Goal: Transaction & Acquisition: Purchase product/service

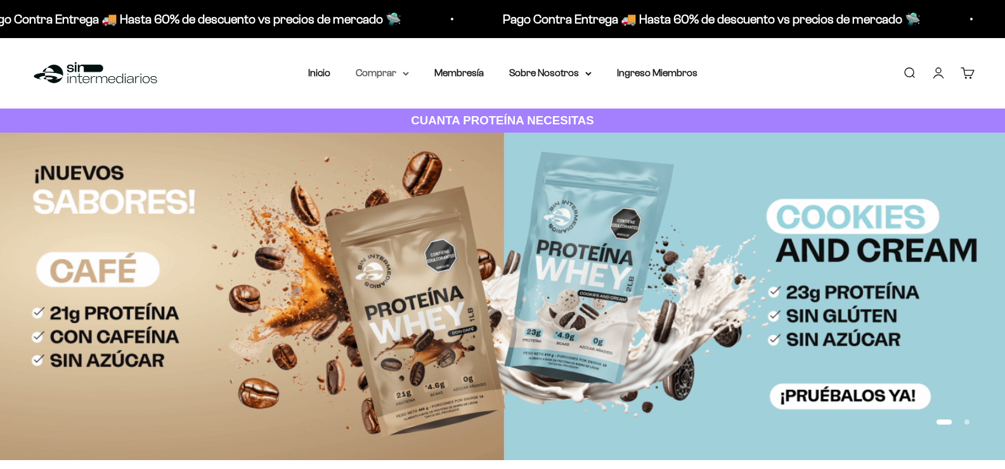
click at [398, 75] on summary "Comprar" at bounding box center [382, 73] width 53 height 16
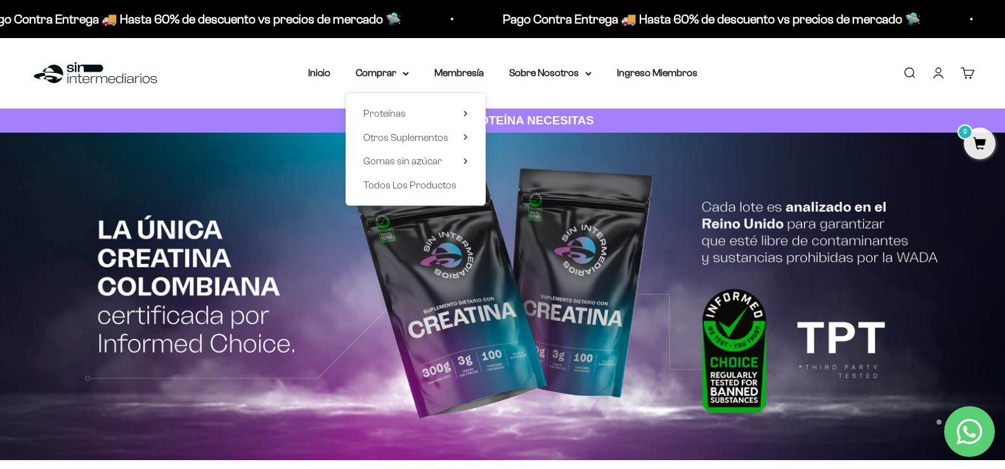
click at [913, 73] on link "Buscar" at bounding box center [909, 73] width 14 height 14
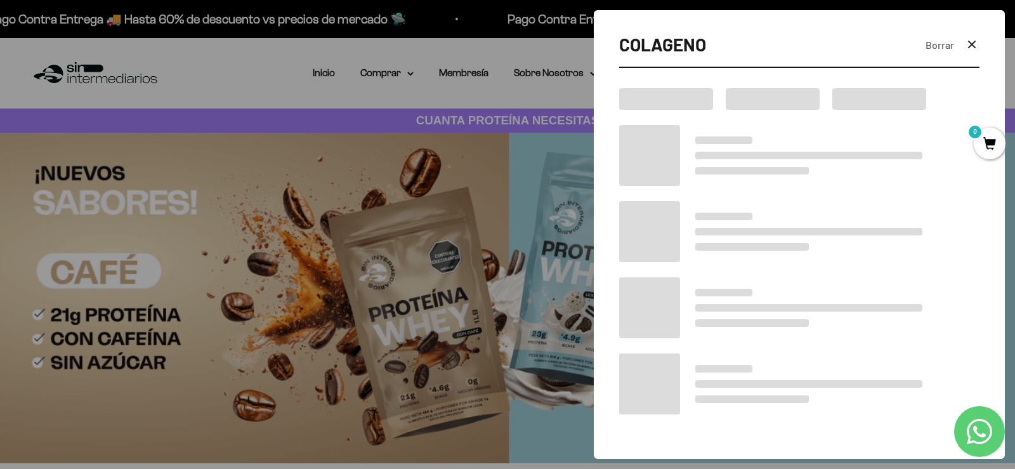
type input "COLAGENO"
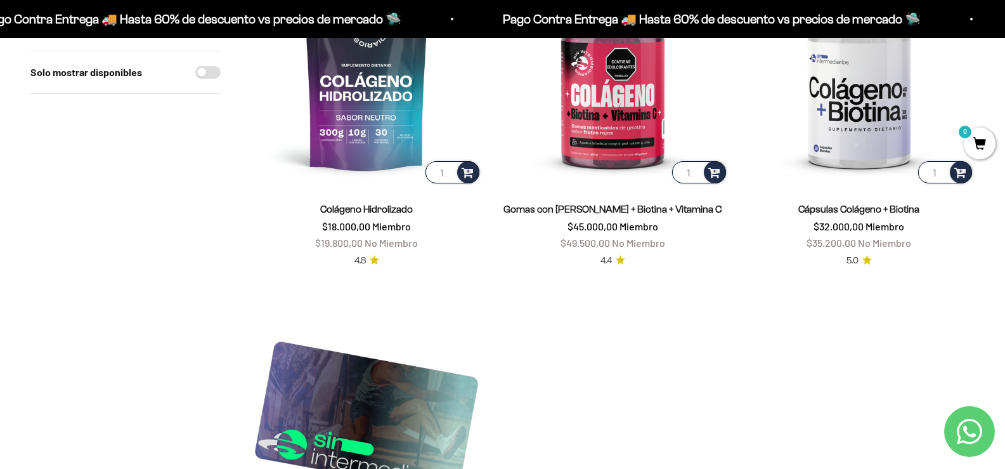
scroll to position [317, 0]
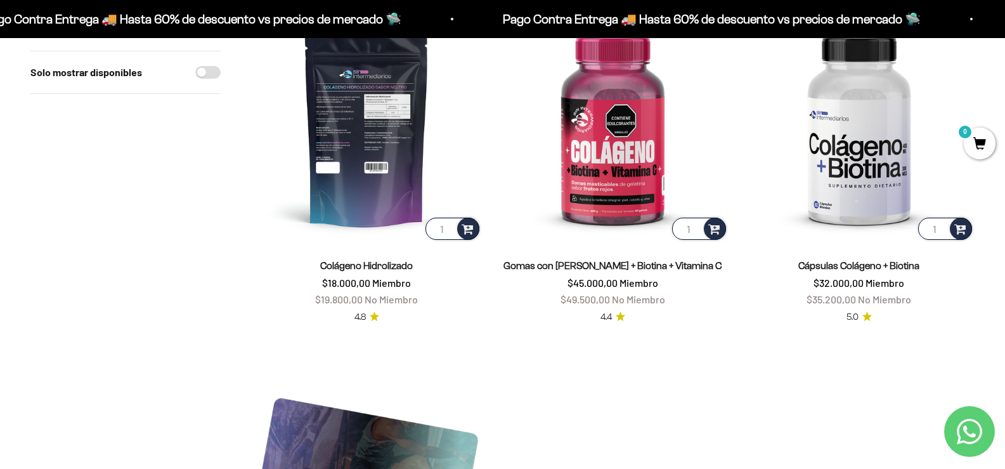
click at [389, 192] on img at bounding box center [366, 126] width 231 height 231
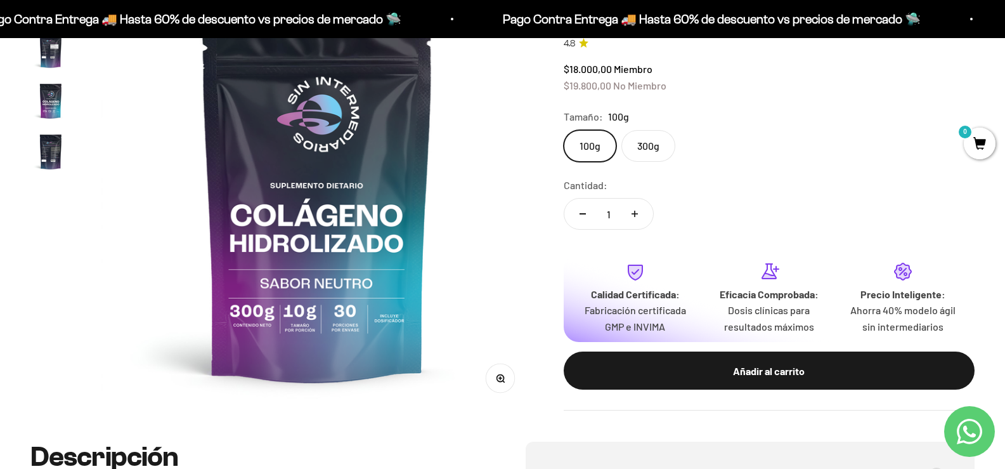
scroll to position [190, 0]
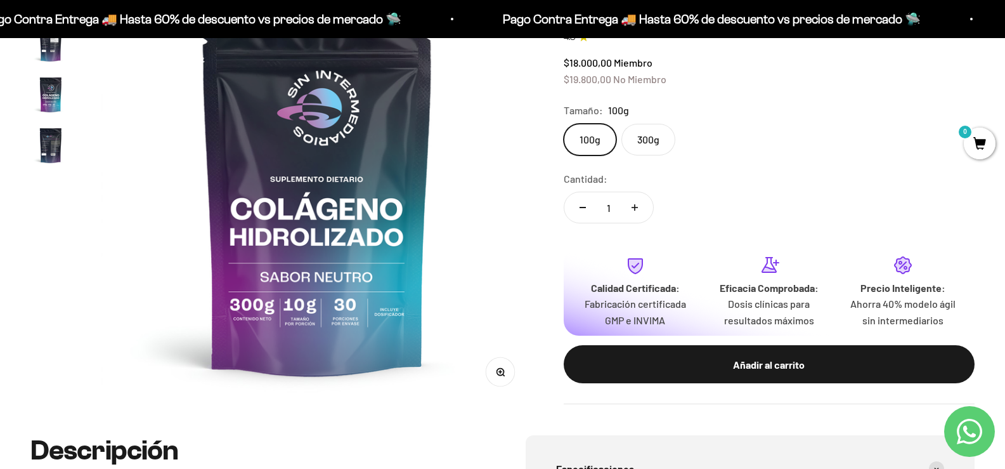
click at [654, 129] on label "300g" at bounding box center [648, 140] width 54 height 32
click at [564, 124] on input "300g" at bounding box center [563, 123] width 1 height 1
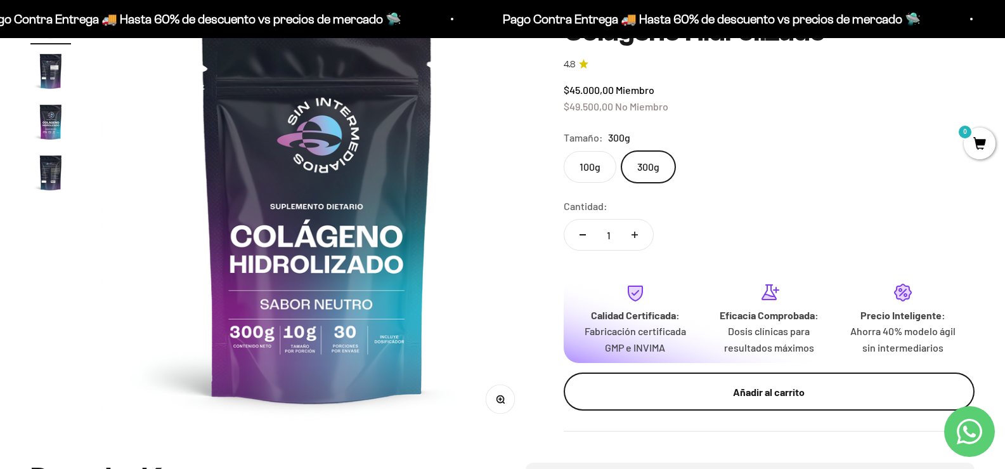
scroll to position [127, 0]
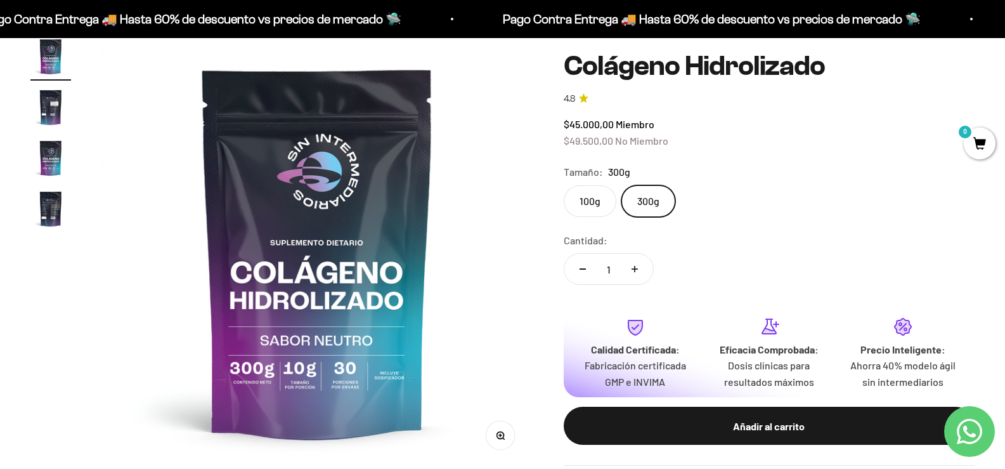
click at [607, 195] on label "100g" at bounding box center [590, 201] width 53 height 32
click at [564, 185] on input "100g" at bounding box center [563, 185] width 1 height 1
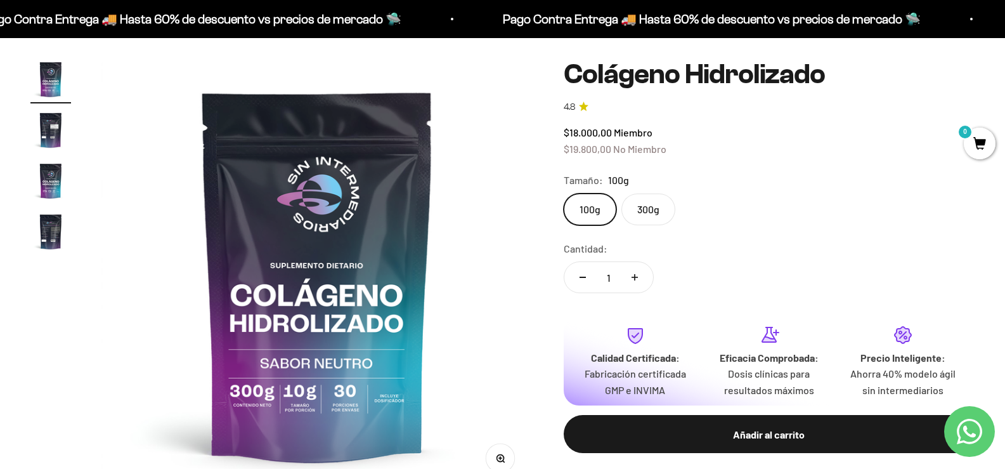
scroll to position [127, 0]
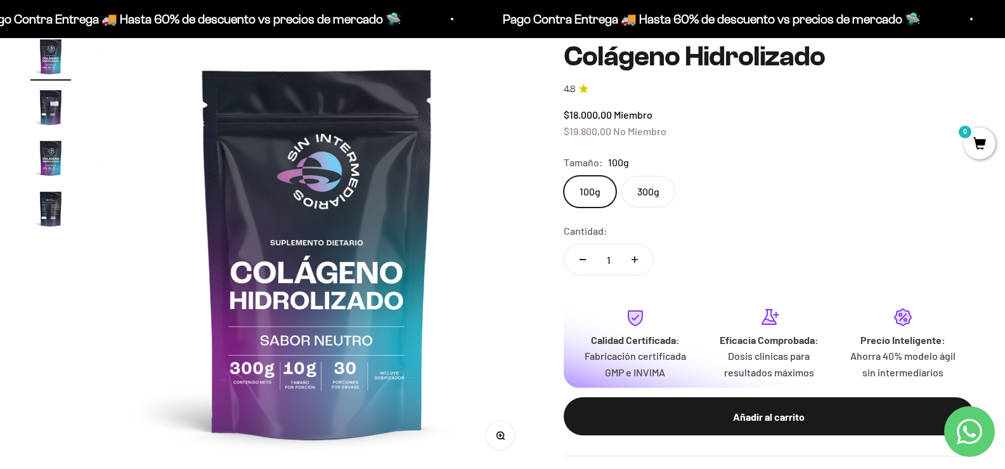
click at [666, 207] on label "300g" at bounding box center [648, 192] width 54 height 32
click at [564, 176] on input "300g" at bounding box center [563, 175] width 1 height 1
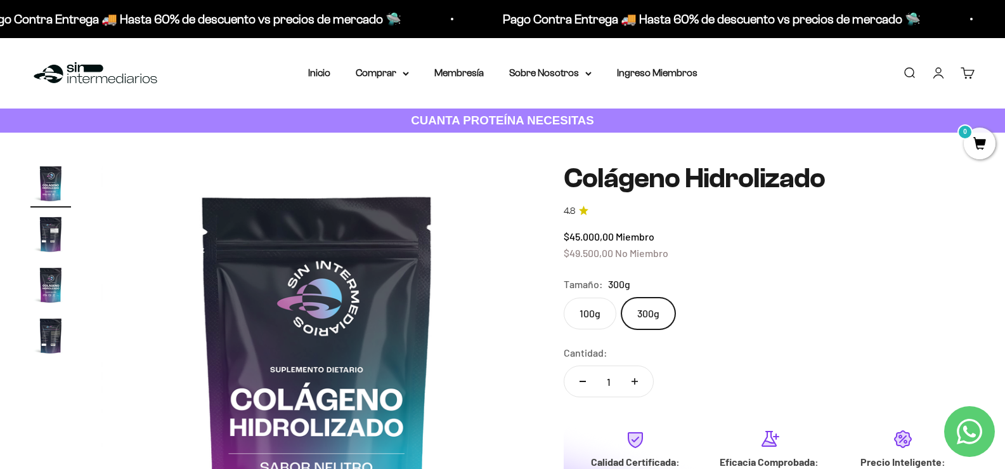
click at [908, 71] on link "Buscar" at bounding box center [909, 73] width 14 height 14
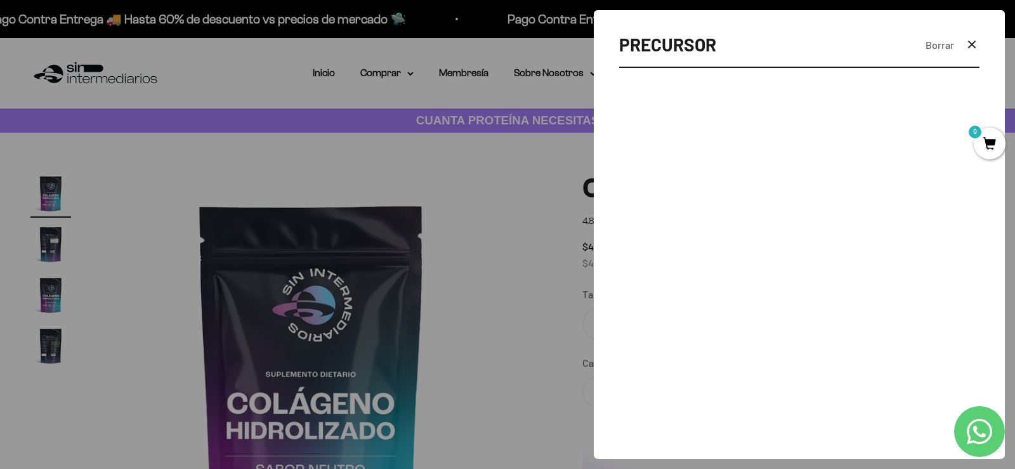
type input "PRECURSOR"
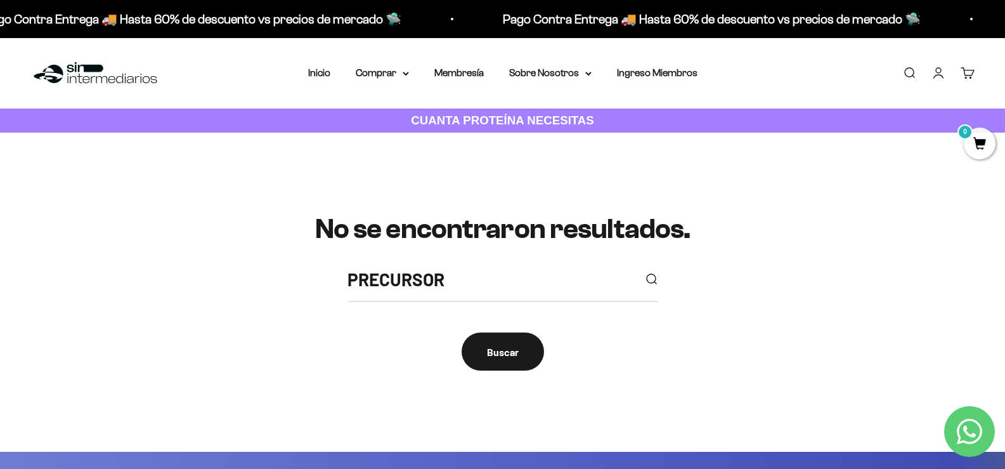
click at [484, 294] on div "PRECURSOR" at bounding box center [503, 283] width 311 height 37
click at [484, 286] on input "PRECURSOR" at bounding box center [491, 279] width 287 height 29
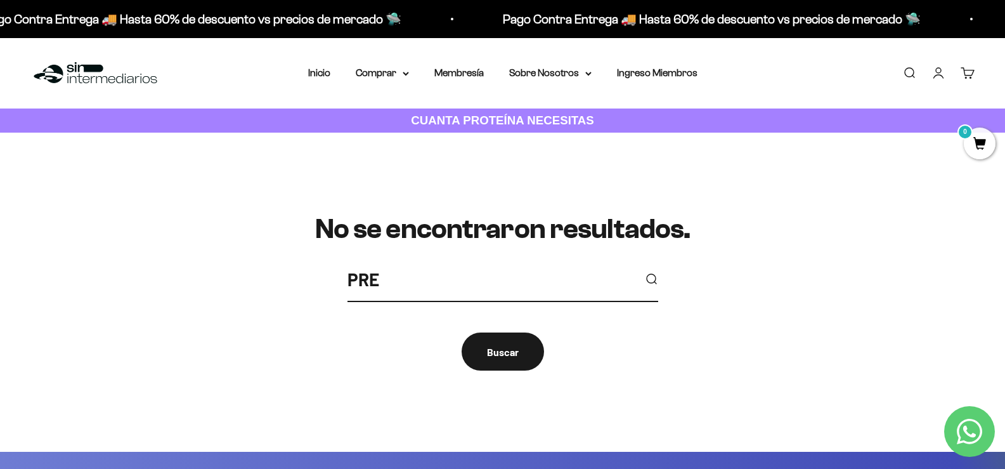
type input "PRE"
click at [644, 272] on button "submit" at bounding box center [651, 279] width 14 height 14
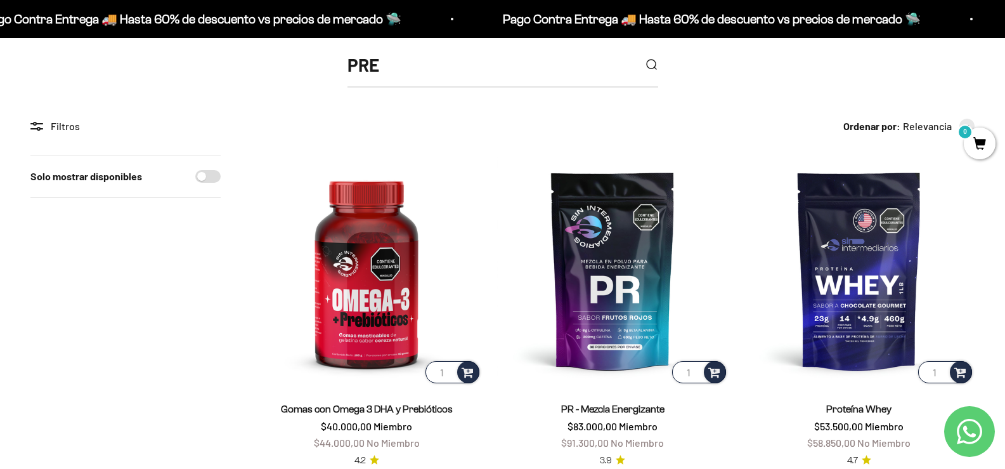
scroll to position [63, 0]
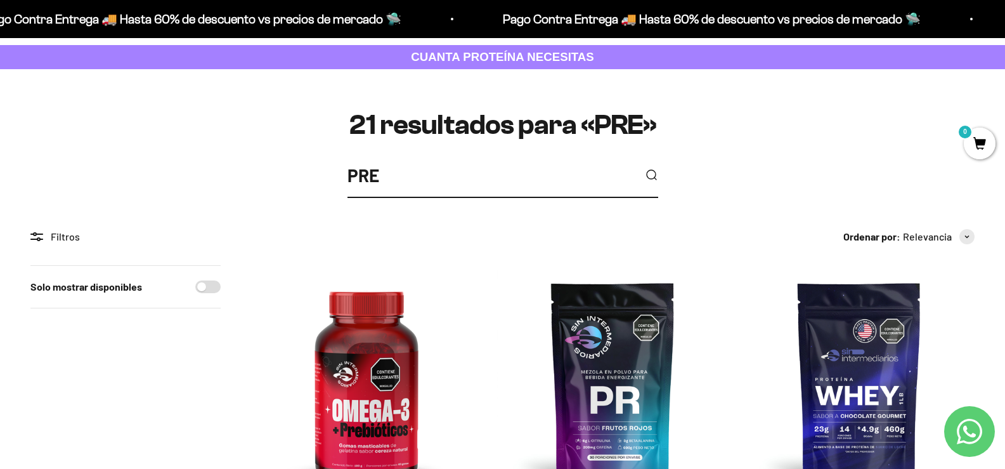
click at [431, 174] on input "PRE" at bounding box center [491, 175] width 287 height 29
type input "P"
type input "QUEMADORES"
click at [644, 168] on button "submit" at bounding box center [651, 175] width 14 height 14
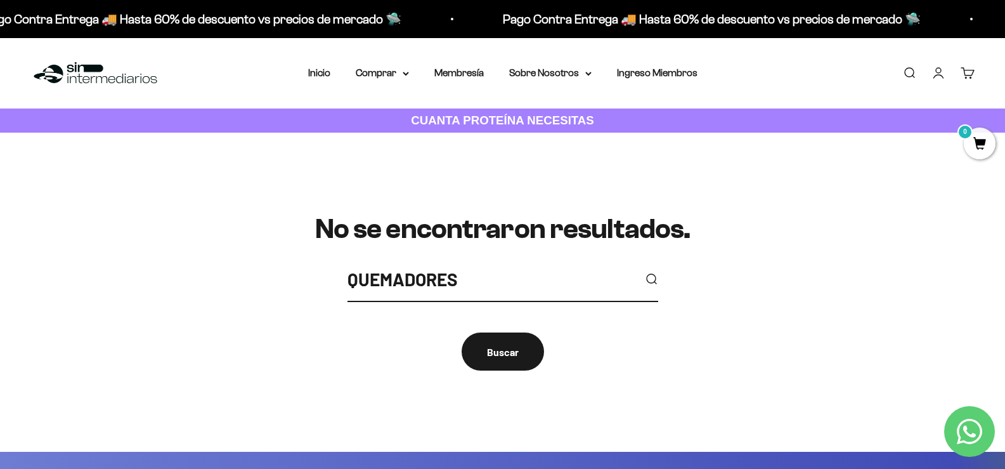
click at [455, 277] on input "QUEMADORES" at bounding box center [491, 279] width 287 height 29
type input "Q"
type input "COLAGENO"
click at [644, 272] on button "submit" at bounding box center [651, 279] width 14 height 14
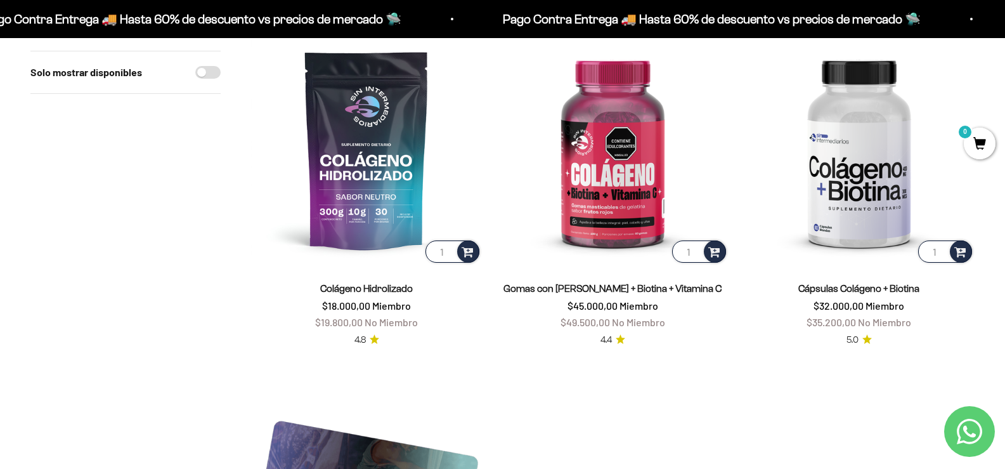
scroll to position [317, 0]
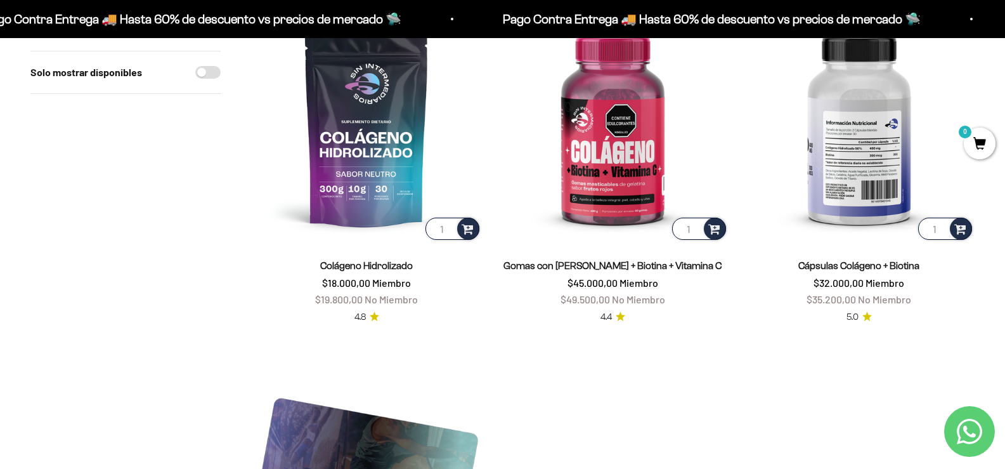
click at [890, 153] on img at bounding box center [859, 126] width 231 height 231
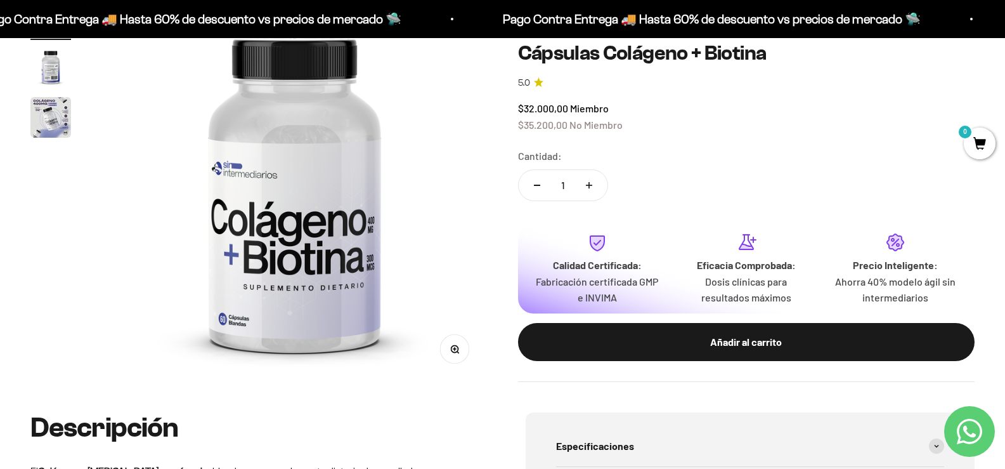
scroll to position [127, 0]
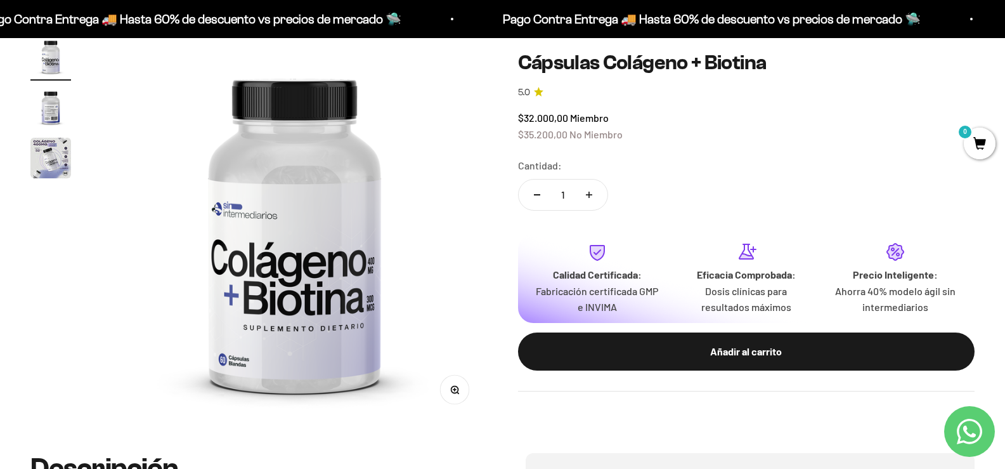
click at [592, 192] on icon "Aumentar cantidad" at bounding box center [589, 195] width 6 height 6
click at [552, 198] on button "Reducir cantidad" at bounding box center [537, 194] width 37 height 30
type input "1"
click at [51, 124] on img "Ir al artículo 2" at bounding box center [50, 107] width 41 height 41
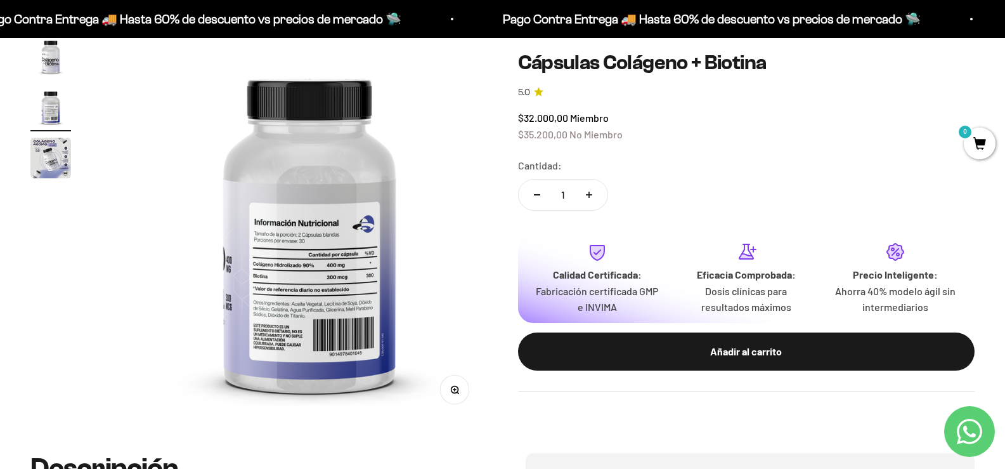
click at [268, 288] on img at bounding box center [310, 229] width 386 height 386
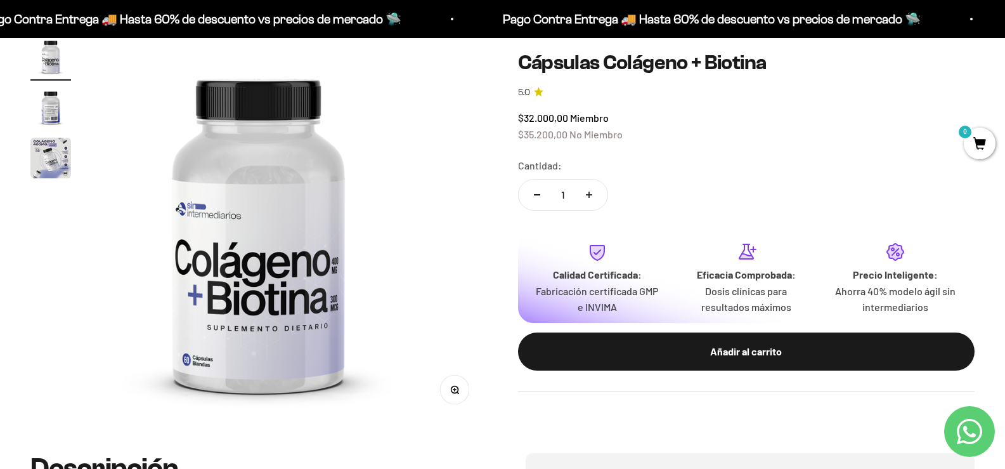
scroll to position [0, 0]
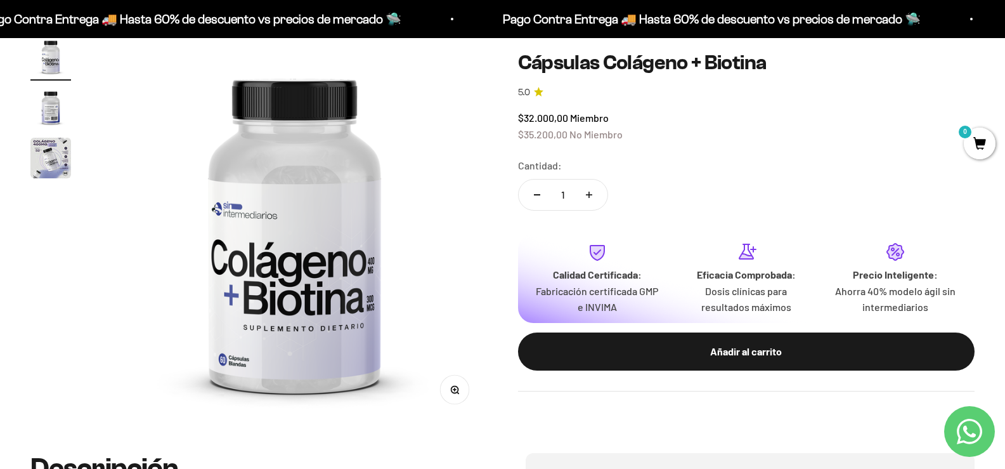
click at [308, 284] on img at bounding box center [294, 229] width 386 height 386
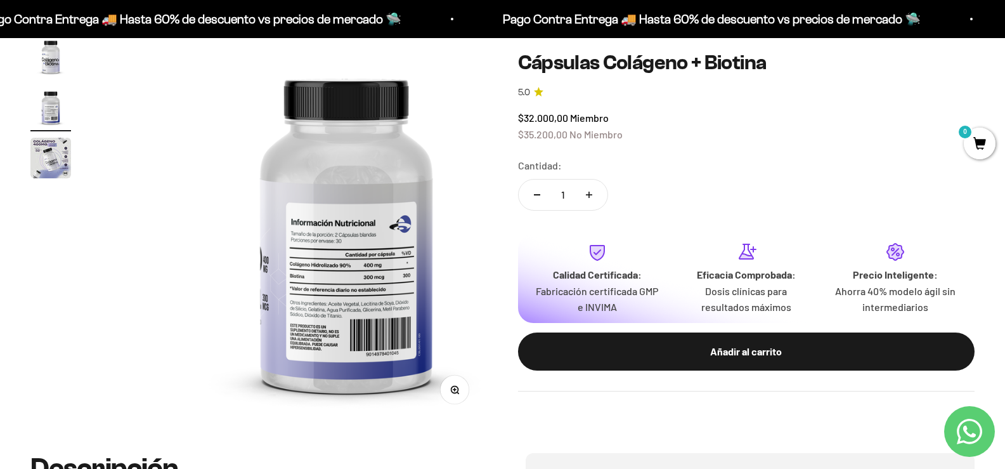
scroll to position [0, 386]
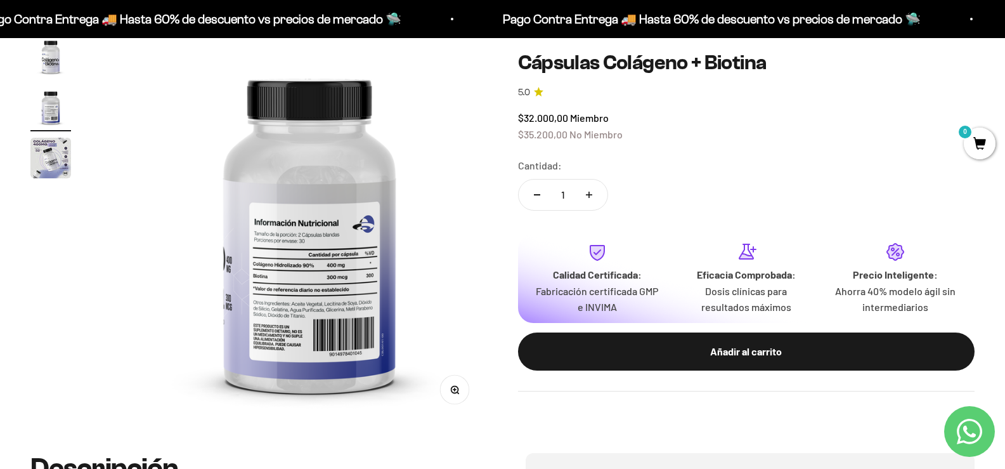
click at [457, 391] on icon "button" at bounding box center [457, 391] width 1 height 1
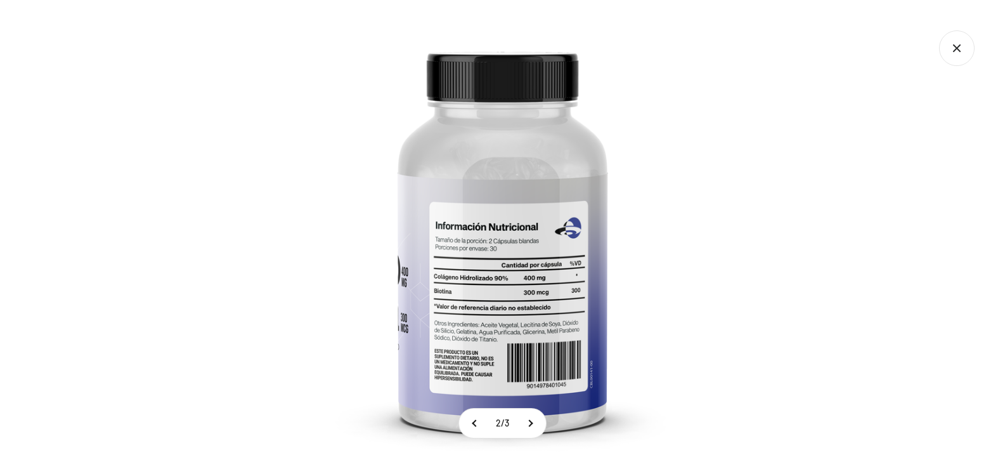
click at [948, 58] on icon "Cerrar galería" at bounding box center [957, 48] width 36 height 36
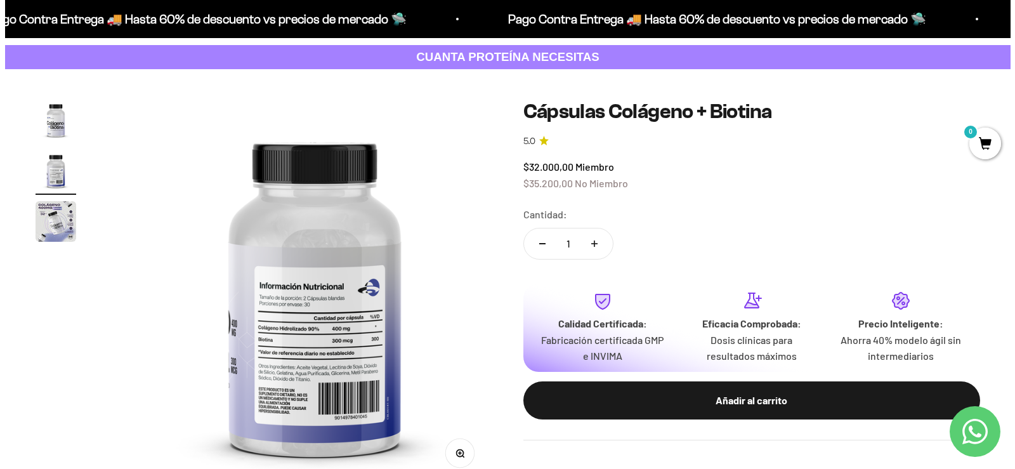
scroll to position [0, 0]
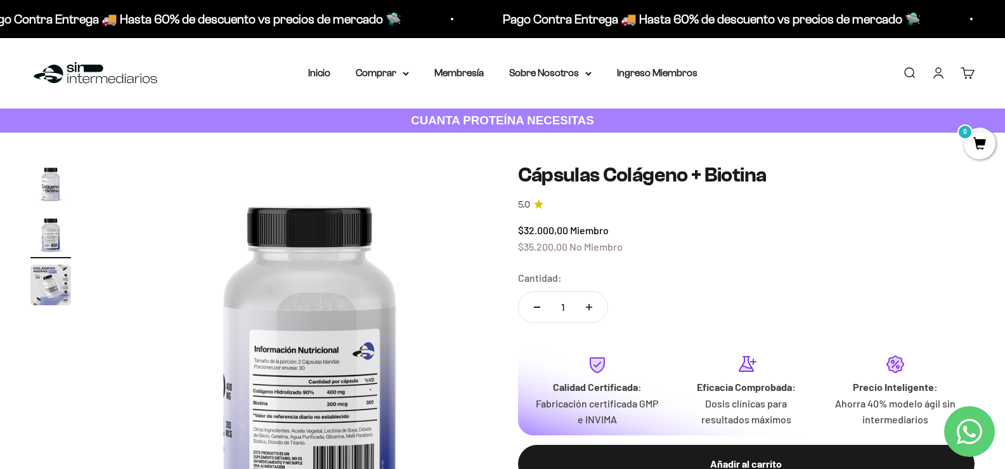
click at [910, 71] on link "Buscar" at bounding box center [909, 73] width 14 height 14
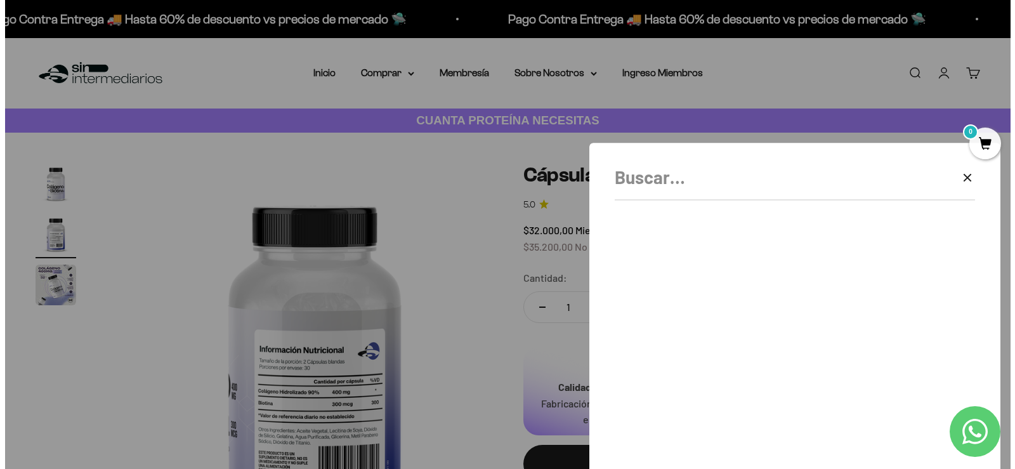
scroll to position [0, 391]
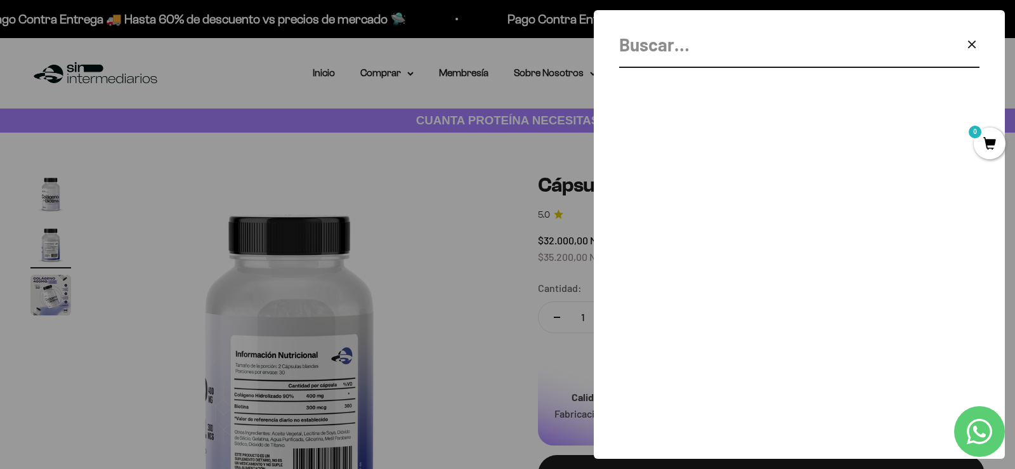
paste input "T-BOMB 3XTREME MHP"
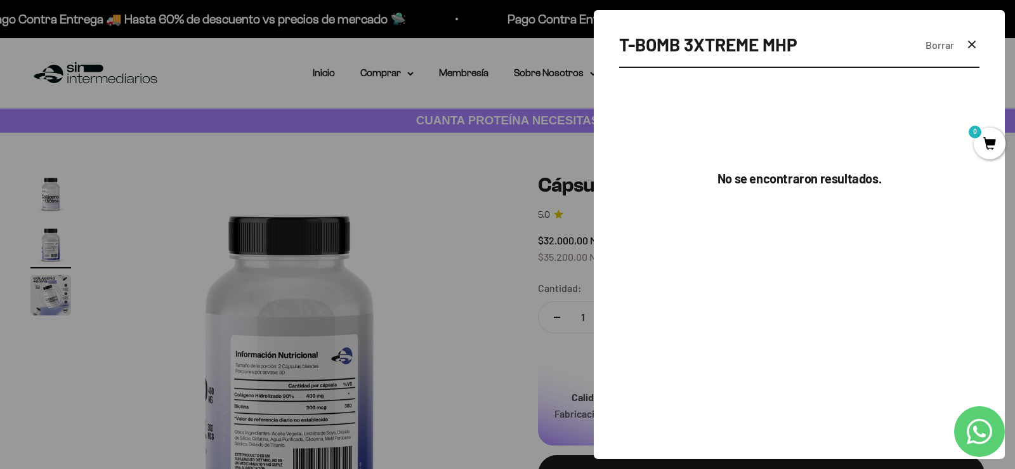
type input "T-BOMB 3XTREME MHP"
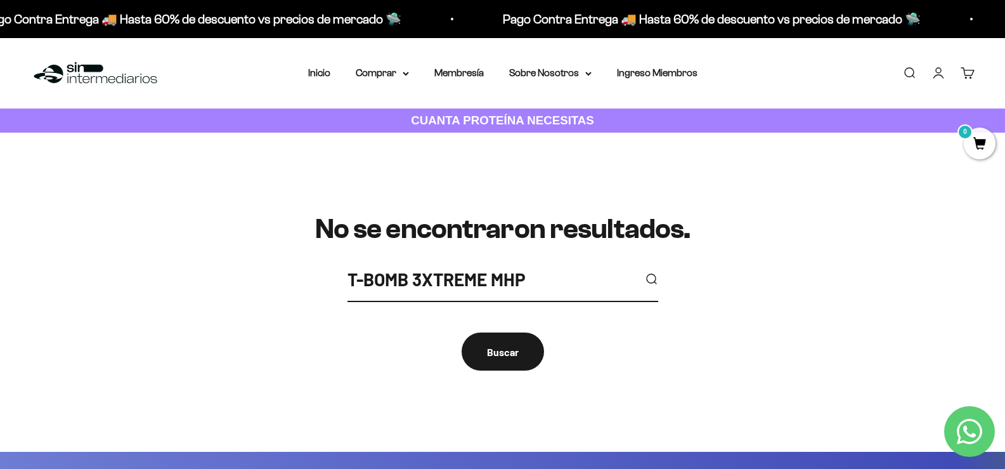
click at [525, 285] on input "T-BOMB 3XTREME MHP" at bounding box center [491, 279] width 287 height 29
type input "T-BOMB"
click at [644, 272] on button "submit" at bounding box center [651, 279] width 14 height 14
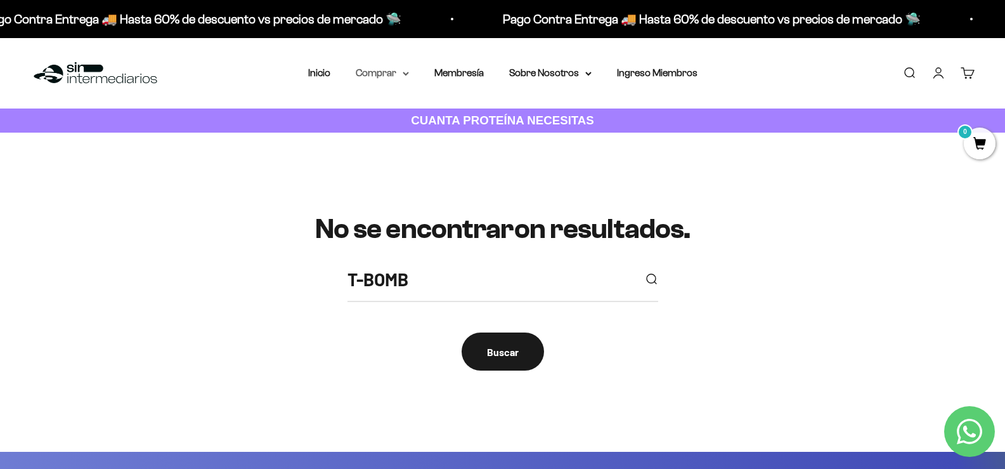
click at [368, 74] on summary "Comprar" at bounding box center [382, 73] width 53 height 16
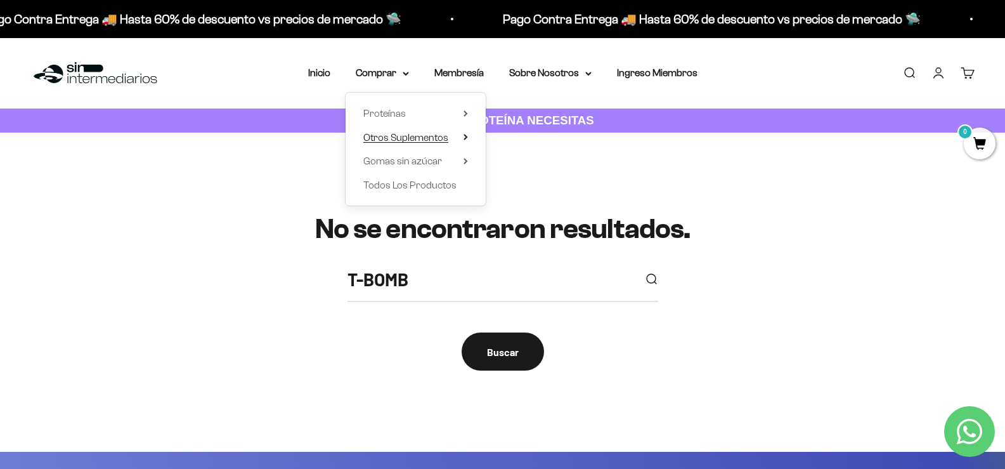
click at [405, 138] on span "Otros Suplementos" at bounding box center [405, 137] width 85 height 11
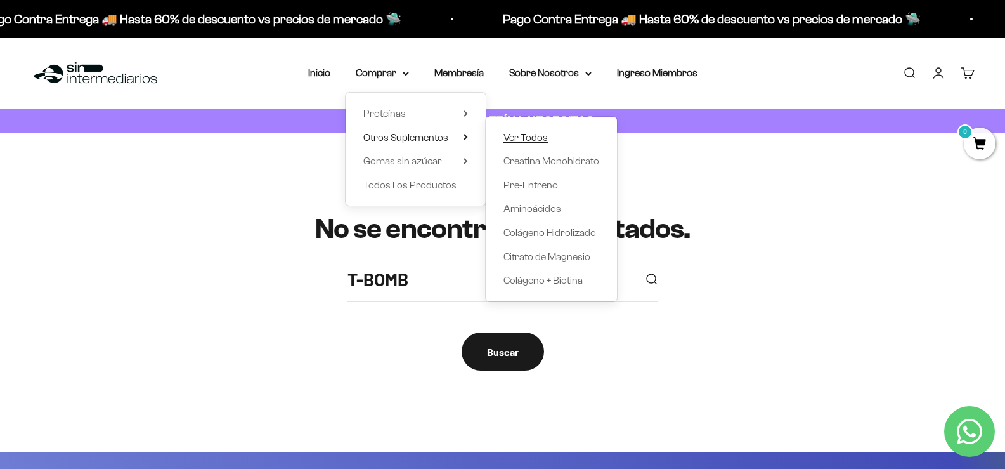
click at [536, 141] on span "Ver Todos" at bounding box center [526, 137] width 44 height 11
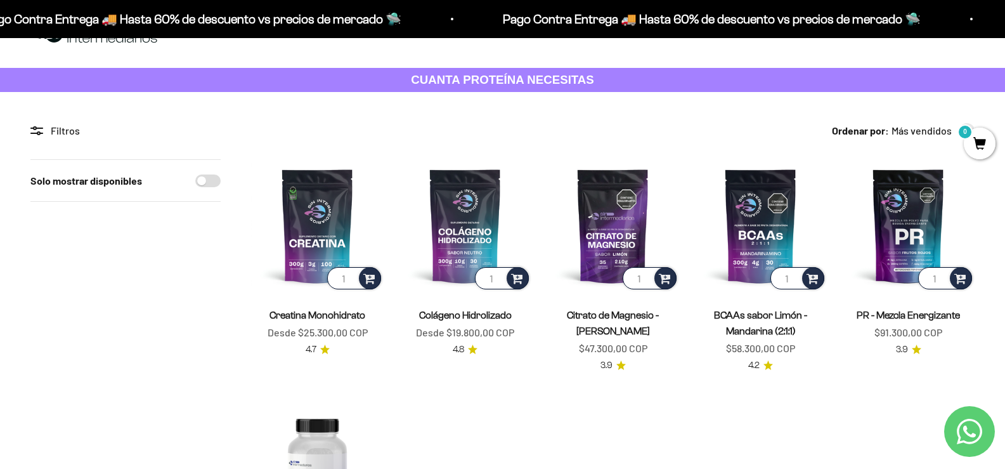
scroll to position [63, 0]
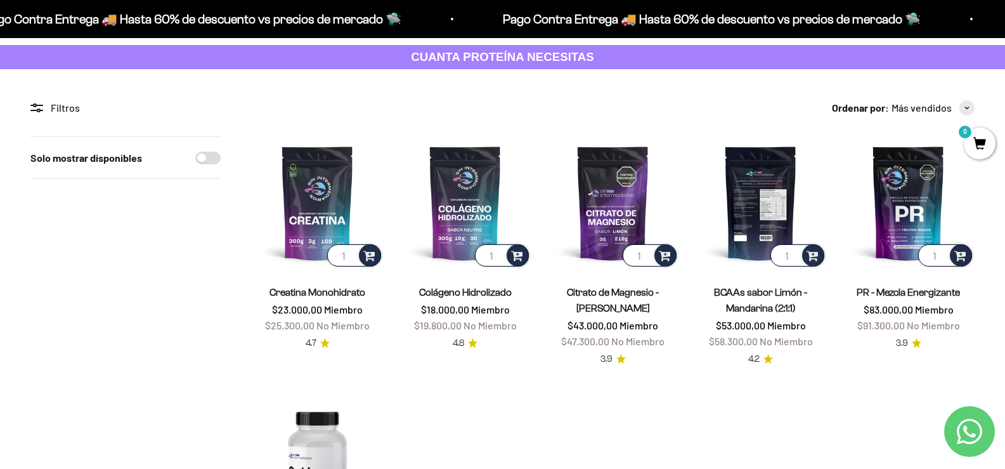
click at [764, 230] on img at bounding box center [760, 202] width 133 height 133
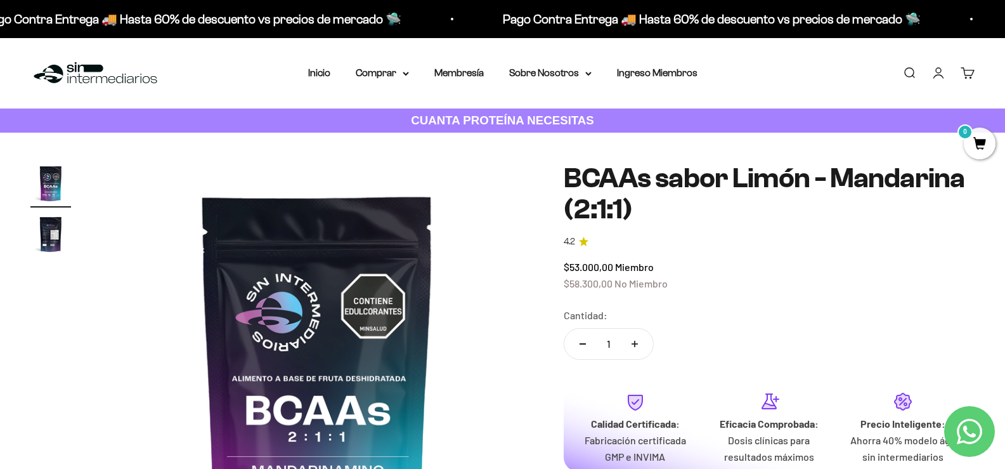
click at [913, 75] on link "Buscar" at bounding box center [909, 73] width 14 height 14
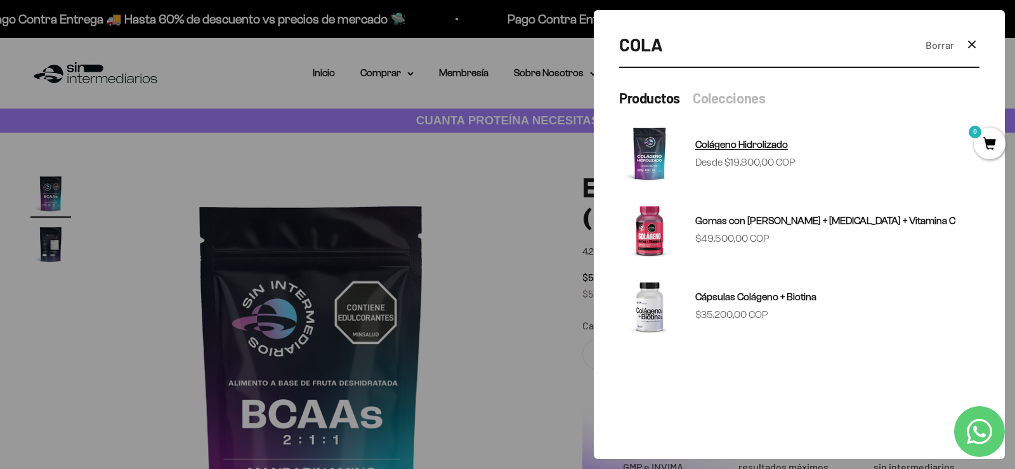
type input "COLA"
click at [764, 148] on span "Colágeno Hidrolizado" at bounding box center [741, 144] width 93 height 11
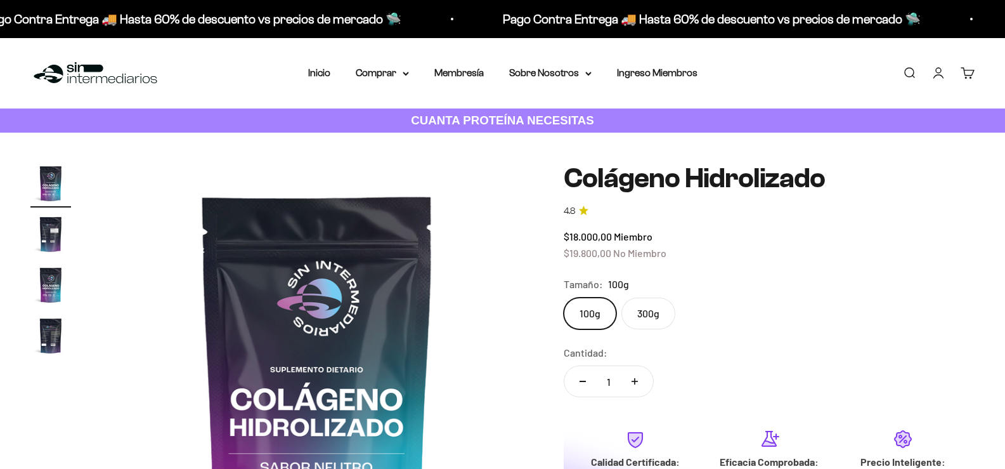
click at [675, 323] on label "300g" at bounding box center [648, 313] width 54 height 32
click at [564, 297] on input "300g" at bounding box center [563, 297] width 1 height 1
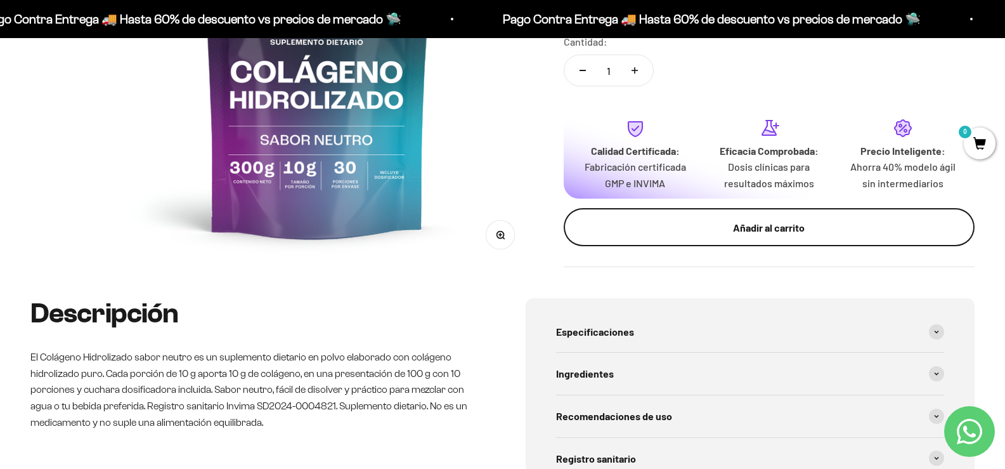
scroll to position [190, 0]
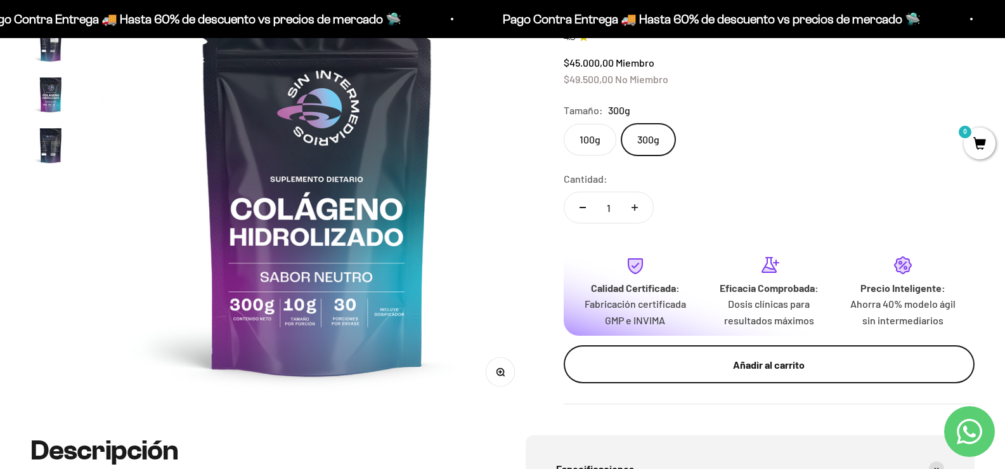
click at [746, 356] on div "Añadir al carrito" at bounding box center [769, 364] width 360 height 16
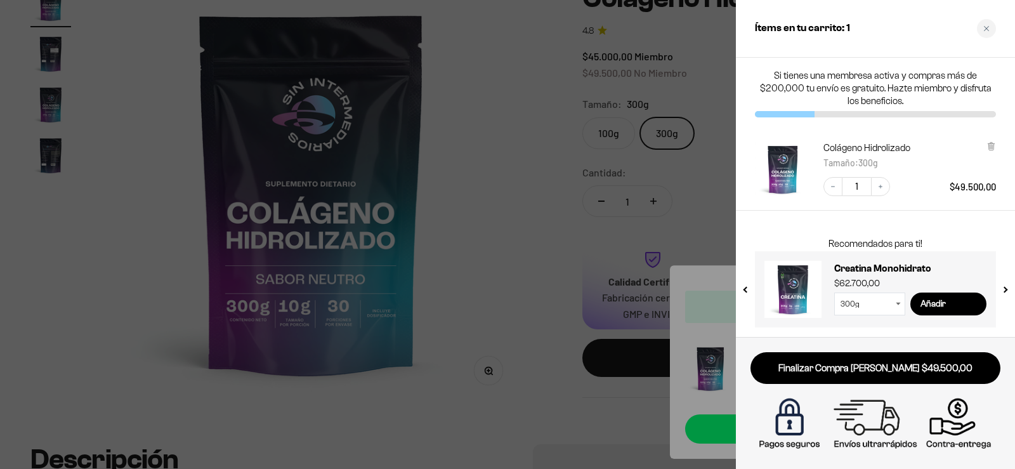
click at [1005, 291] on div "Recomendados para ti! Proteína Whey - Chocolate $58.850,00 Chocolate / 1 libra …" at bounding box center [875, 281] width 279 height 110
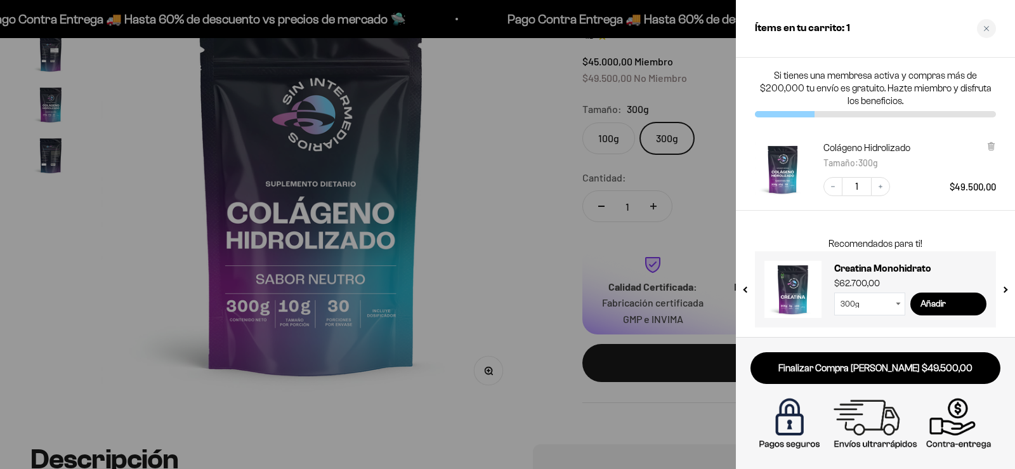
click at [1005, 287] on button "next slide / item" at bounding box center [1004, 285] width 11 height 76
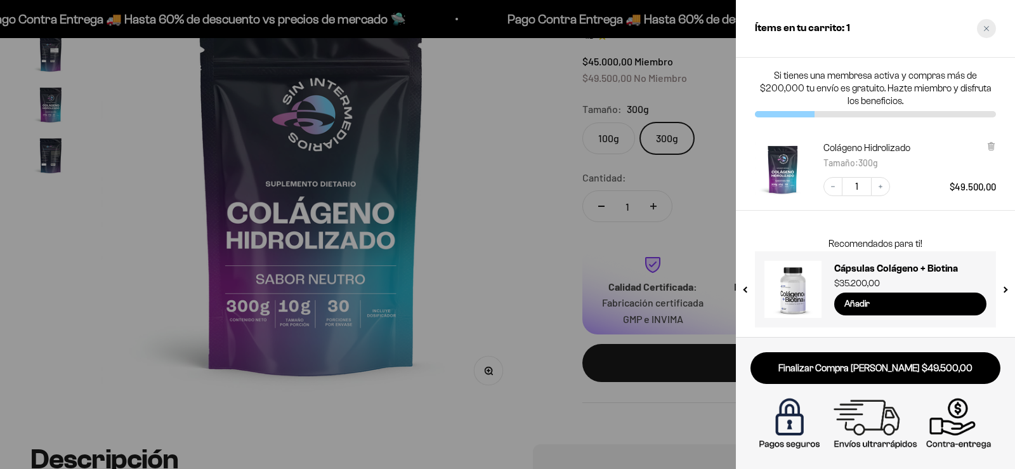
click at [992, 25] on div "Close cart" at bounding box center [986, 28] width 19 height 19
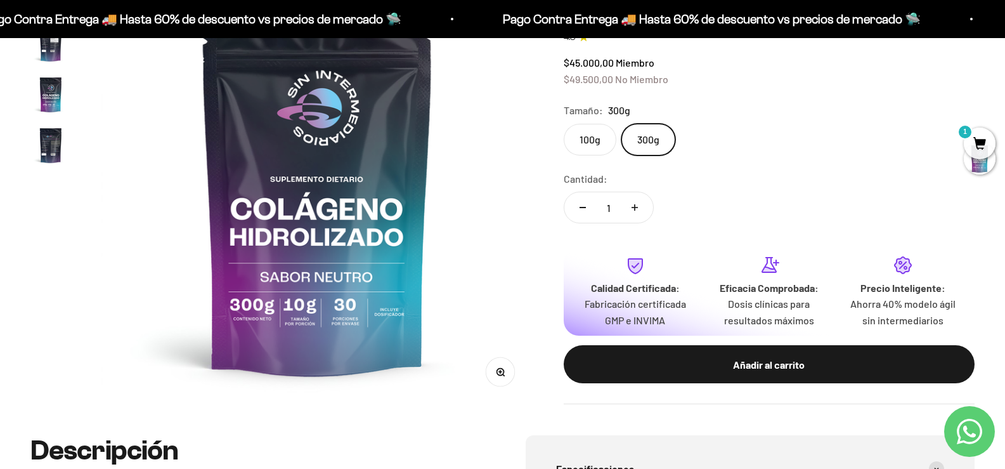
click at [988, 138] on span "1" at bounding box center [980, 143] width 32 height 32
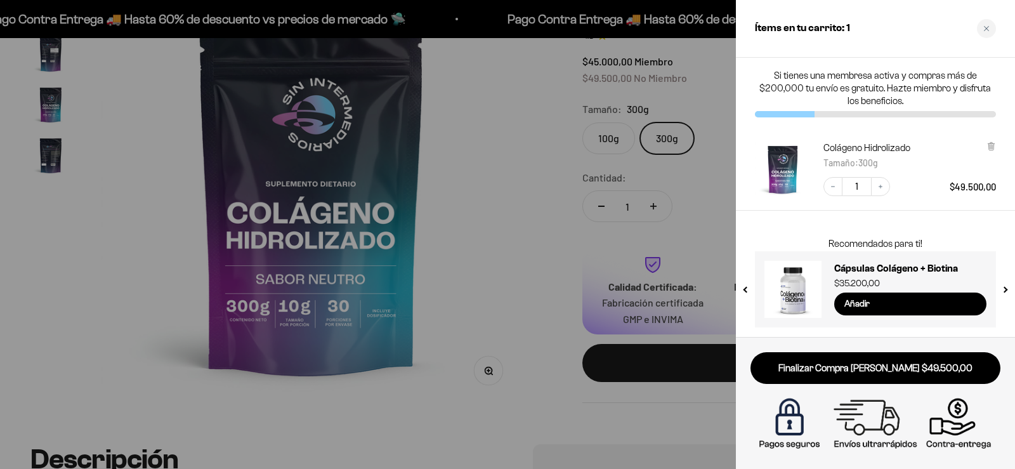
click at [998, 146] on div "Colágeno Hidrolizado Tamaño : 300g Decrease quantity 1 Increase quantity $49.50…" at bounding box center [875, 170] width 279 height 82
click at [987, 146] on icon at bounding box center [991, 146] width 10 height 10
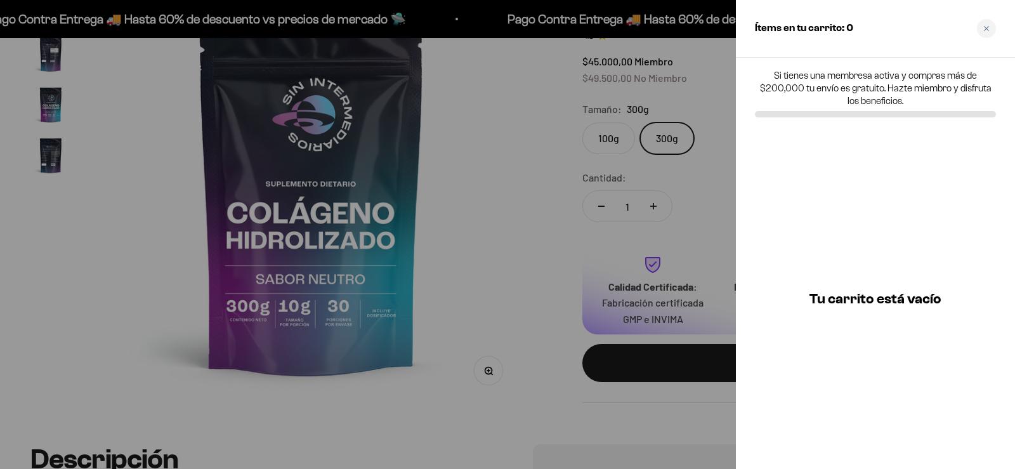
click at [491, 248] on div at bounding box center [507, 234] width 1015 height 469
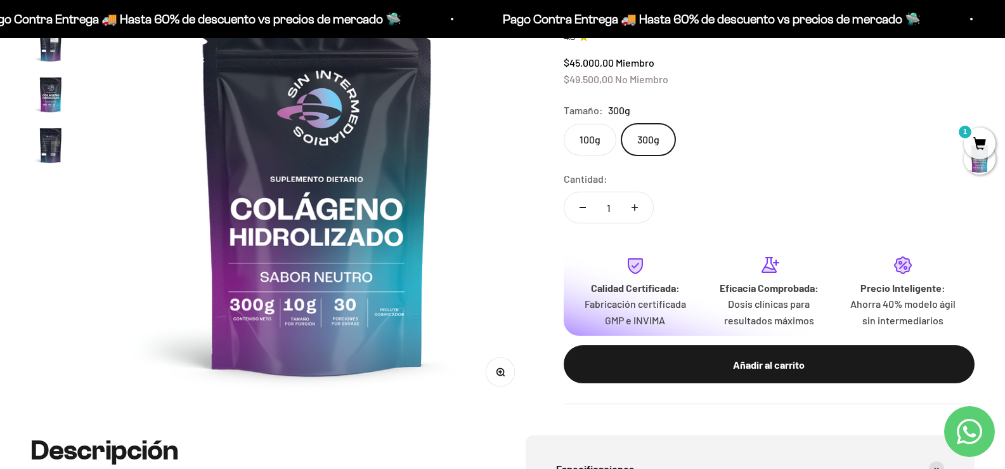
click at [514, 238] on img at bounding box center [317, 189] width 432 height 432
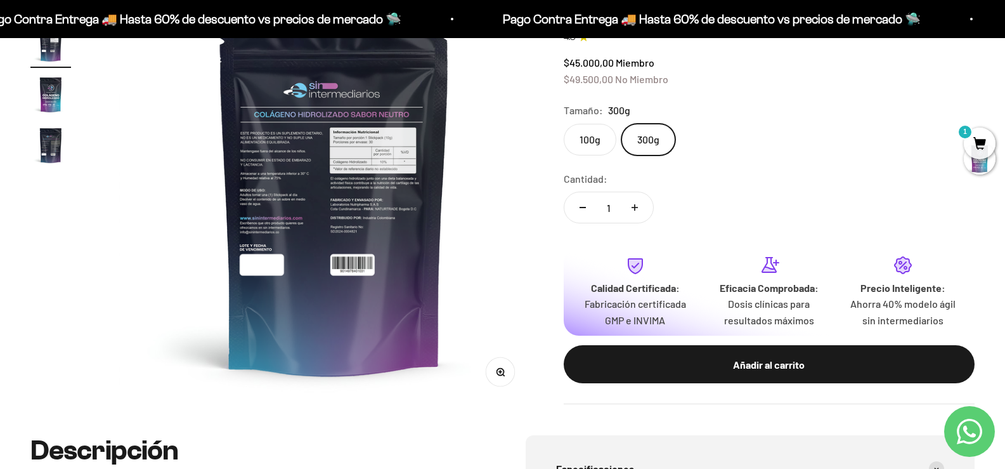
click at [514, 238] on img at bounding box center [335, 189] width 432 height 432
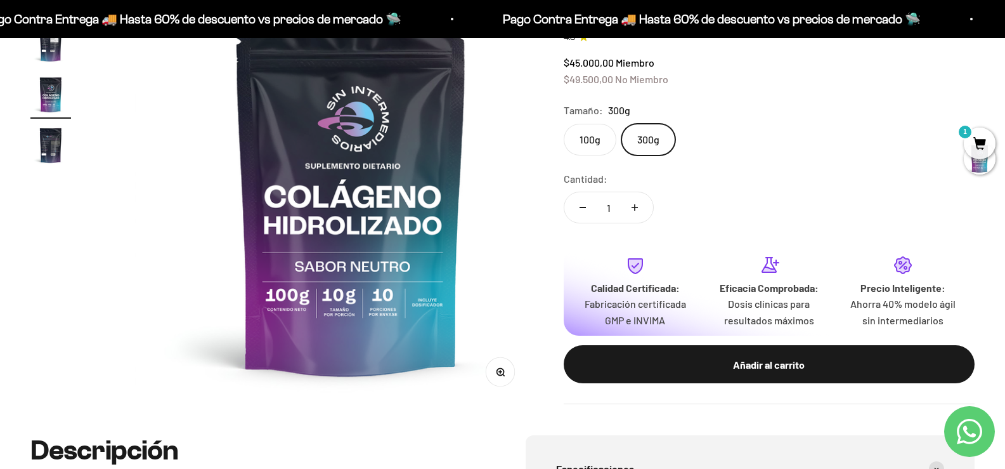
click at [516, 160] on img at bounding box center [351, 189] width 432 height 432
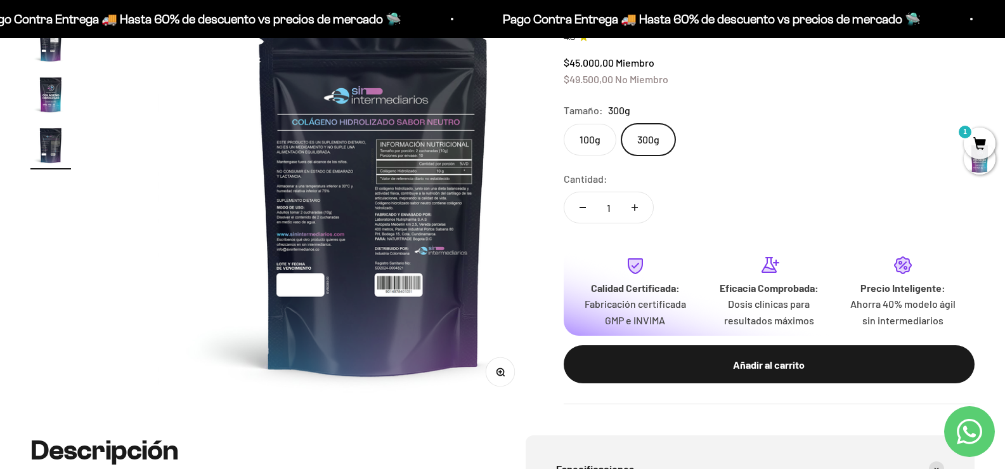
scroll to position [0, 1290]
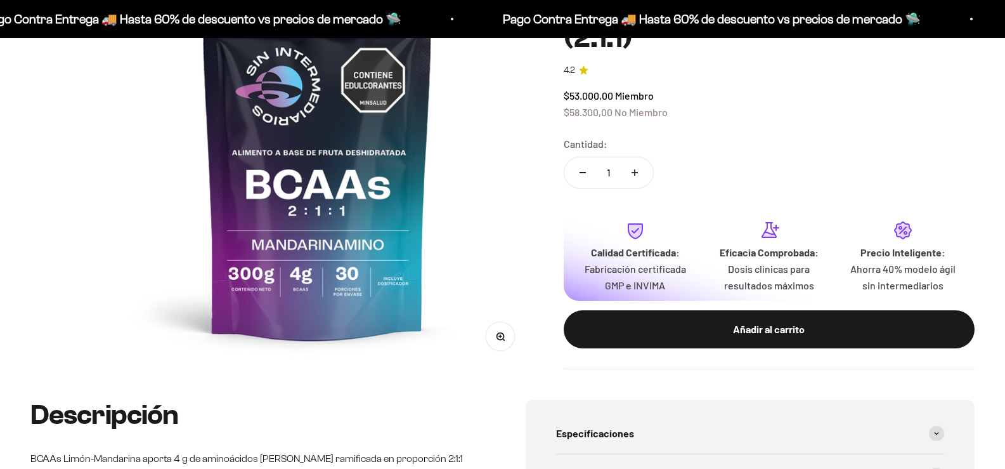
scroll to position [254, 0]
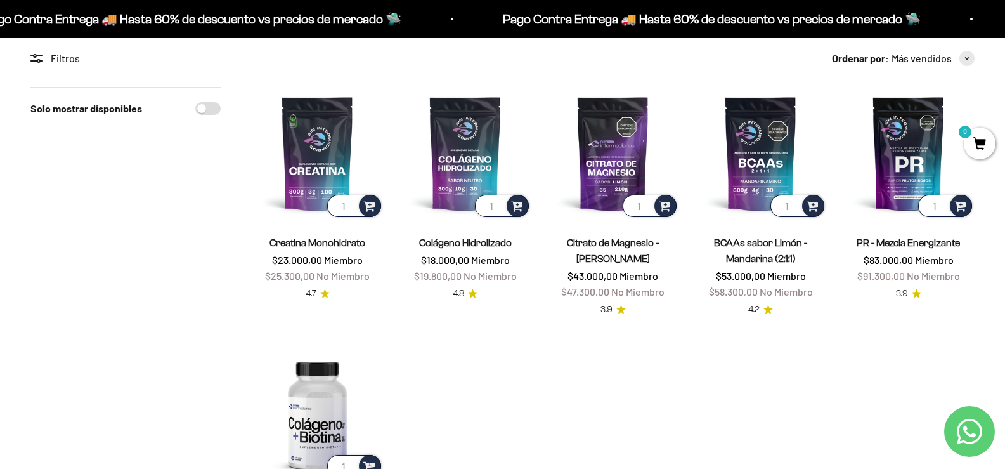
scroll to position [254, 0]
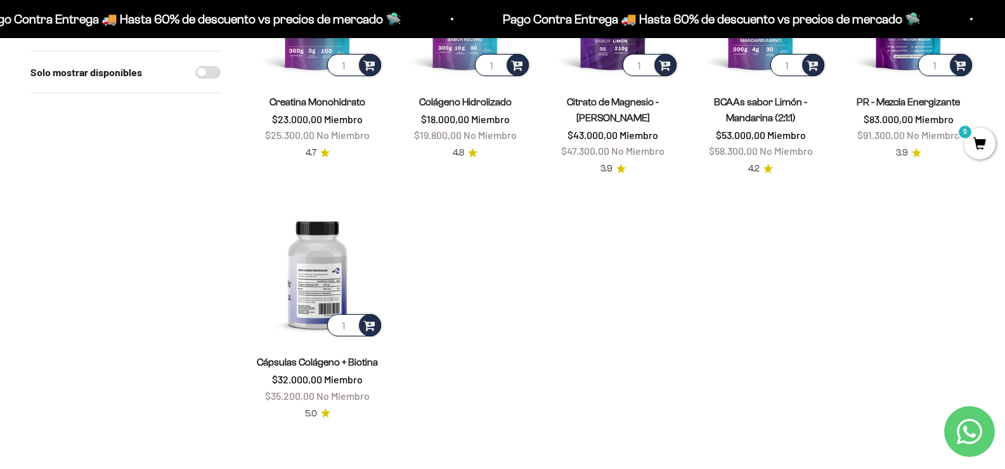
click at [308, 281] on img at bounding box center [317, 272] width 133 height 133
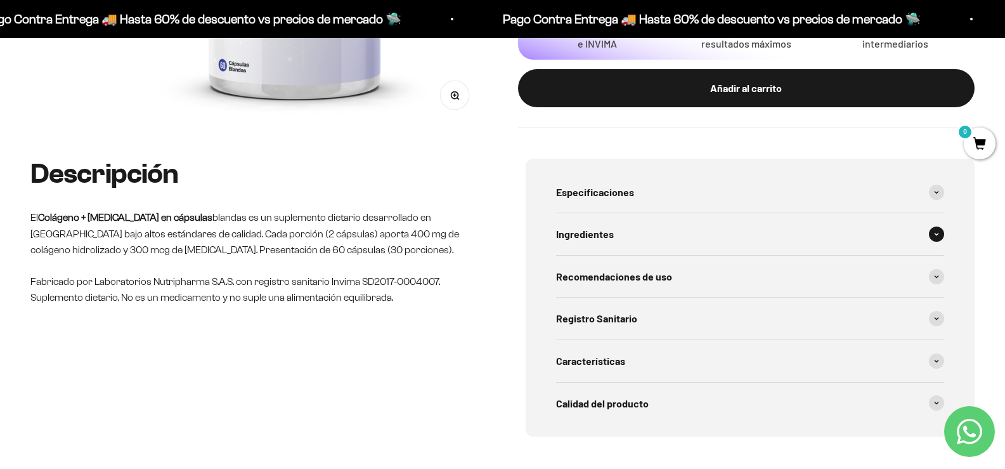
scroll to position [444, 0]
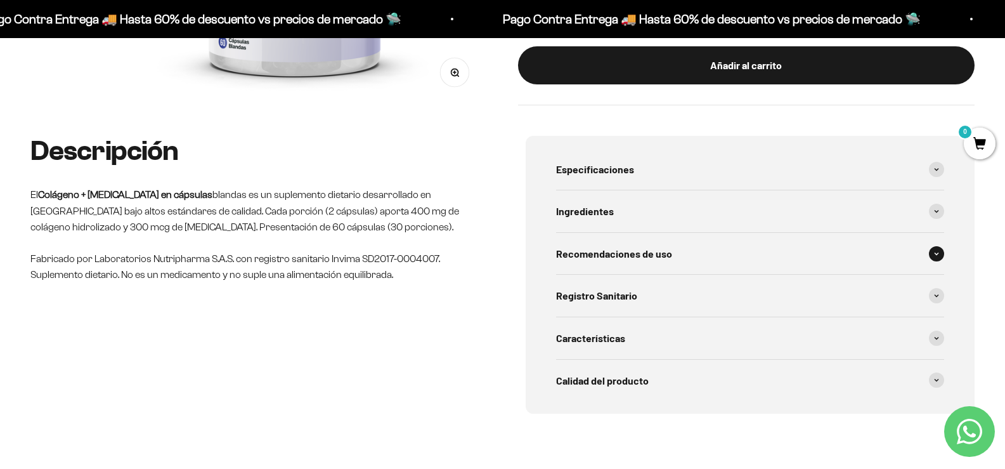
click at [692, 266] on div "Recomendaciones de uso" at bounding box center [750, 254] width 389 height 42
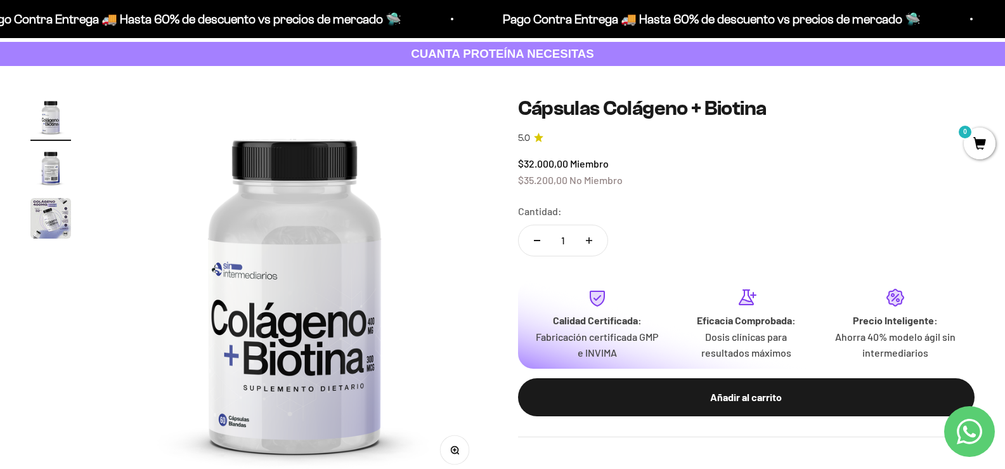
scroll to position [63, 0]
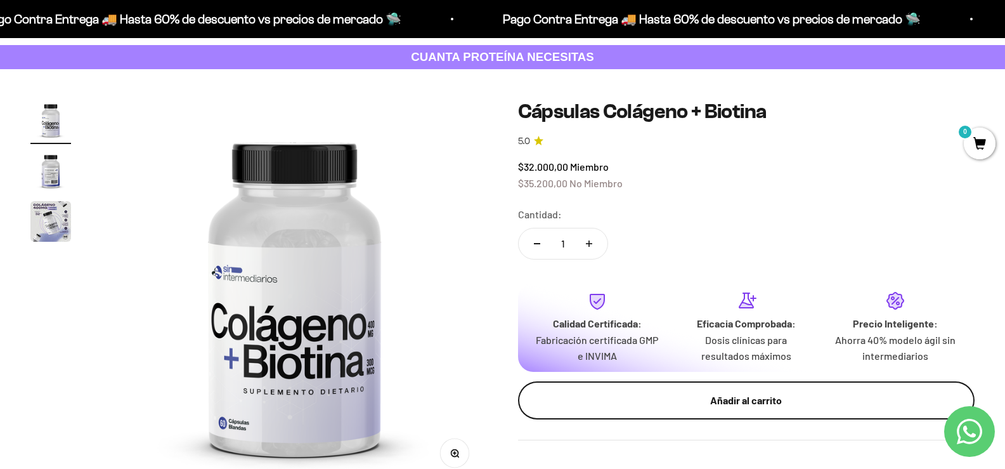
click at [764, 408] on div "Añadir al carrito" at bounding box center [746, 400] width 406 height 16
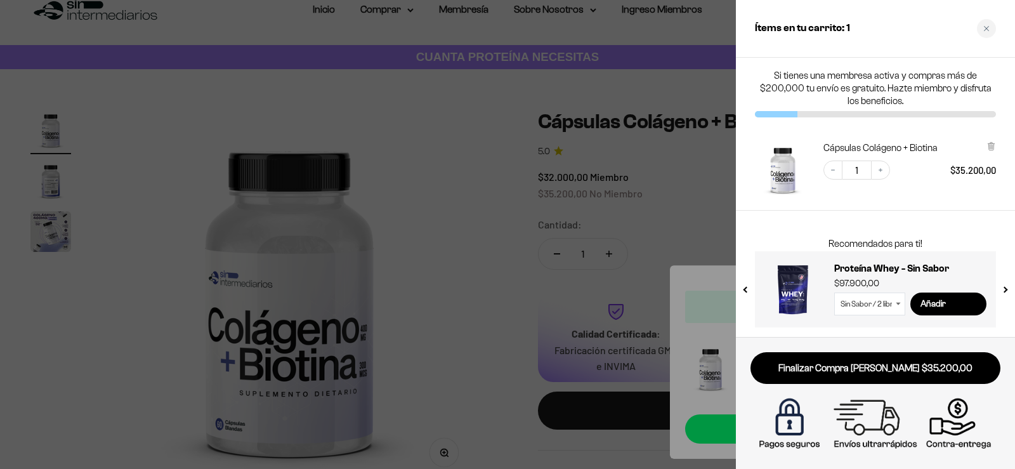
click at [491, 186] on div at bounding box center [507, 234] width 1015 height 469
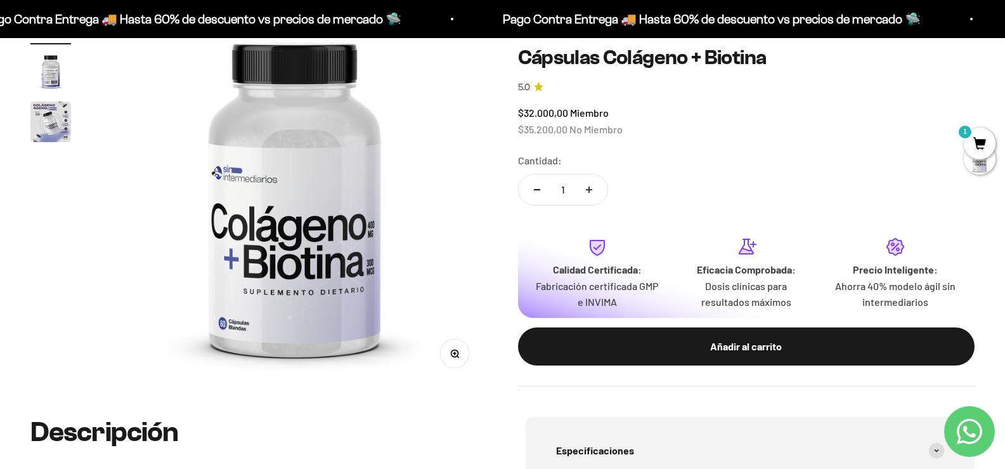
scroll to position [0, 0]
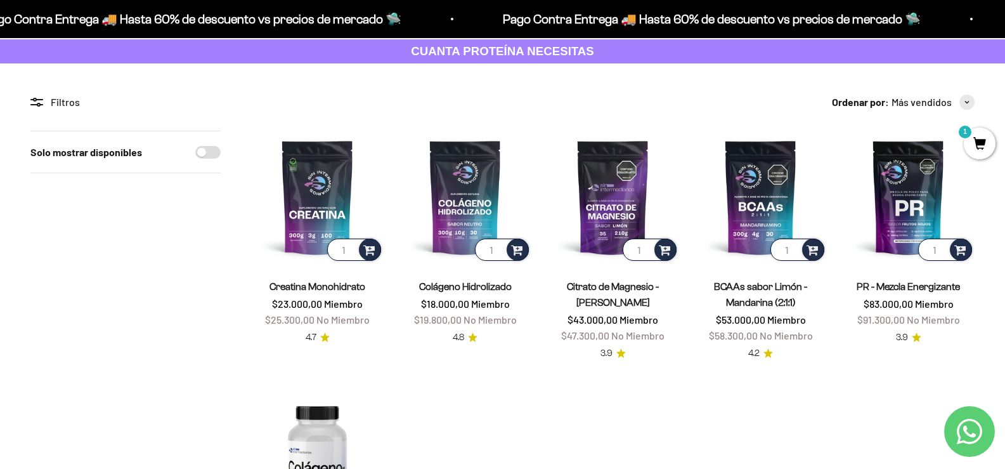
scroll to position [63, 0]
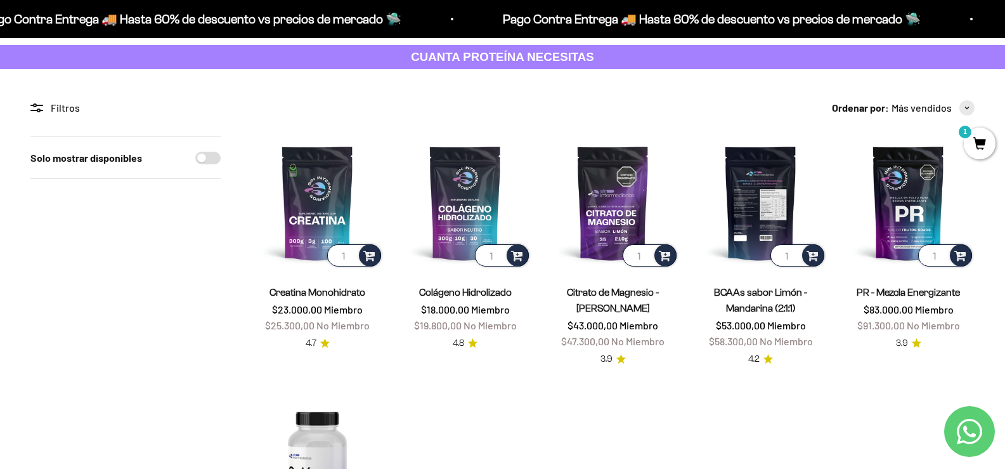
click at [748, 222] on img at bounding box center [760, 202] width 133 height 133
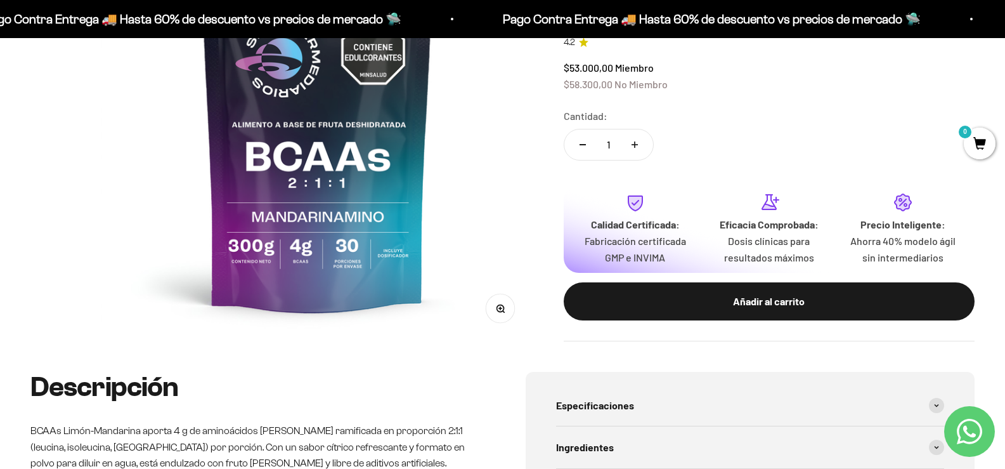
scroll to position [507, 0]
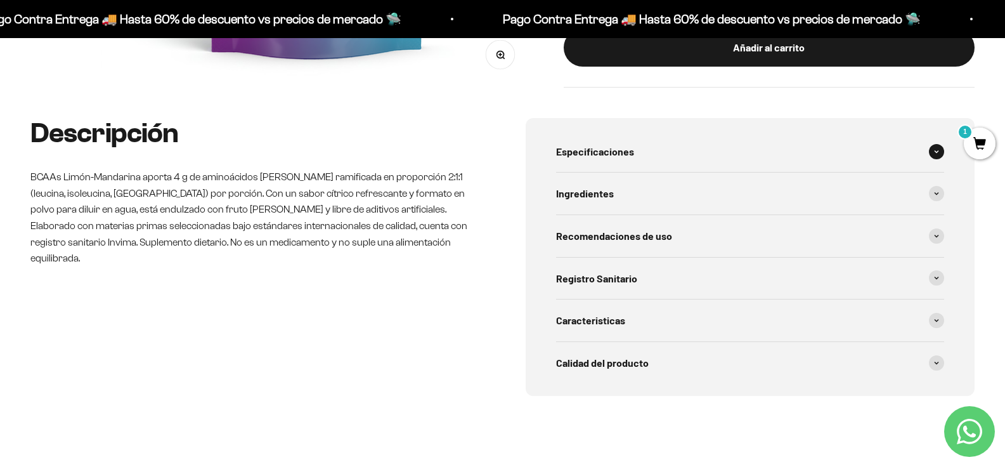
click at [764, 159] on div "Especificaciones" at bounding box center [750, 152] width 389 height 42
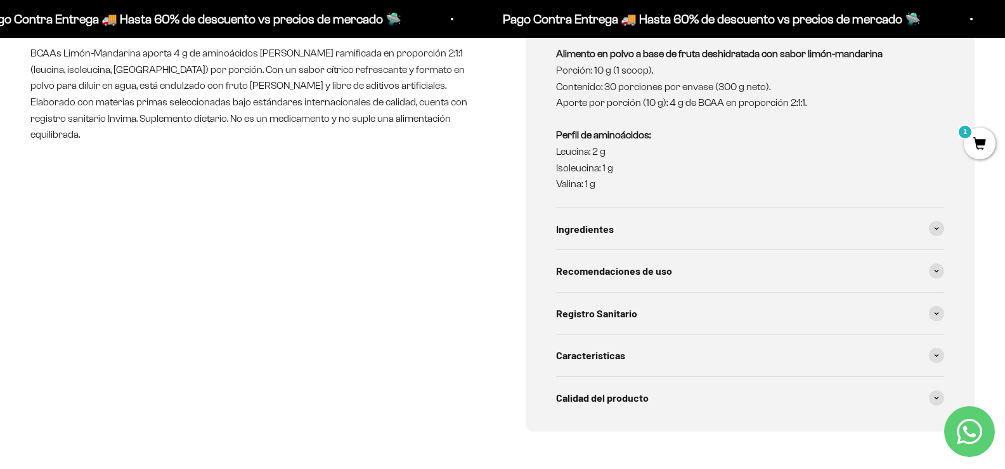
scroll to position [634, 0]
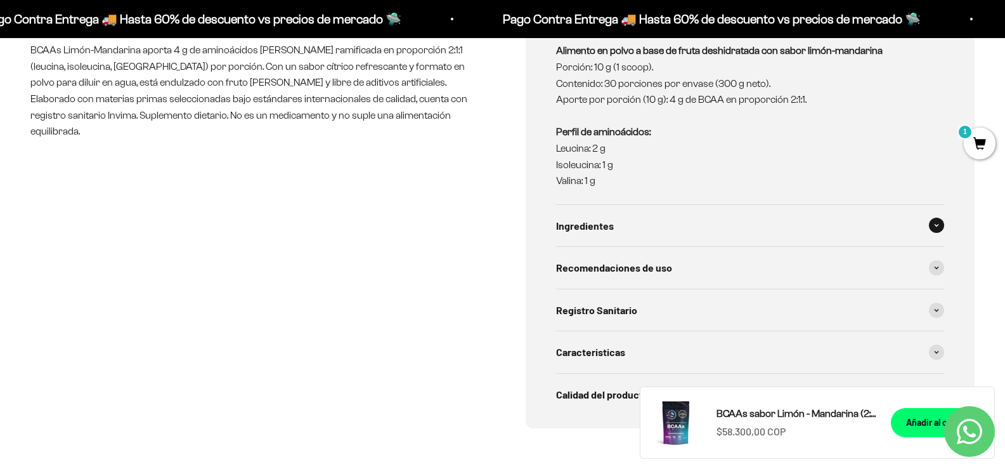
click at [668, 238] on div "Ingredientes" at bounding box center [750, 226] width 389 height 42
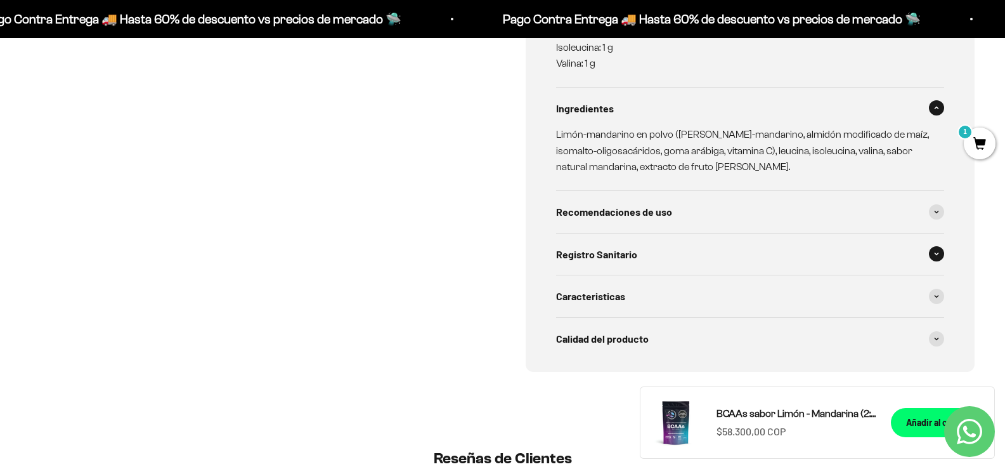
scroll to position [761, 0]
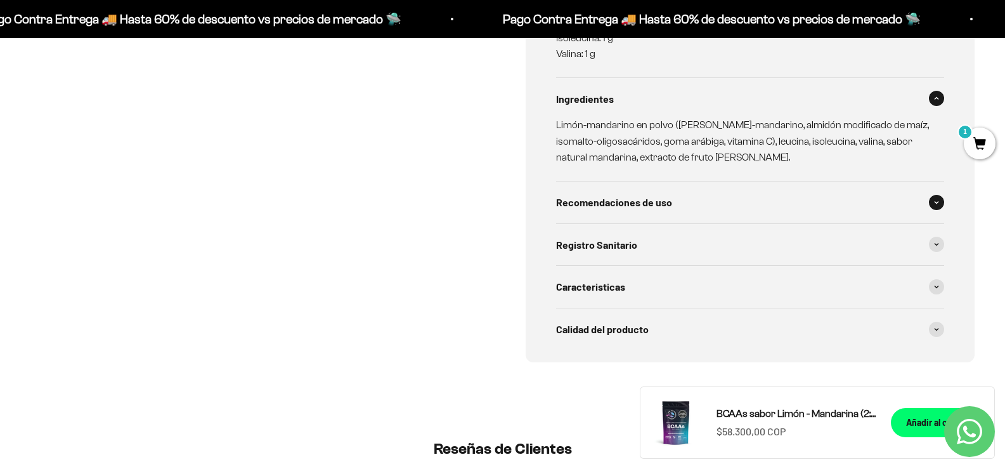
click at [686, 212] on div "Recomendaciones de uso" at bounding box center [750, 202] width 389 height 42
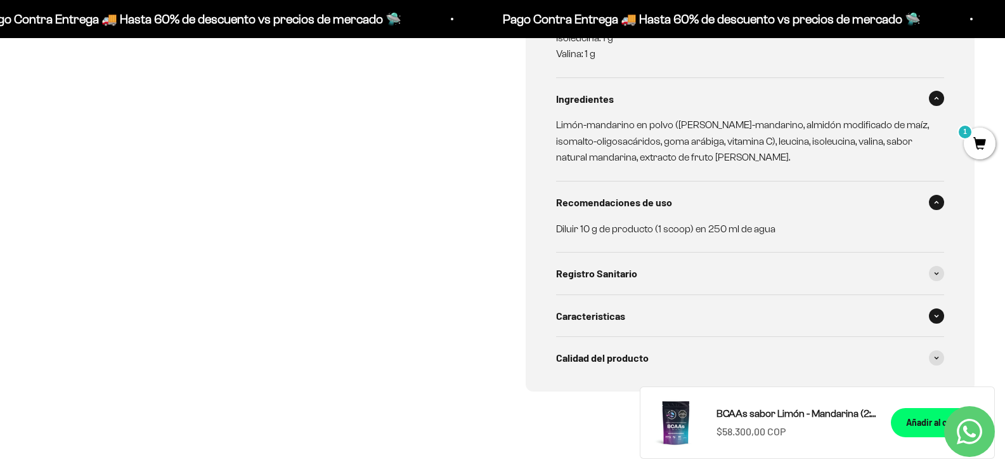
click at [690, 327] on div "Caracteristicas" at bounding box center [750, 316] width 389 height 42
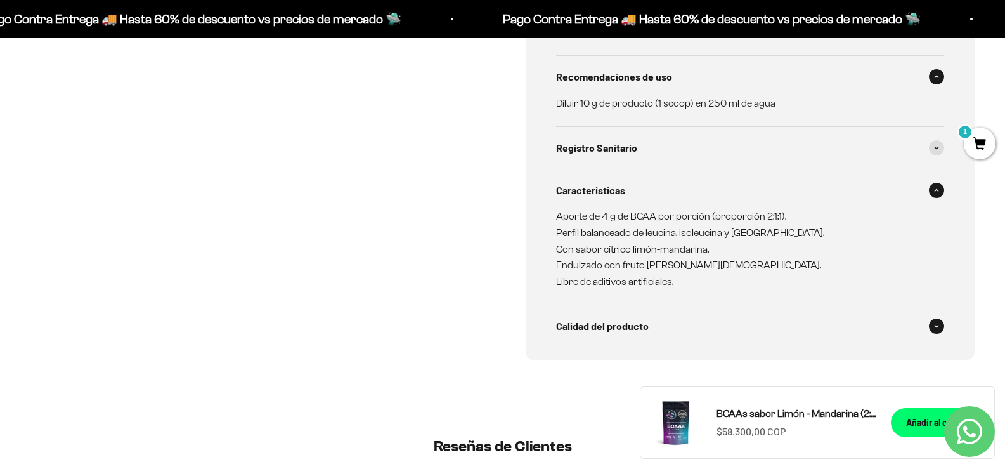
scroll to position [888, 0]
click at [626, 322] on span "Calidad del producto" at bounding box center [602, 324] width 93 height 16
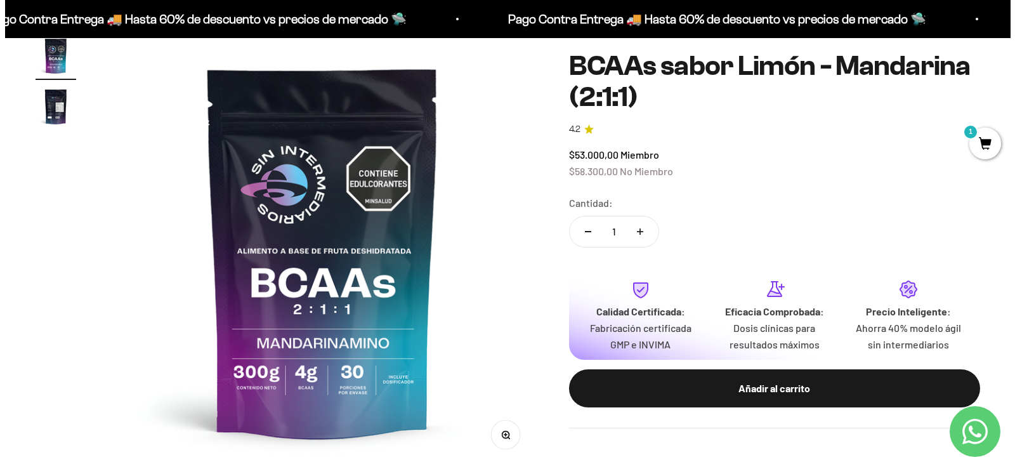
scroll to position [127, 0]
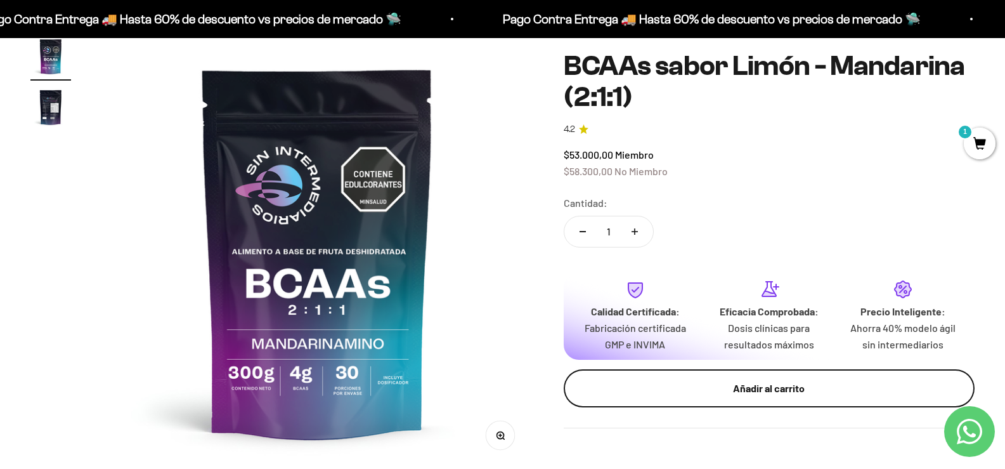
click at [759, 384] on div "Añadir al carrito" at bounding box center [769, 388] width 360 height 16
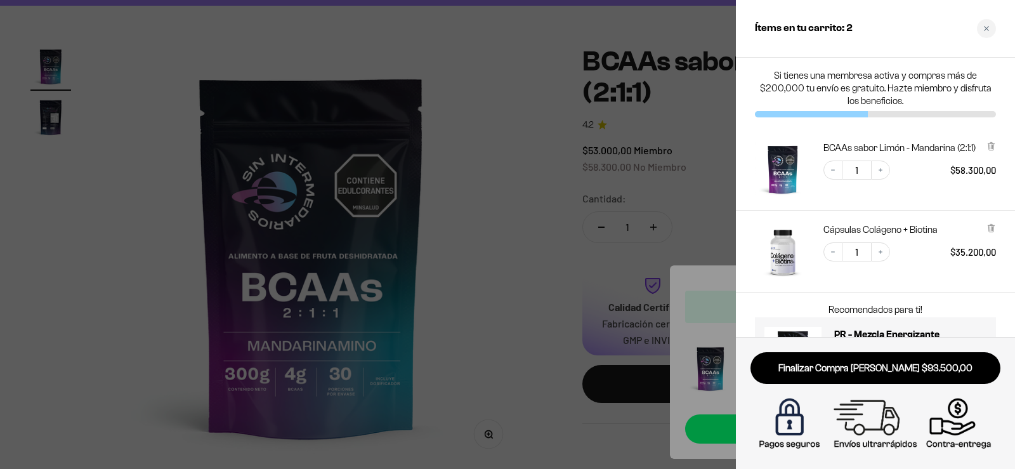
scroll to position [66, 0]
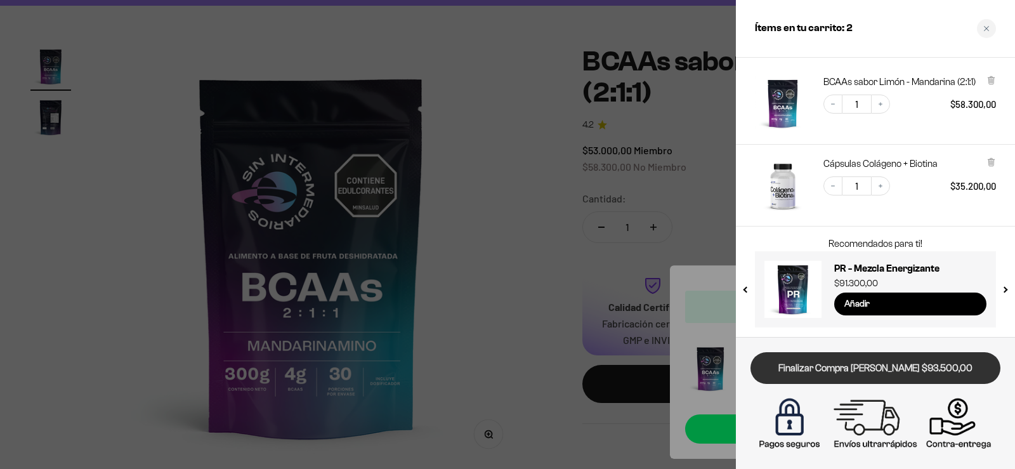
click at [927, 374] on link "Finalizar Compra [PERSON_NAME] $93.500,00" at bounding box center [875, 368] width 250 height 32
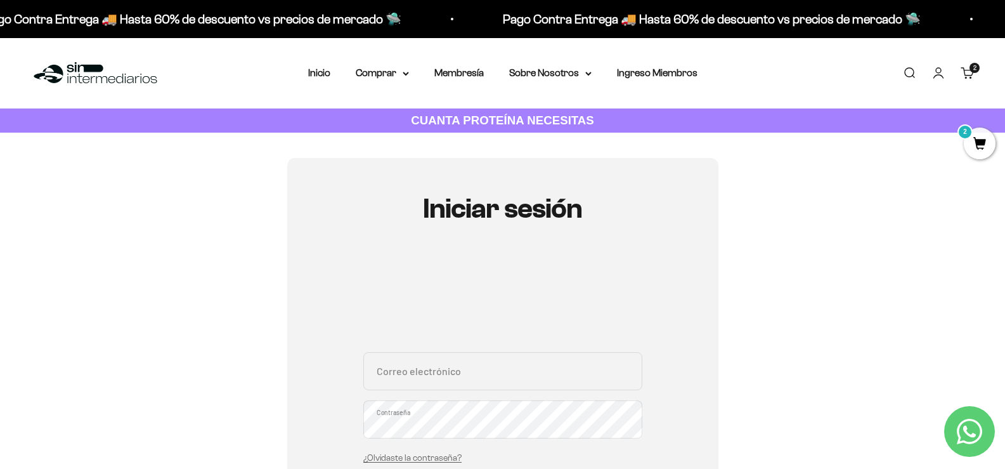
drag, startPoint x: 526, startPoint y: 167, endPoint x: 529, endPoint y: 143, distance: 23.7
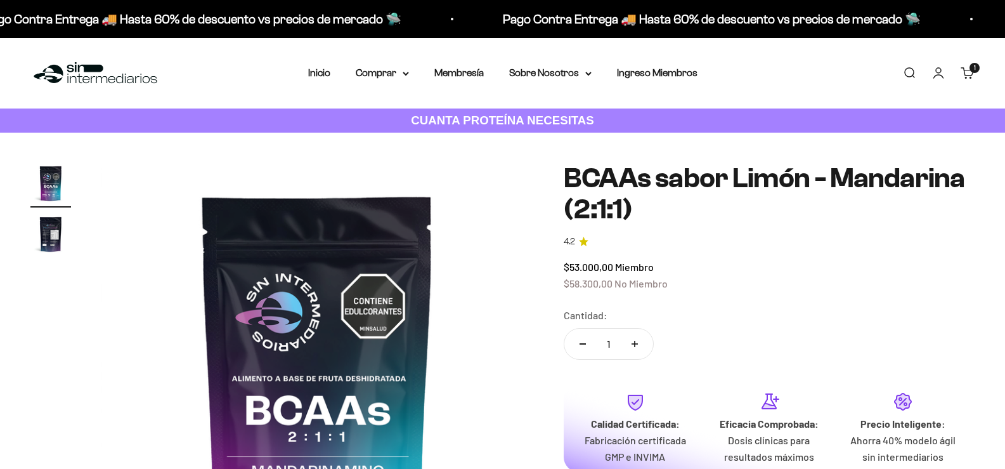
scroll to position [127, 0]
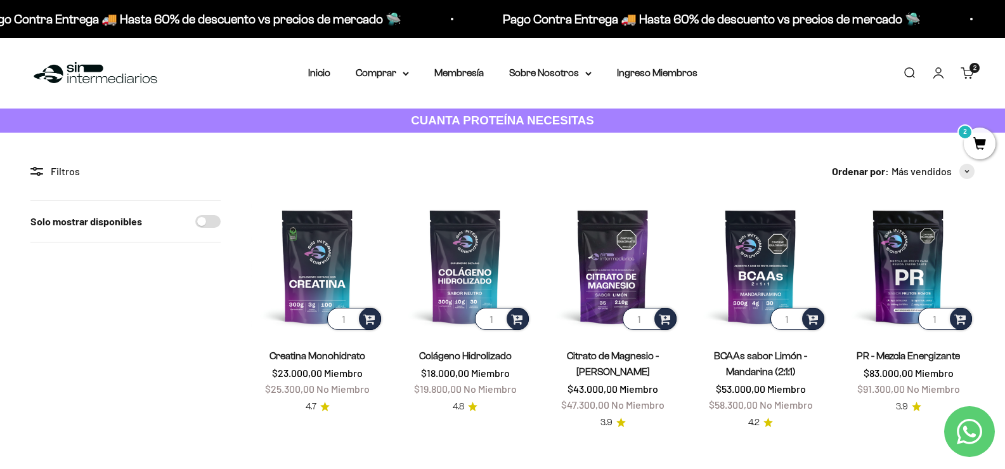
click at [968, 71] on link "Carrito 2" at bounding box center [968, 73] width 14 height 14
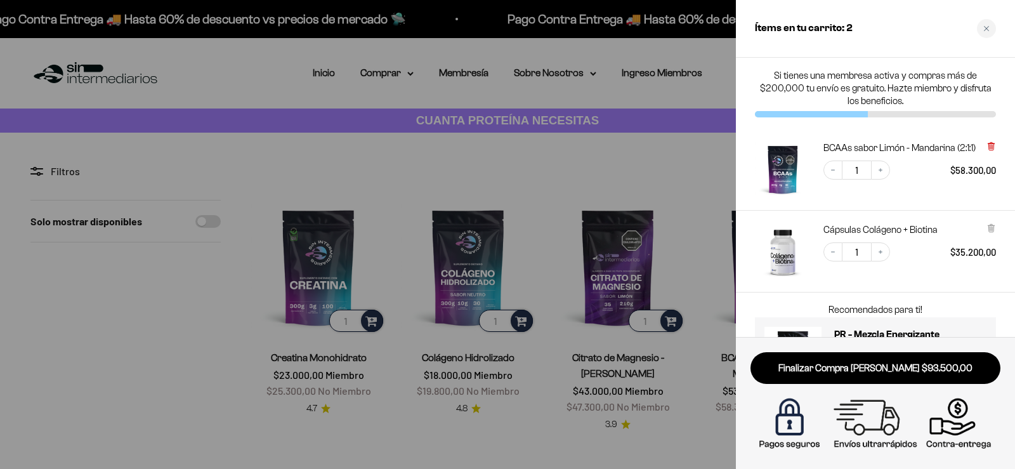
click at [992, 146] on icon at bounding box center [990, 146] width 5 height 6
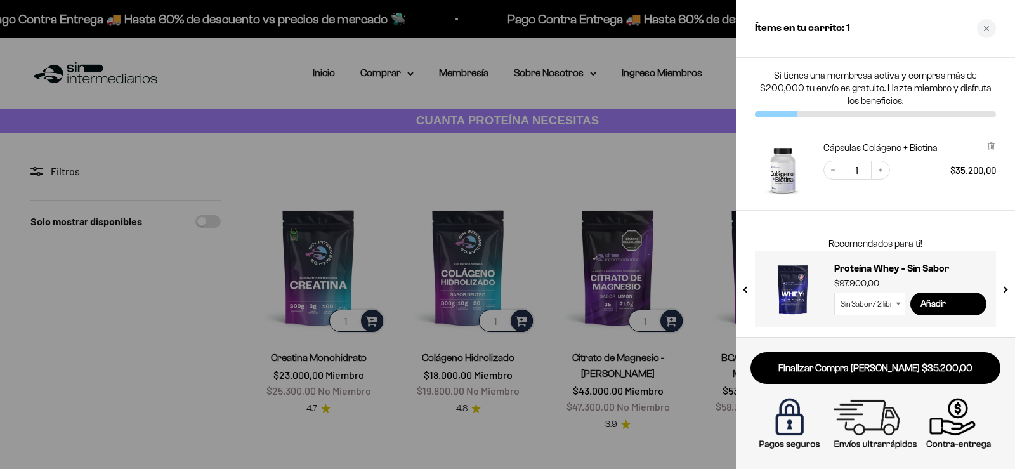
click at [202, 306] on div at bounding box center [507, 234] width 1015 height 469
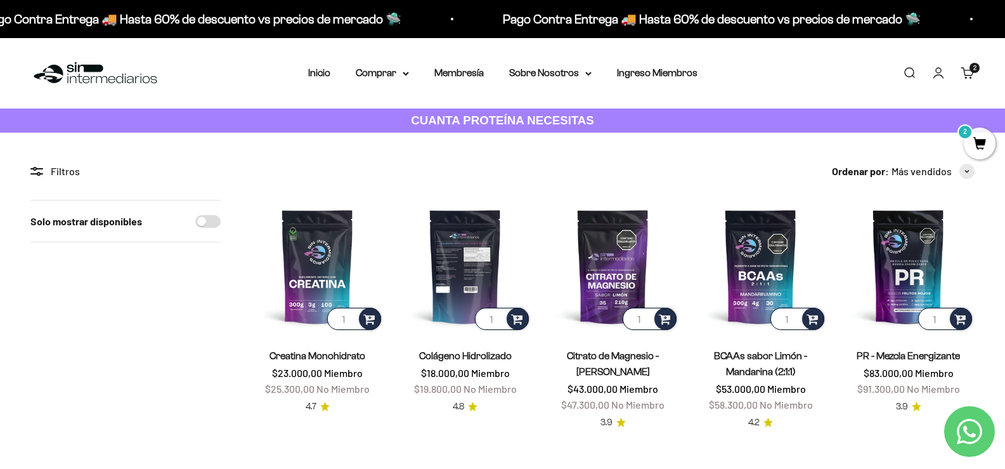
click at [439, 251] on img at bounding box center [465, 266] width 133 height 133
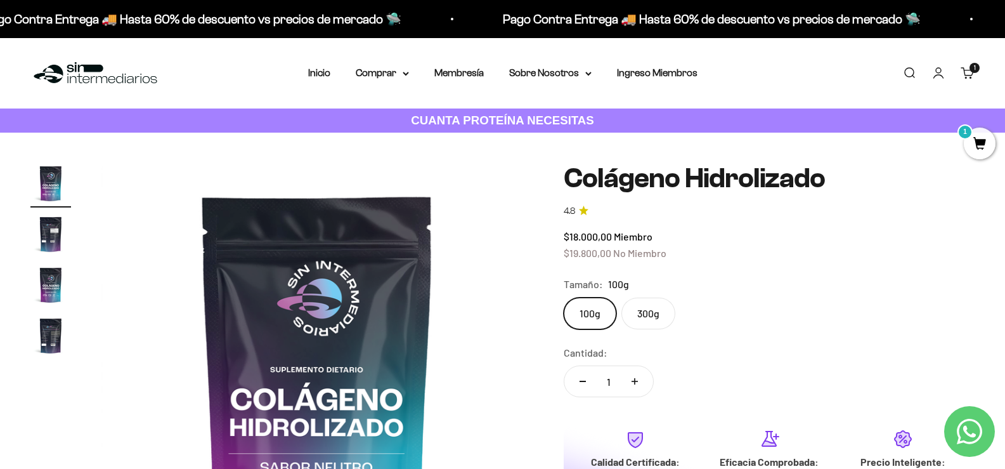
click at [662, 326] on label "300g" at bounding box center [648, 313] width 54 height 32
click at [564, 297] on input "300g" at bounding box center [563, 297] width 1 height 1
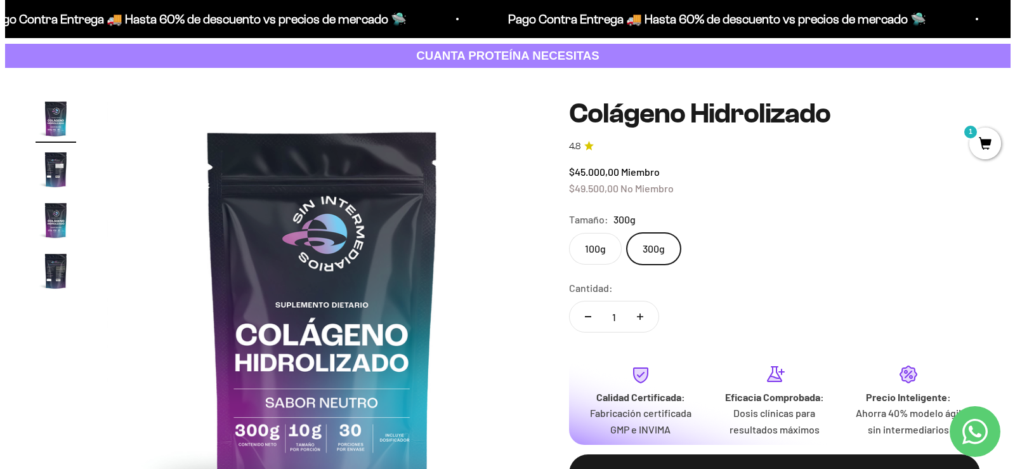
scroll to position [127, 0]
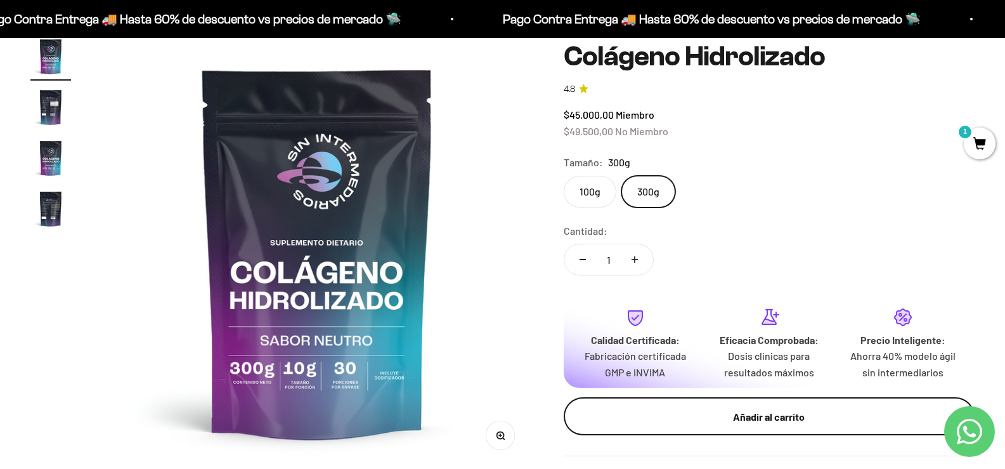
click at [741, 423] on div "Añadir al carrito" at bounding box center [769, 416] width 360 height 16
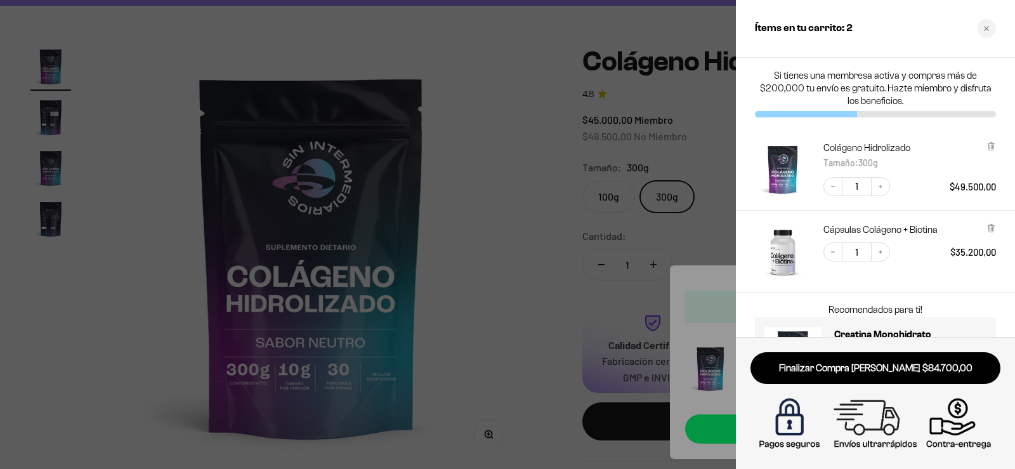
click at [474, 228] on div at bounding box center [507, 234] width 1015 height 469
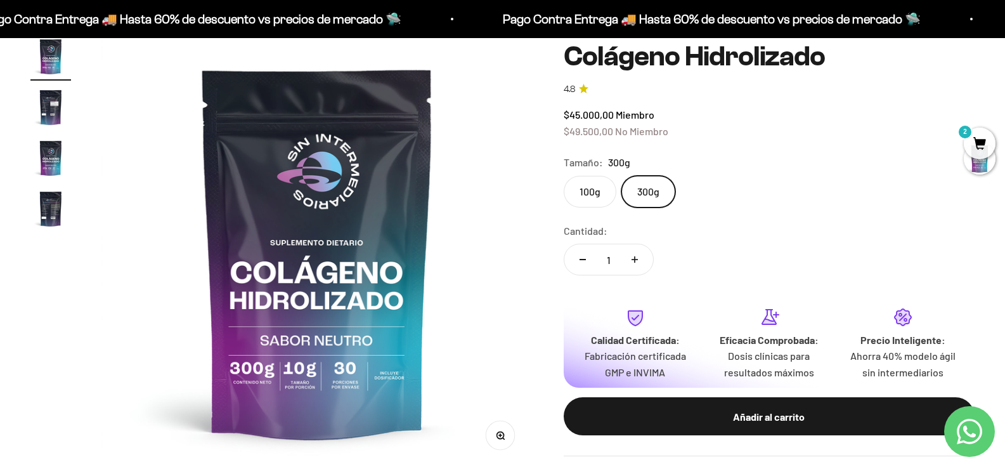
click at [578, 192] on label "100g" at bounding box center [590, 192] width 53 height 32
click at [564, 176] on input "100g" at bounding box center [563, 175] width 1 height 1
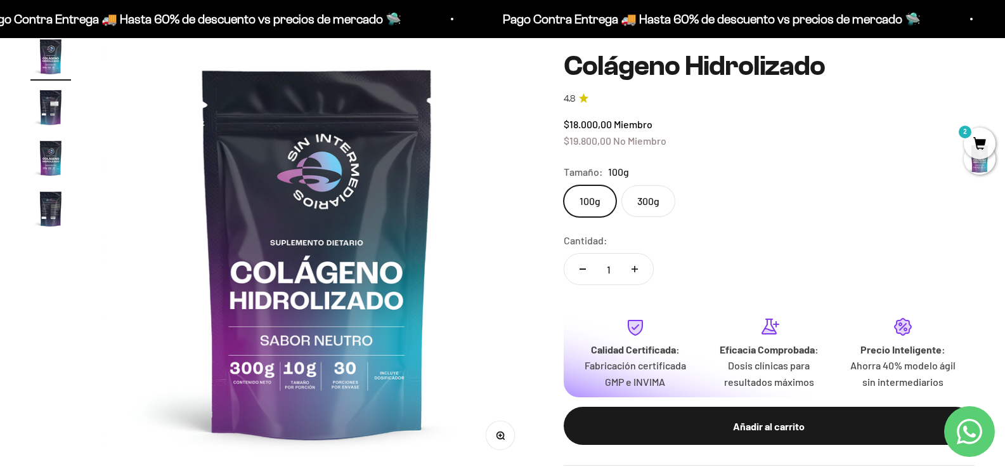
click at [982, 136] on span "2" at bounding box center [980, 143] width 32 height 32
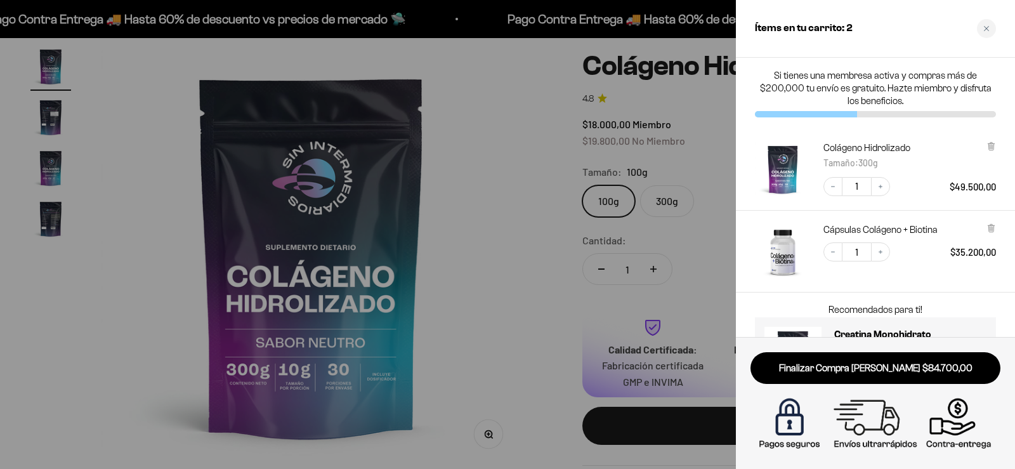
drag, startPoint x: 990, startPoint y: 145, endPoint x: 986, endPoint y: 153, distance: 8.5
click at [989, 145] on icon at bounding box center [990, 146] width 5 height 6
click at [681, 421] on div at bounding box center [507, 234] width 1015 height 469
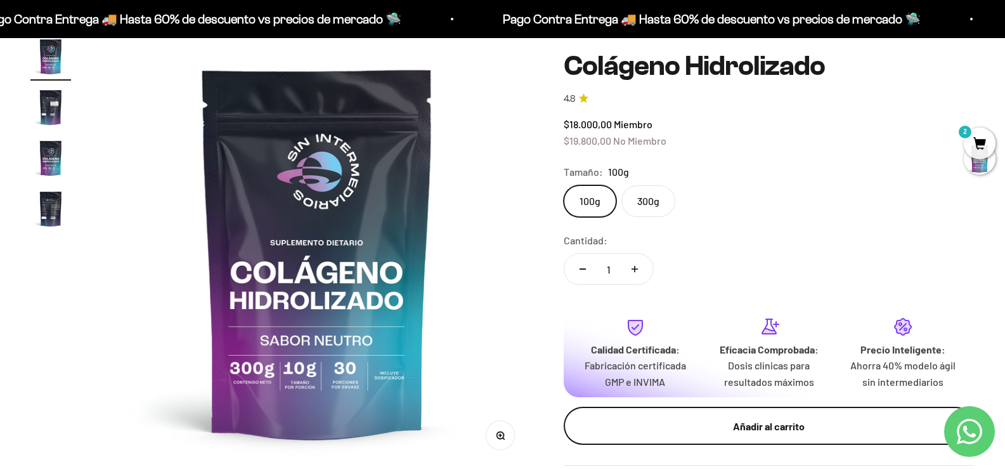
click at [708, 427] on div "Añadir al carrito" at bounding box center [769, 425] width 360 height 16
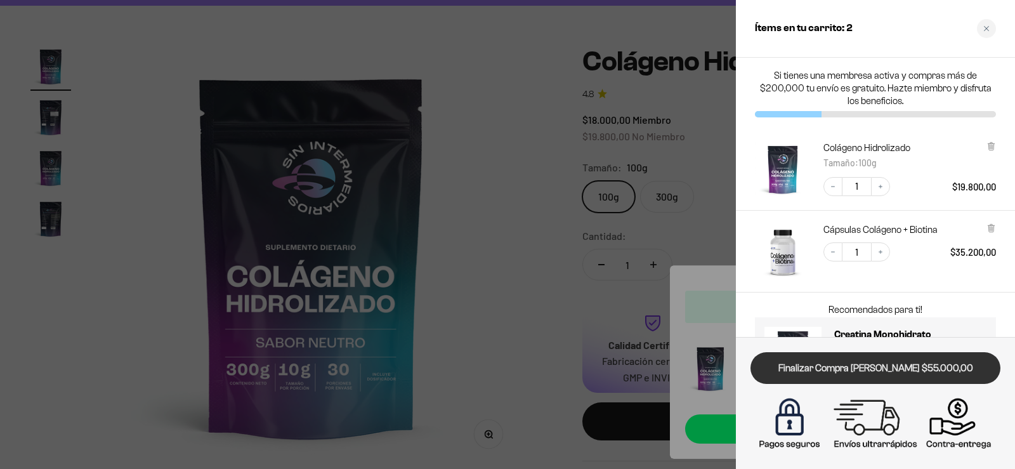
click at [904, 368] on link "Finalizar Compra Segura $55.000,00" at bounding box center [875, 368] width 250 height 32
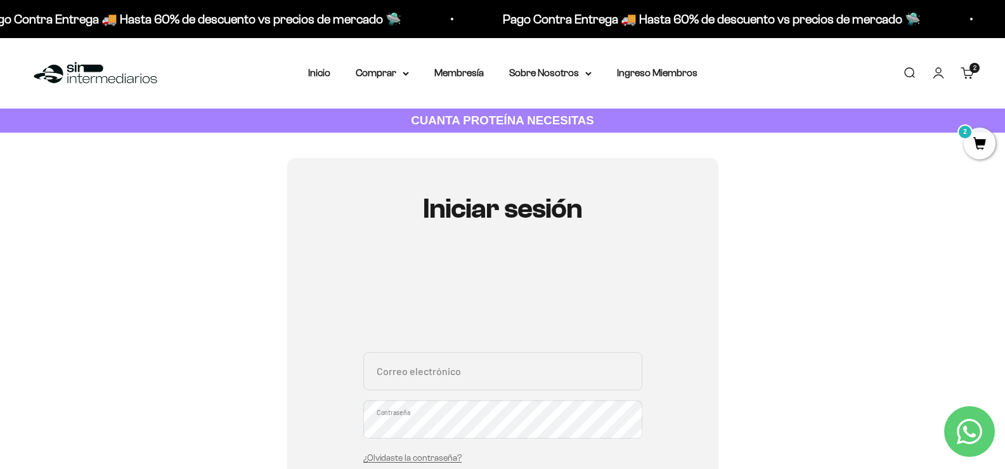
click at [945, 76] on link "Iniciar sesión" at bounding box center [939, 73] width 14 height 14
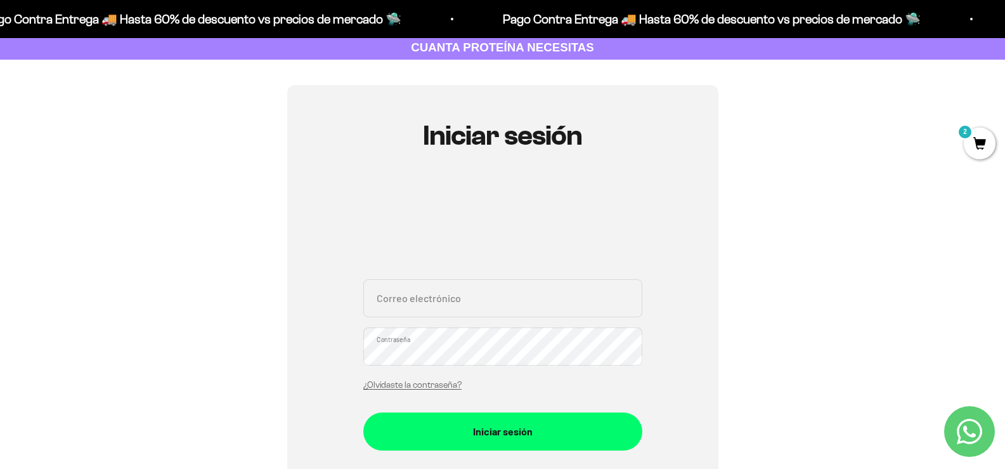
scroll to position [190, 0]
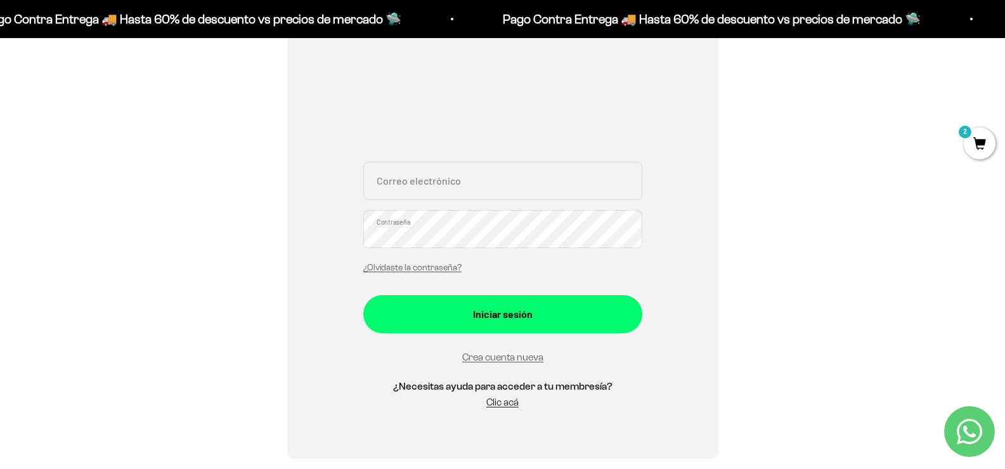
click at [448, 184] on input "Correo electrónico" at bounding box center [502, 181] width 279 height 38
type input "MIGUEL.CASTRO_79@HOTMAIL.COM"
click at [363, 295] on button "Iniciar sesión" at bounding box center [502, 314] width 279 height 38
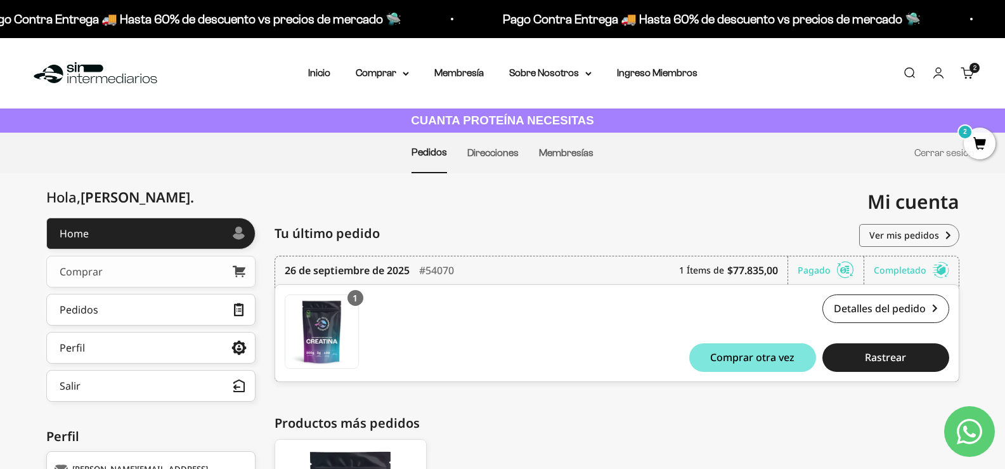
click at [165, 275] on link "Comprar" at bounding box center [150, 272] width 209 height 32
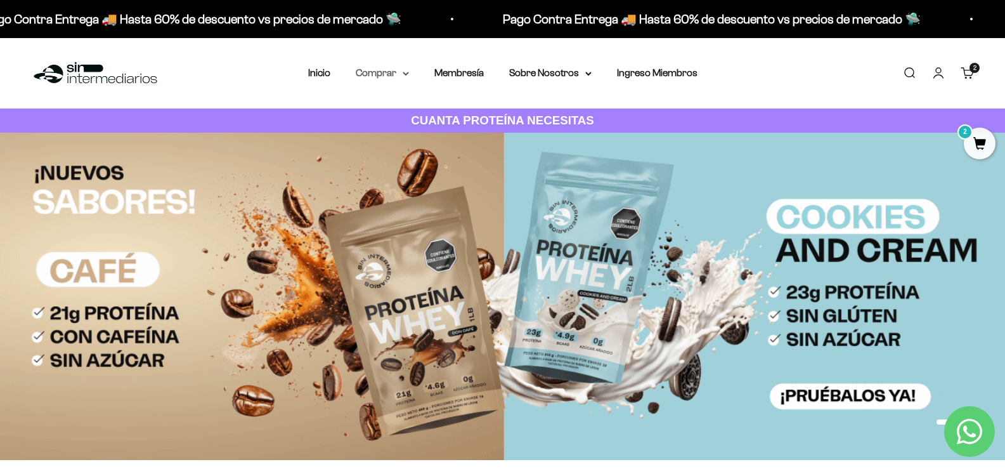
click at [386, 69] on summary "Comprar" at bounding box center [382, 73] width 53 height 16
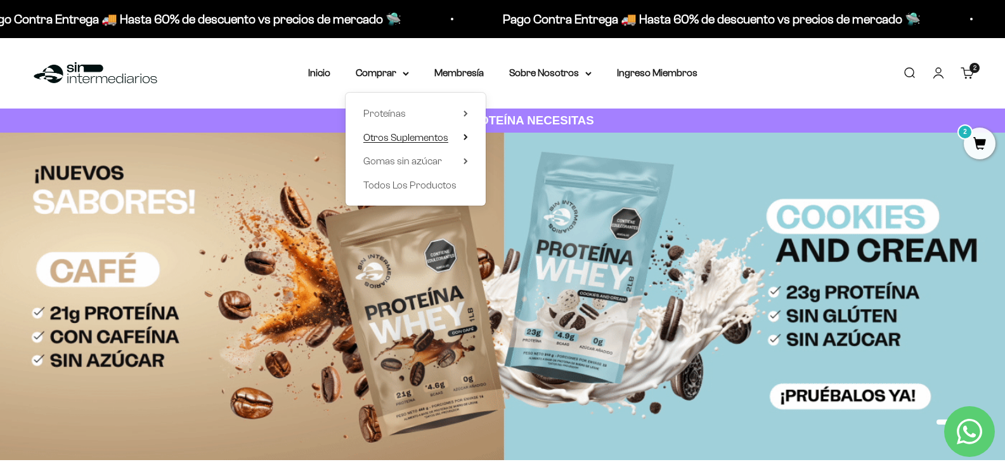
click at [400, 141] on span "Otros Suplementos" at bounding box center [405, 137] width 85 height 11
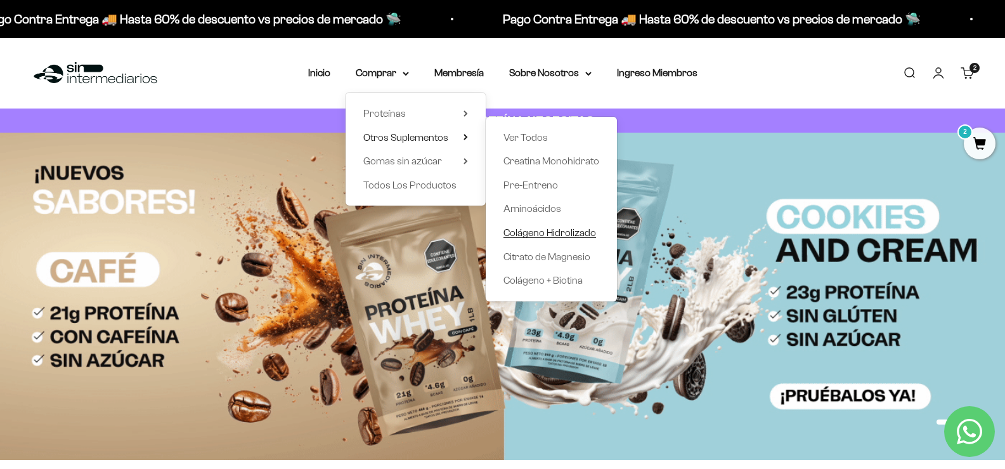
click at [538, 235] on span "Colágeno Hidrolizado" at bounding box center [550, 232] width 93 height 11
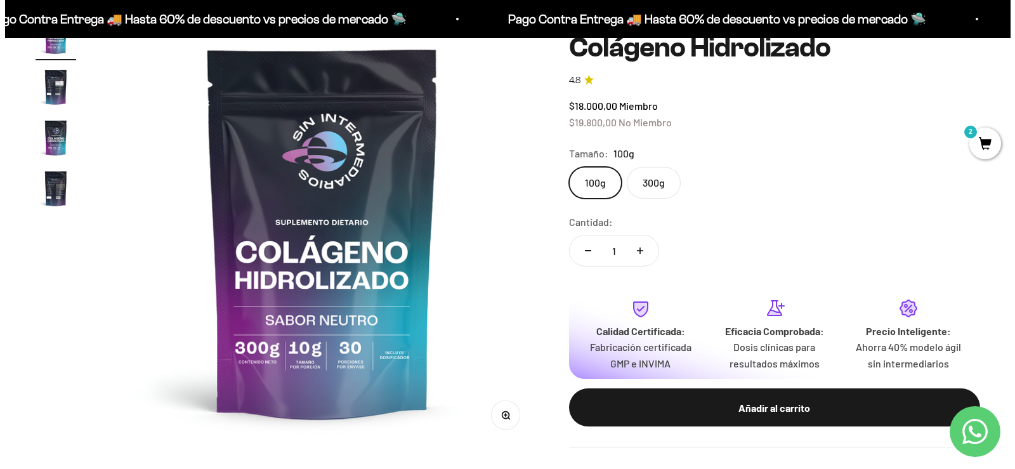
scroll to position [63, 0]
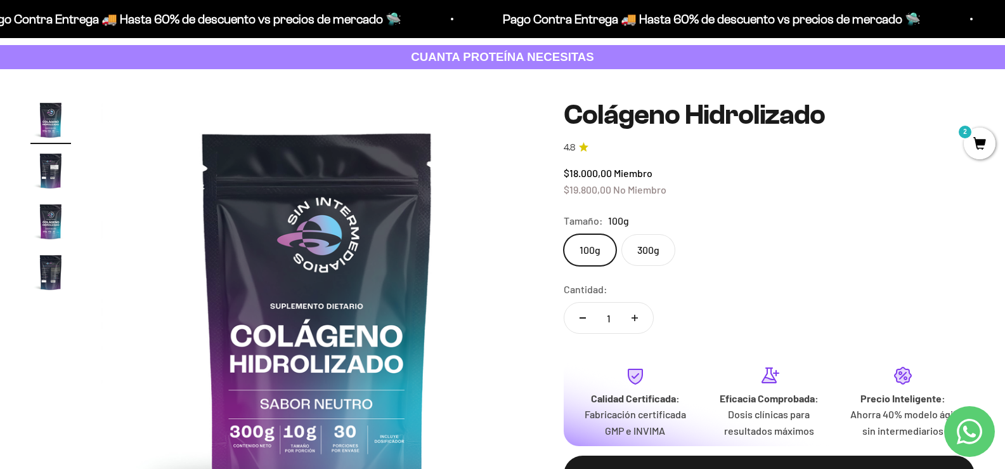
click at [991, 148] on span "2" at bounding box center [980, 143] width 32 height 32
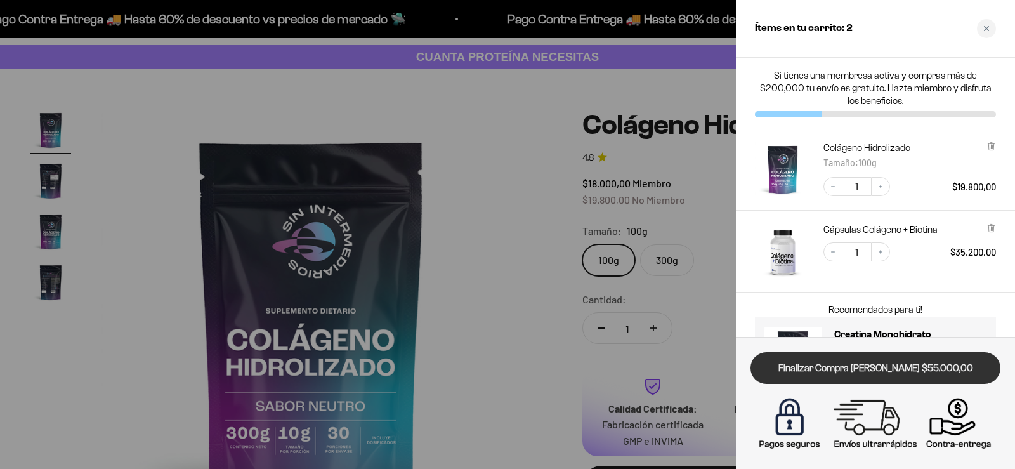
click at [876, 367] on link "Finalizar Compra [PERSON_NAME] $55.000,00" at bounding box center [875, 368] width 250 height 32
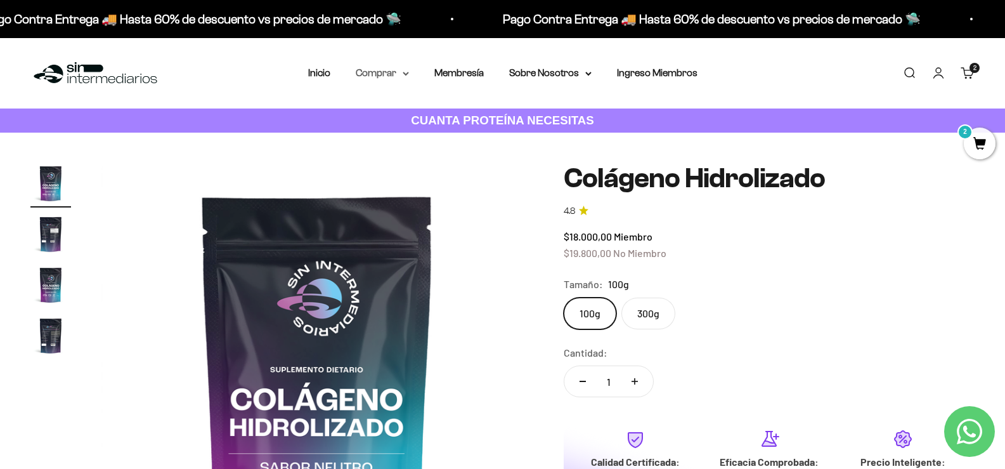
click at [387, 67] on summary "Comprar" at bounding box center [382, 73] width 53 height 16
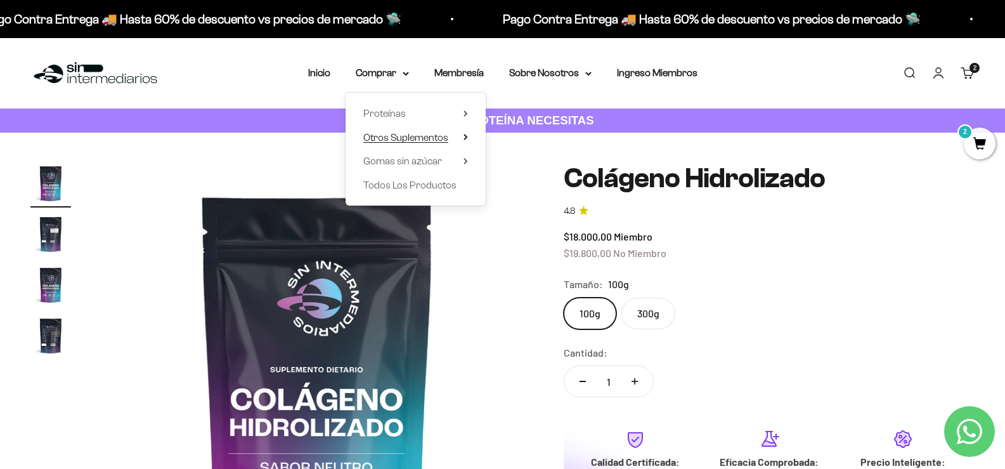
click at [394, 143] on span "Otros Suplementos" at bounding box center [405, 137] width 85 height 16
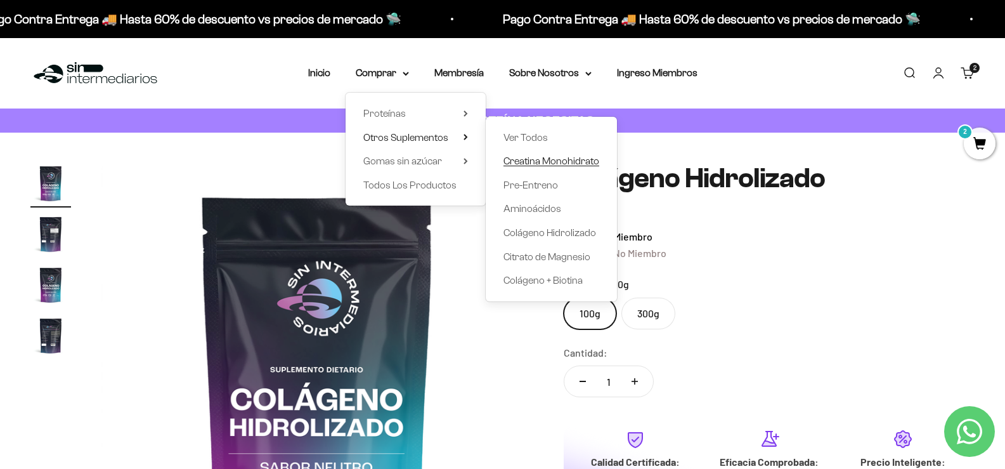
click at [562, 160] on span "Creatina Monohidrato" at bounding box center [552, 160] width 96 height 11
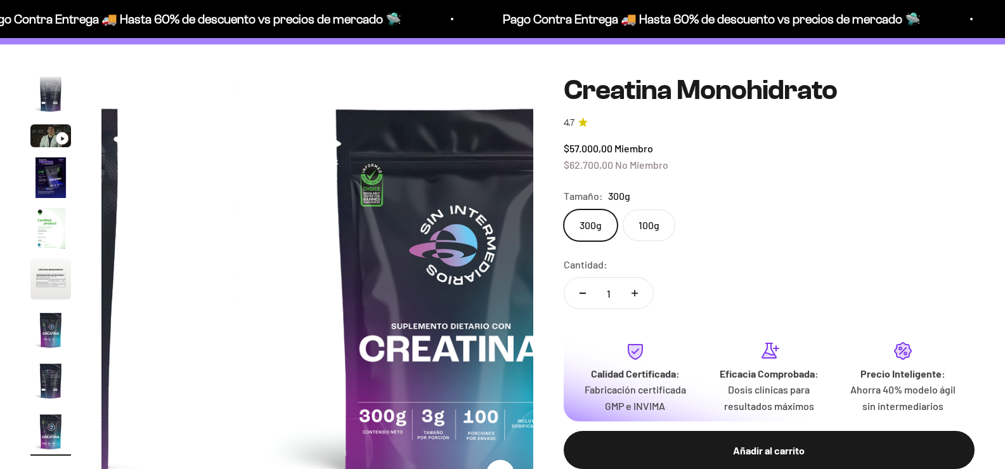
scroll to position [127, 0]
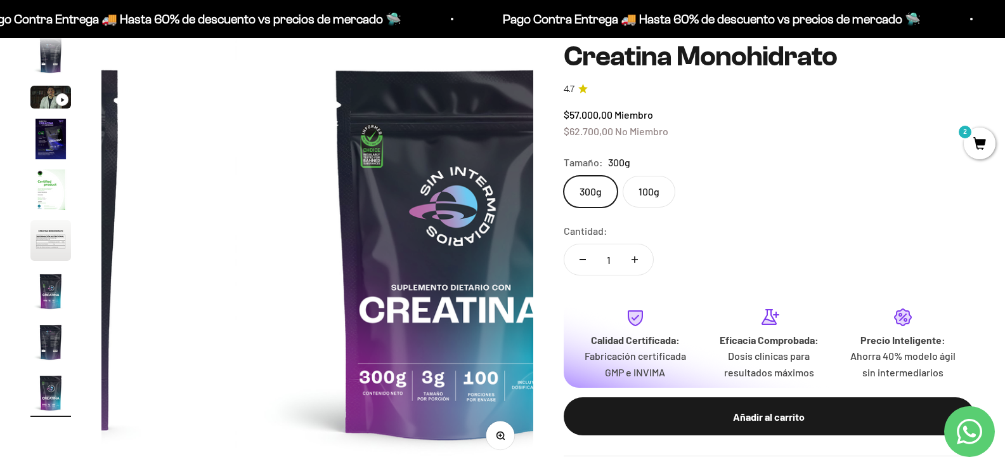
click at [658, 205] on label "100g" at bounding box center [649, 192] width 53 height 32
click at [564, 176] on input "100g" at bounding box center [563, 175] width 1 height 1
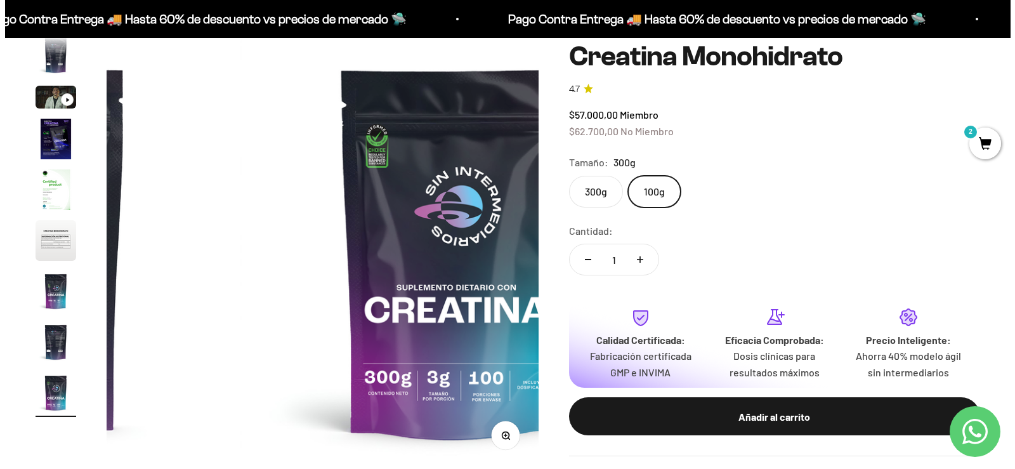
scroll to position [0, 2580]
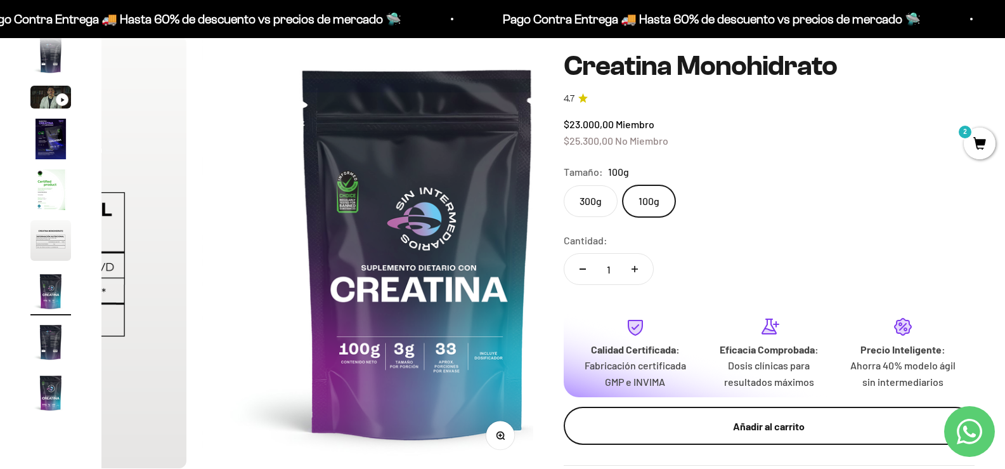
click at [810, 427] on div "Añadir al carrito" at bounding box center [769, 425] width 360 height 16
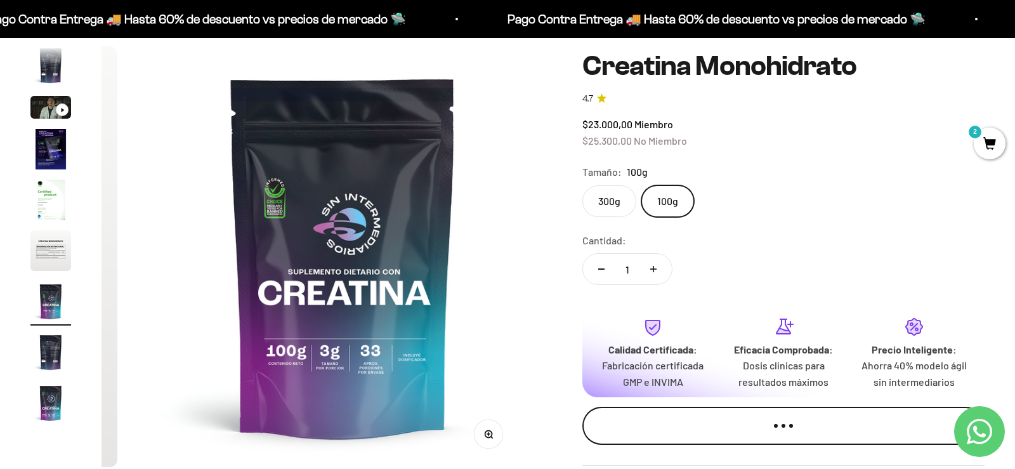
scroll to position [0, 2611]
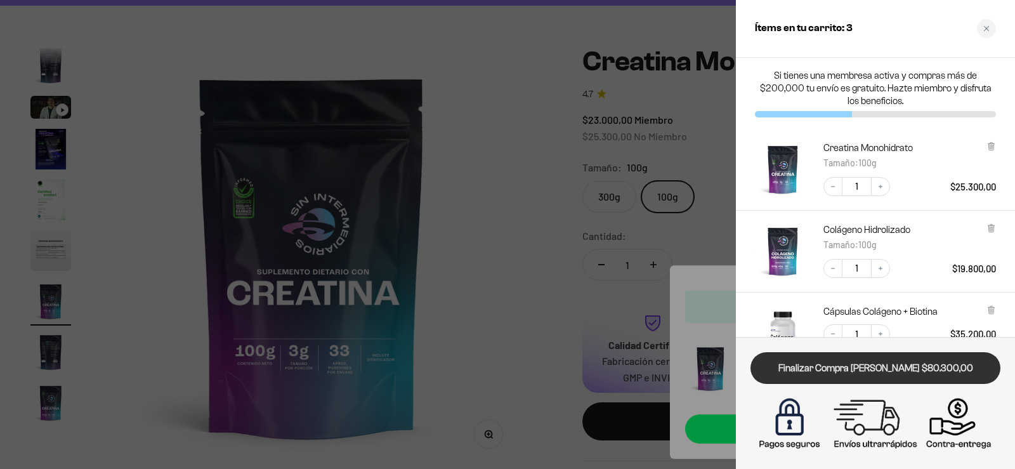
click at [894, 365] on link "Finalizar Compra [PERSON_NAME] $80.300,00" at bounding box center [875, 368] width 250 height 32
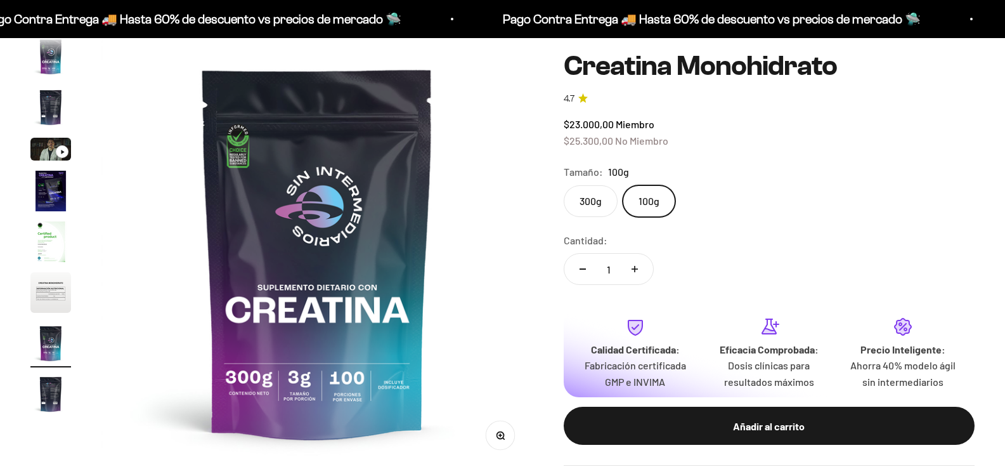
scroll to position [52, 0]
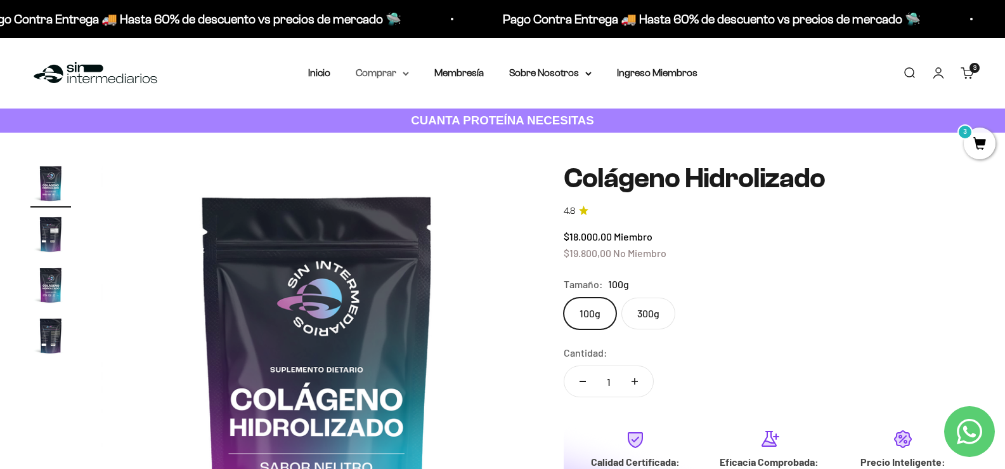
click at [379, 66] on summary "Comprar" at bounding box center [382, 73] width 53 height 16
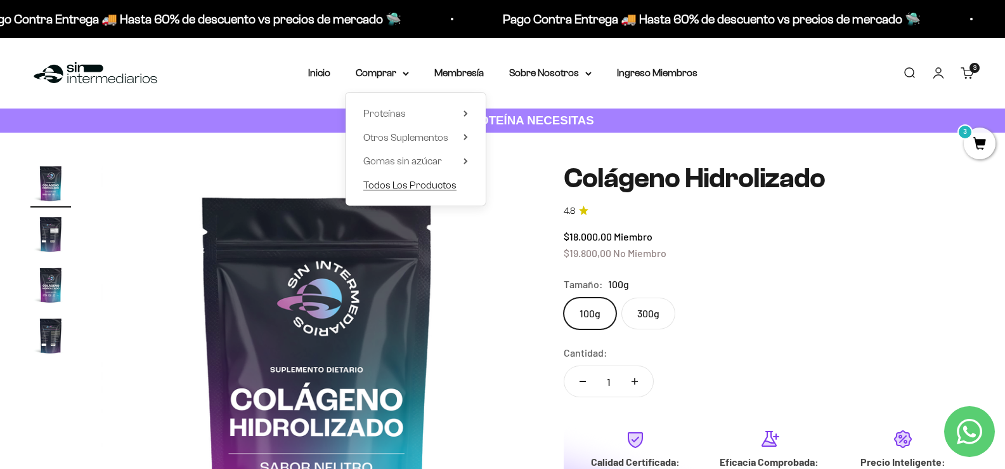
click at [431, 183] on span "Todos Los Productos" at bounding box center [409, 184] width 93 height 11
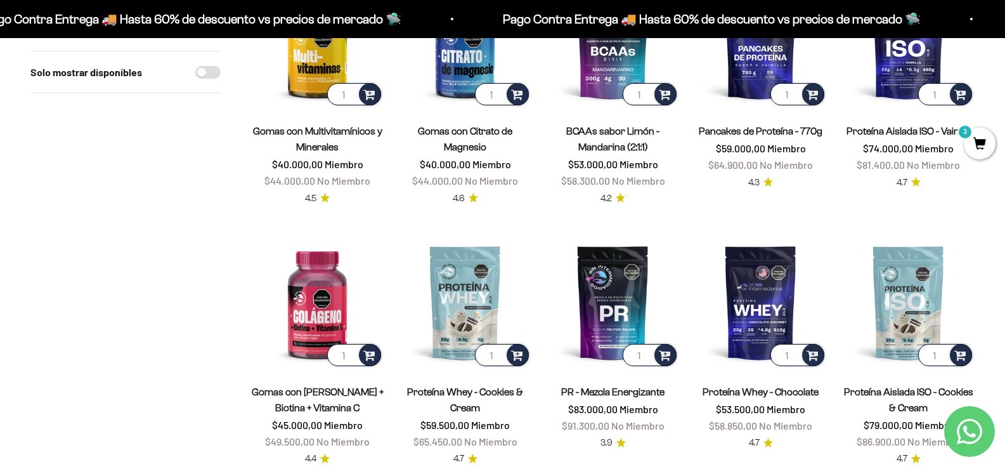
scroll to position [507, 0]
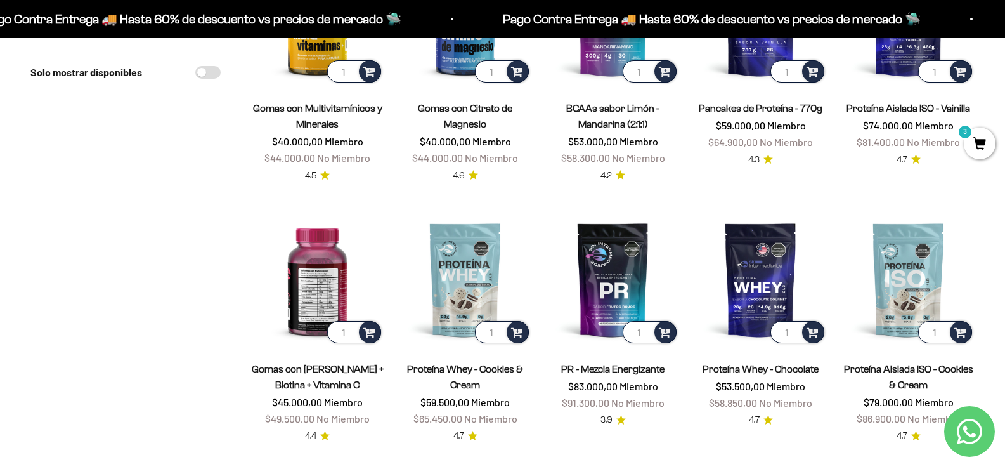
click at [322, 289] on img at bounding box center [317, 279] width 133 height 133
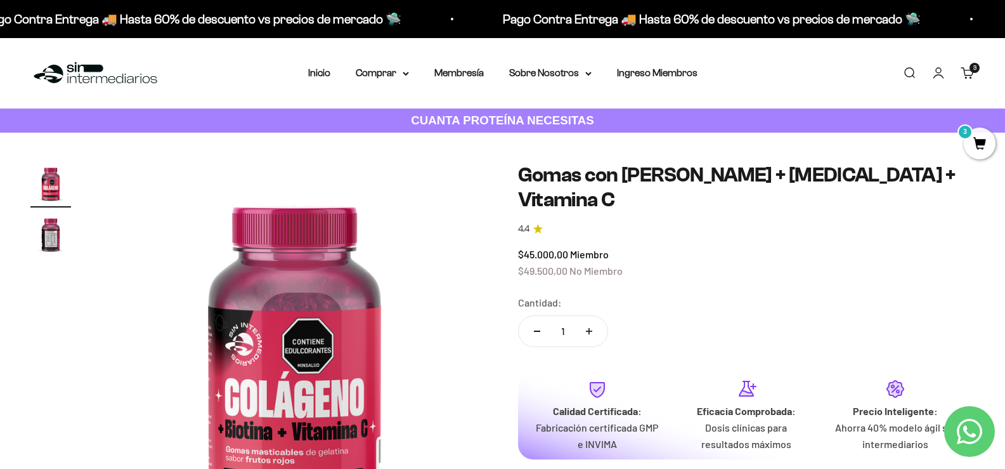
click at [980, 156] on span "3" at bounding box center [980, 143] width 32 height 32
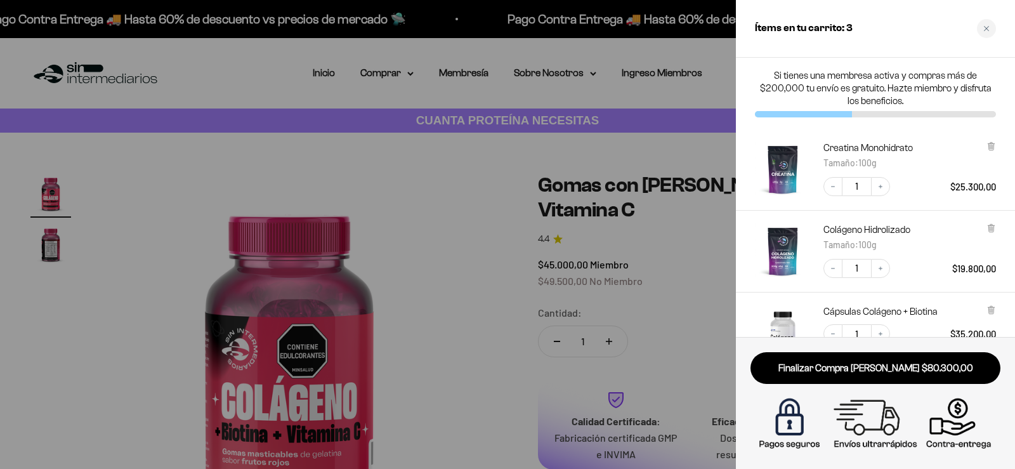
click at [992, 145] on icon at bounding box center [991, 146] width 10 height 10
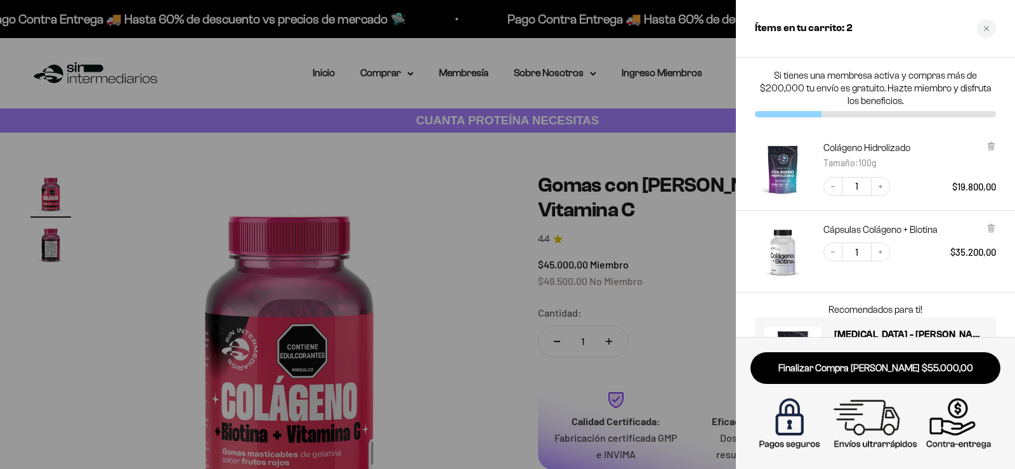
click at [490, 250] on div at bounding box center [507, 234] width 1015 height 469
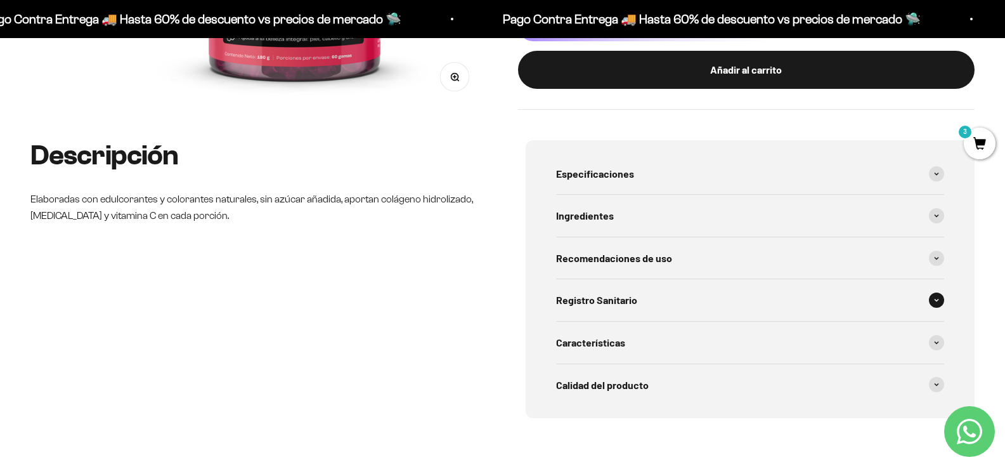
scroll to position [444, 0]
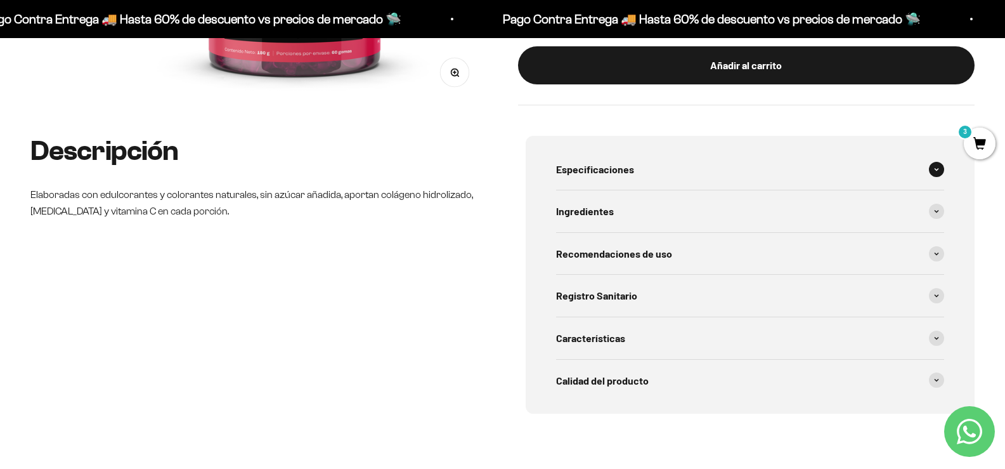
click at [718, 176] on div "Especificaciones" at bounding box center [750, 169] width 389 height 42
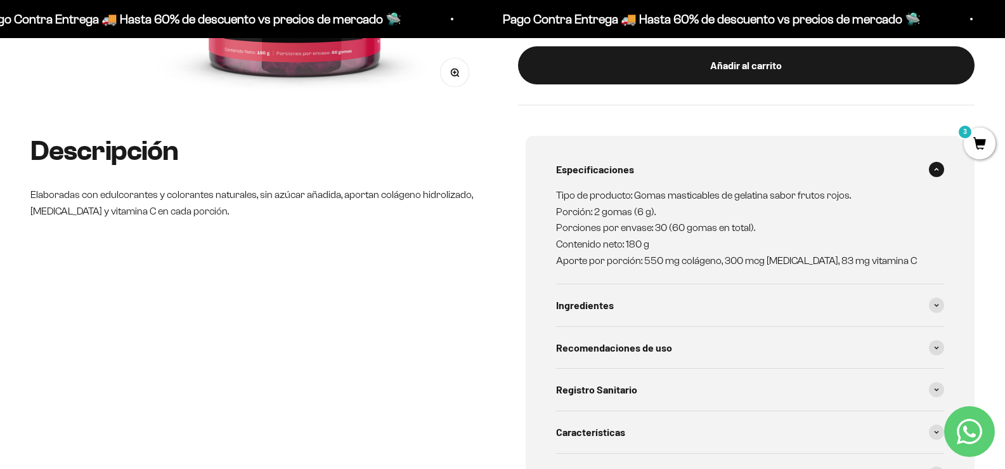
scroll to position [507, 0]
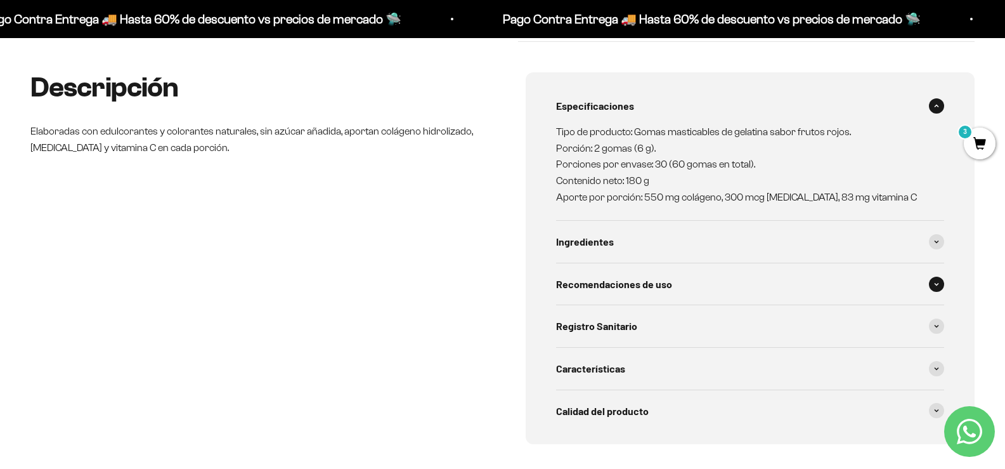
click at [687, 287] on div "Recomendaciones de uso" at bounding box center [750, 284] width 389 height 42
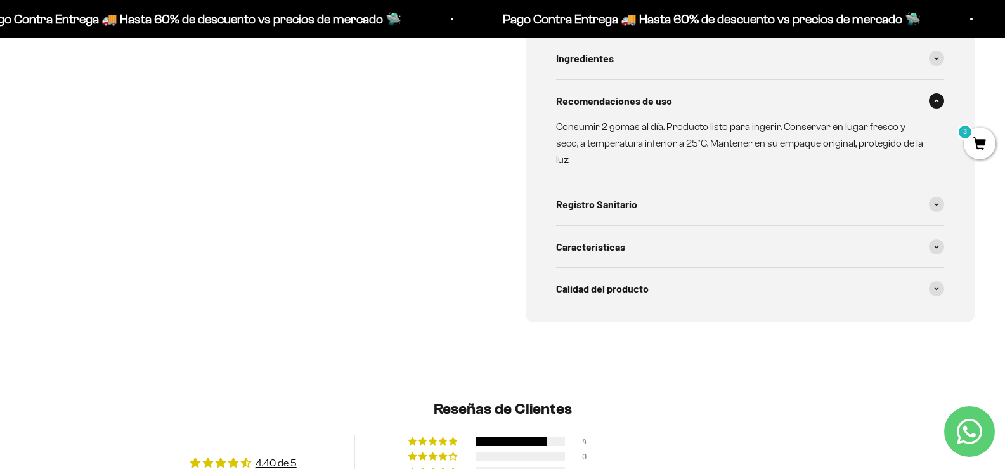
scroll to position [698, 0]
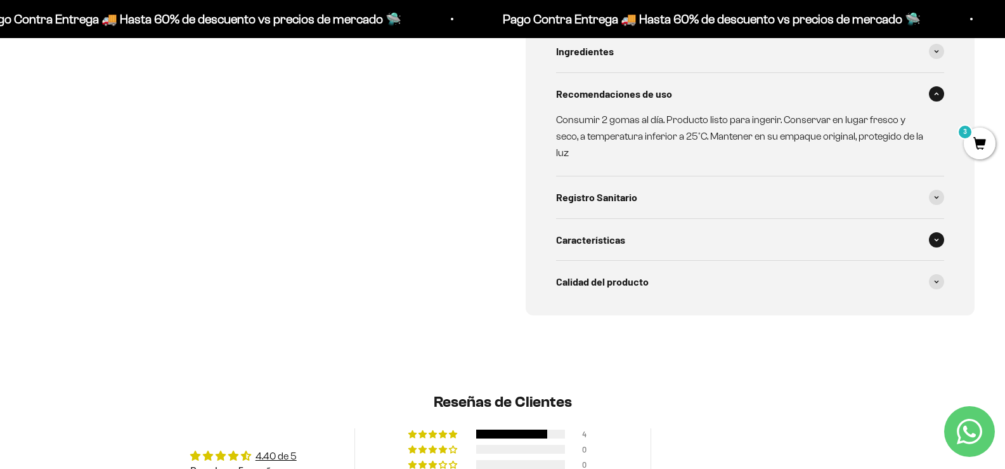
click at [630, 230] on div "Características" at bounding box center [750, 240] width 389 height 42
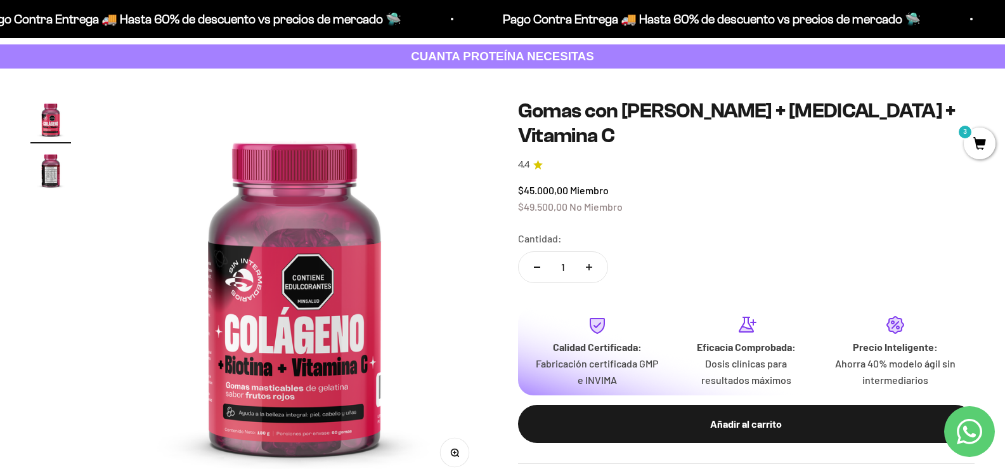
scroll to position [63, 0]
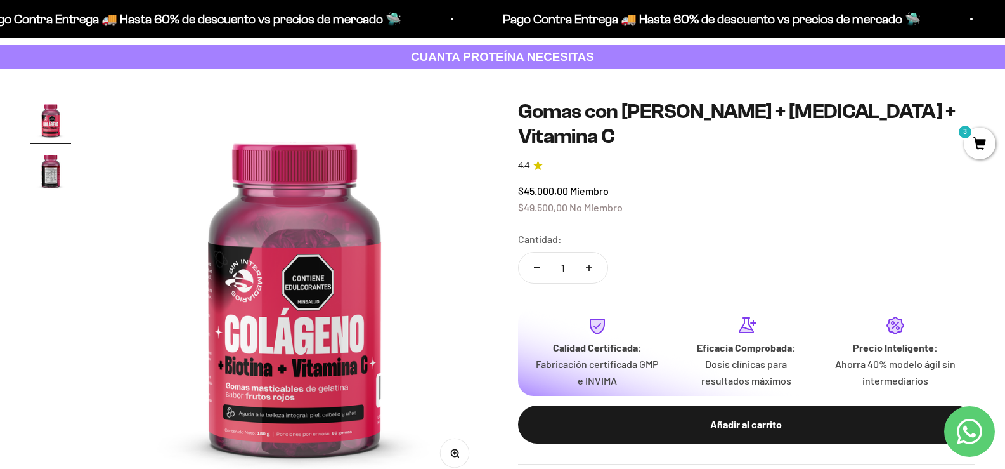
click at [42, 176] on img "Ir al artículo 2" at bounding box center [50, 170] width 41 height 41
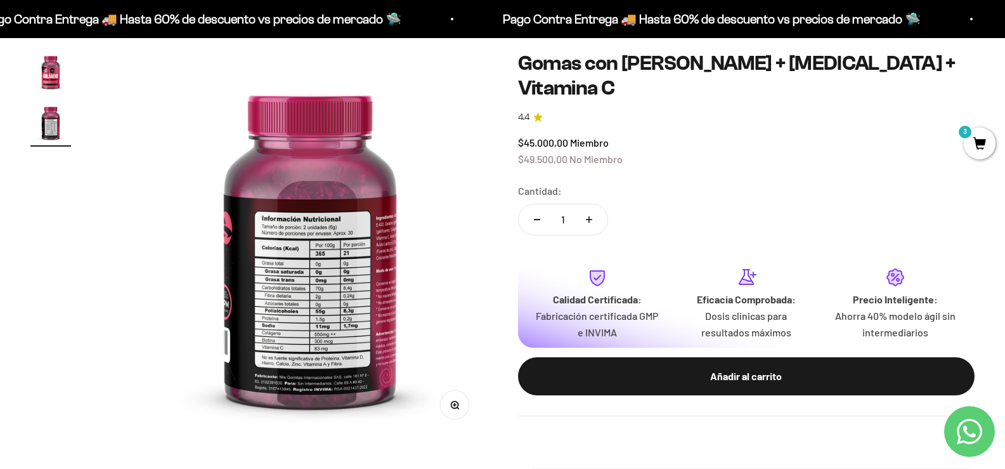
scroll to position [0, 0]
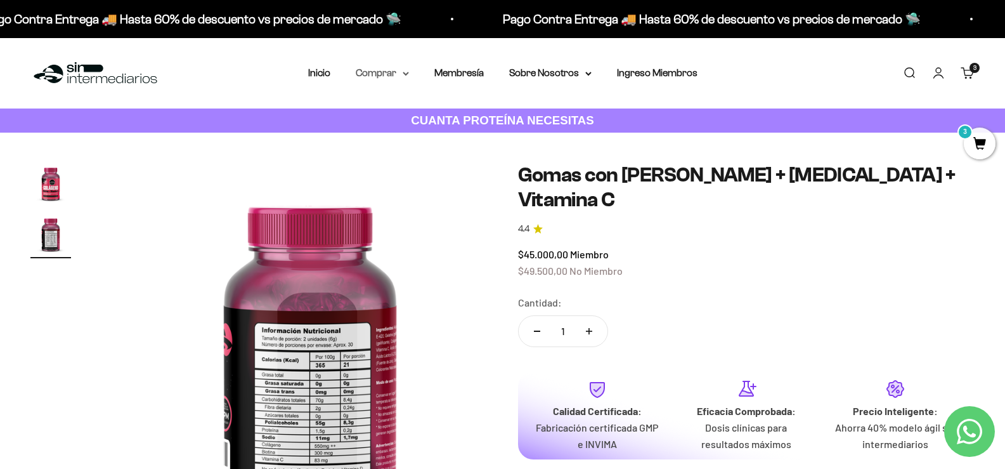
click at [398, 72] on summary "Comprar" at bounding box center [382, 73] width 53 height 16
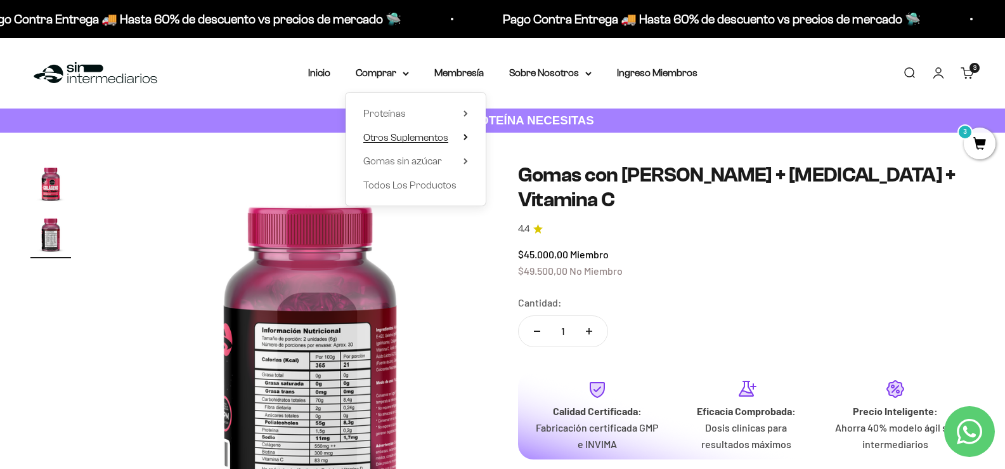
click at [436, 140] on span "Otros Suplementos" at bounding box center [405, 137] width 85 height 11
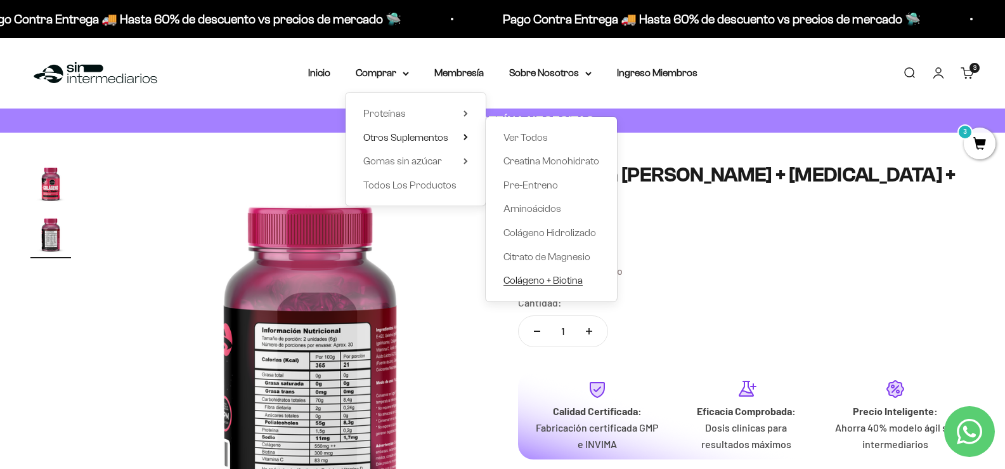
click at [536, 286] on span "Colágeno + Biotina" at bounding box center [543, 280] width 79 height 16
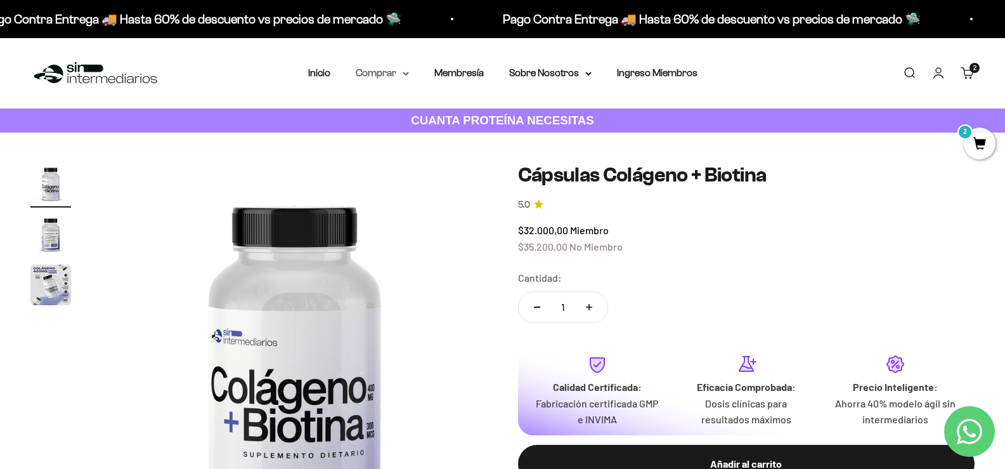
click at [403, 74] on icon at bounding box center [406, 74] width 6 height 4
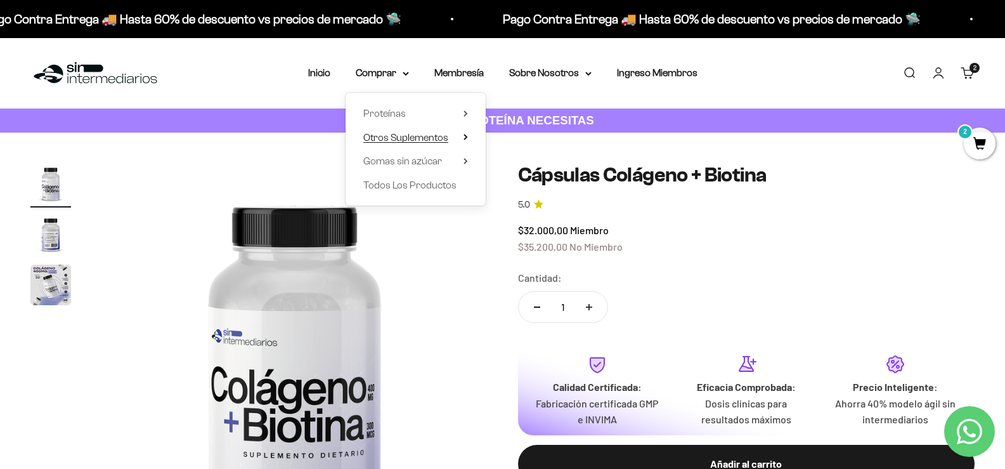
click at [419, 141] on span "Otros Suplementos" at bounding box center [405, 137] width 85 height 11
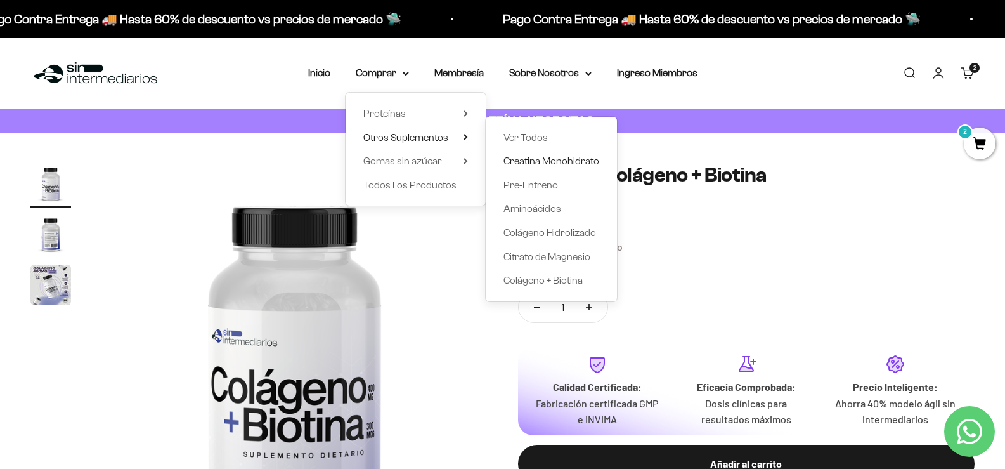
click at [562, 160] on span "Creatina Monohidrato" at bounding box center [552, 160] width 96 height 11
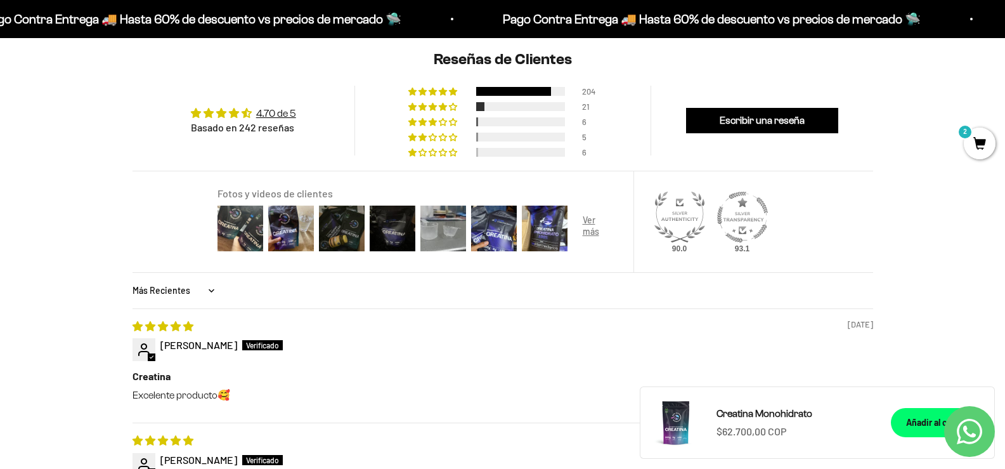
scroll to position [1015, 0]
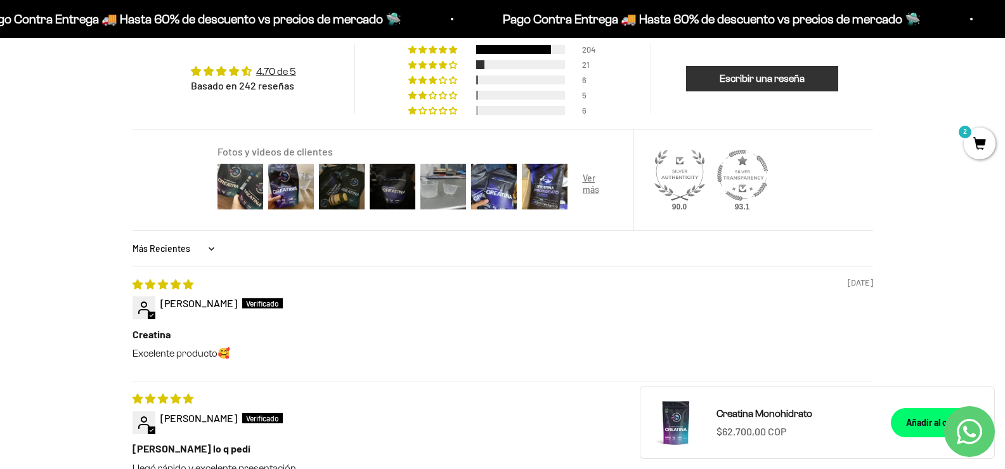
click at [795, 88] on link "Escribir una reseña" at bounding box center [762, 78] width 152 height 25
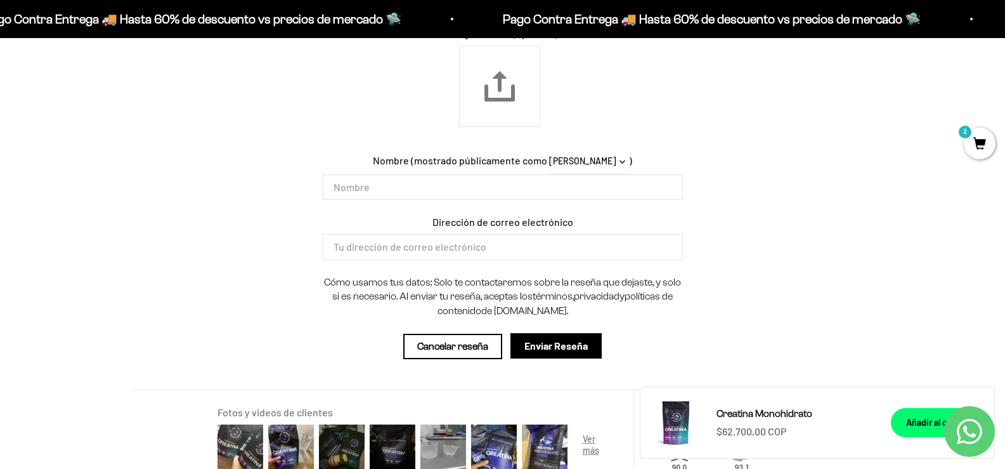
scroll to position [1464, 0]
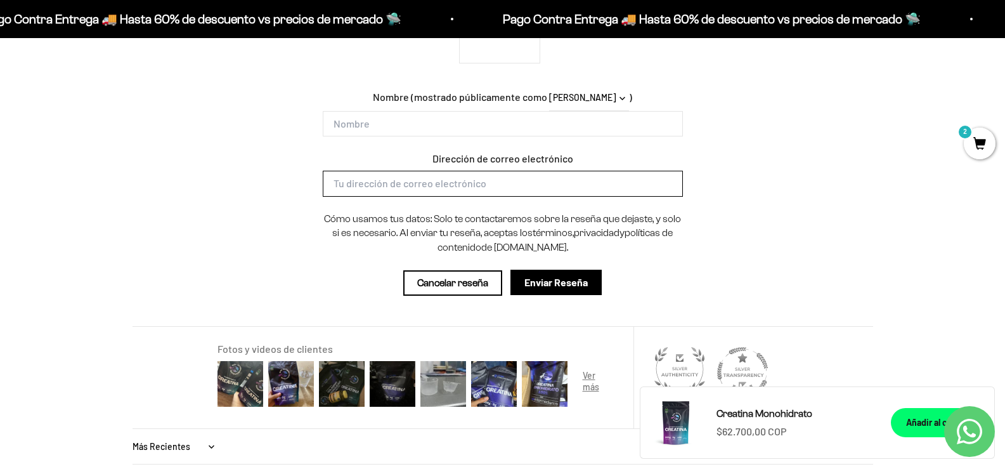
click at [397, 185] on input "Dirección de correo electrónico" at bounding box center [503, 183] width 360 height 25
type input "mi"
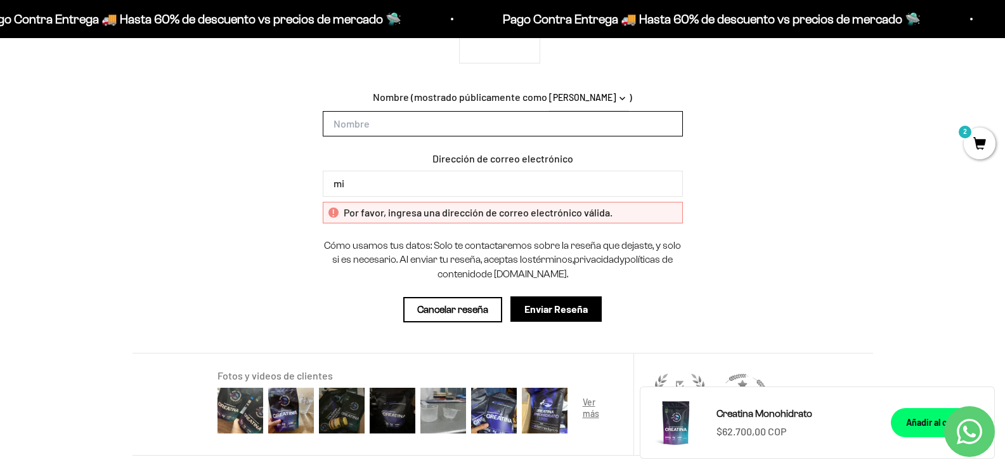
click at [360, 131] on input "Nombre" at bounding box center [503, 123] width 360 height 25
type input "[PERSON_NAME] [PERSON_NAME]"
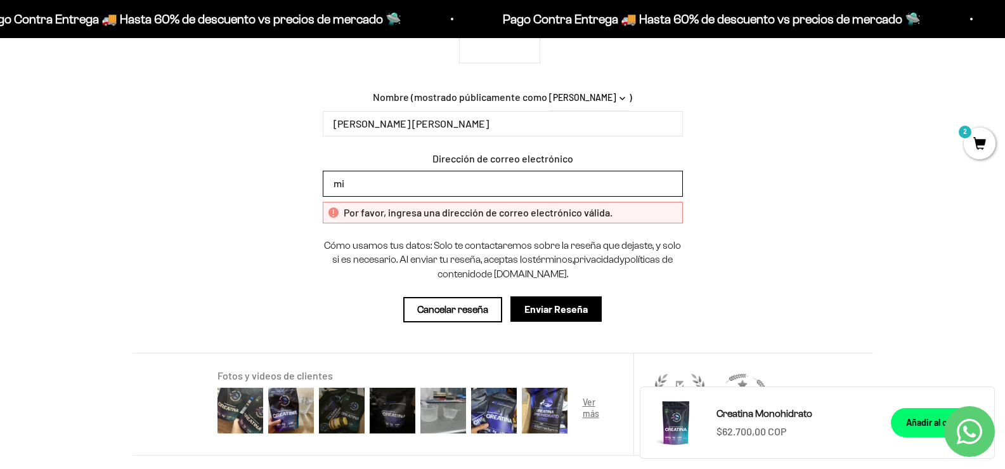
click at [374, 179] on input "mi" at bounding box center [503, 183] width 360 height 25
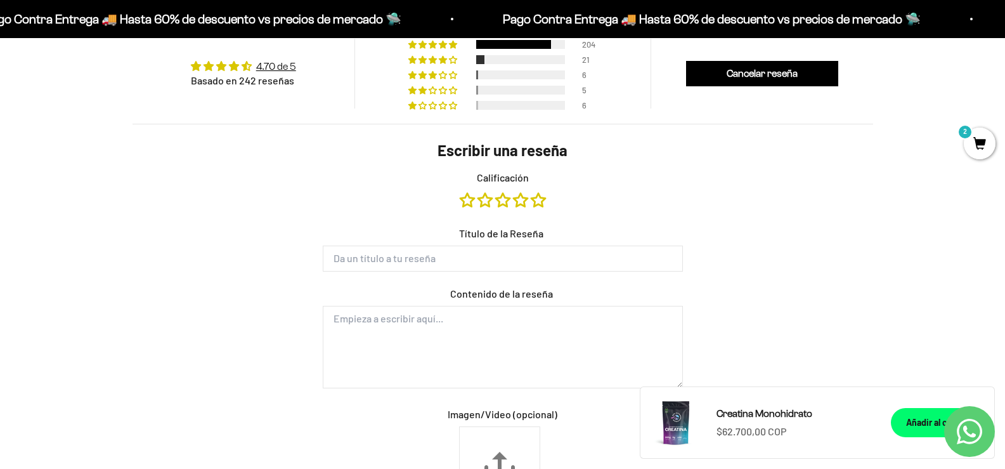
scroll to position [893, 0]
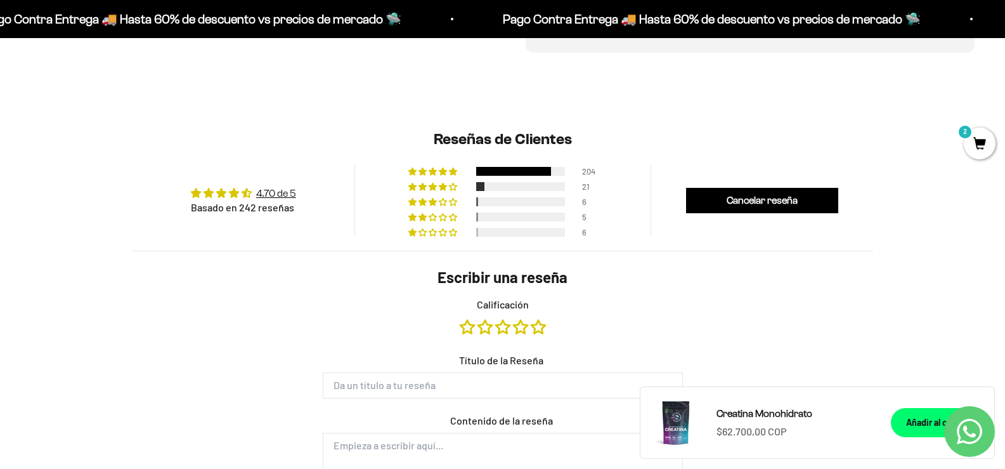
type input "[PERSON_NAME][EMAIL_ADDRESS][DOMAIN_NAME]"
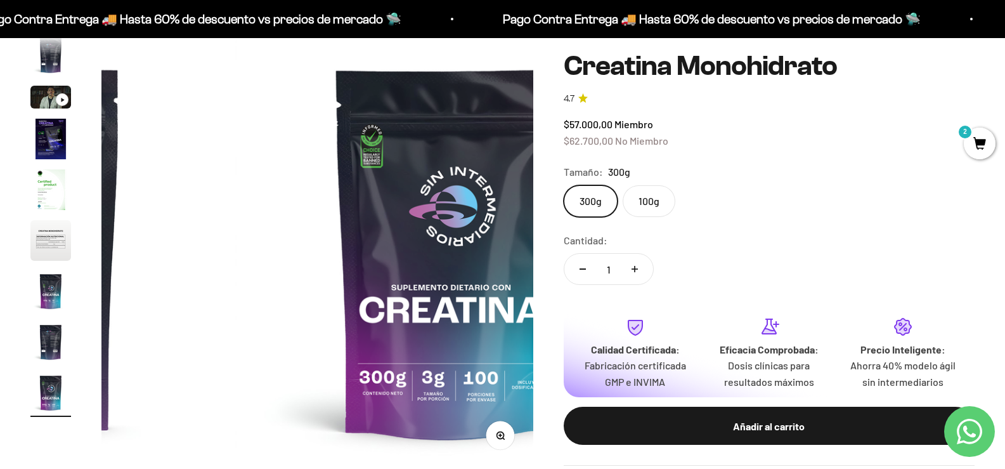
scroll to position [0, 0]
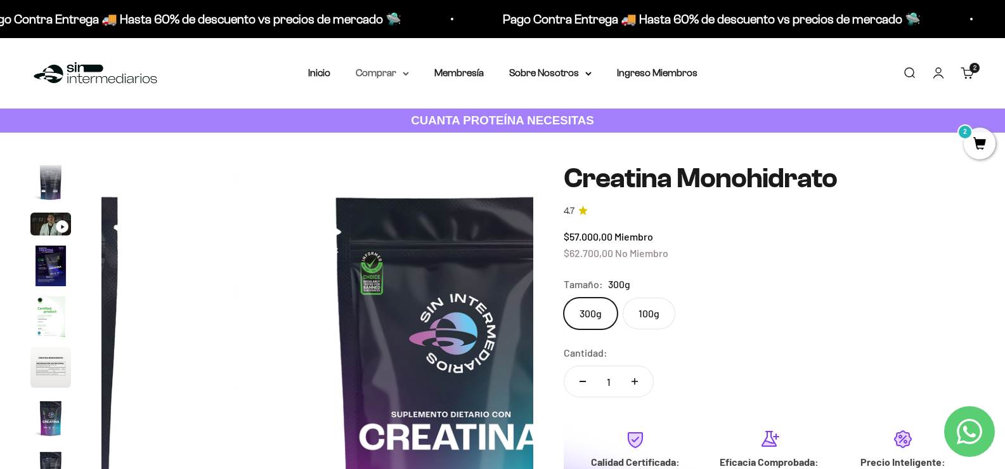
click at [393, 71] on summary "Comprar" at bounding box center [382, 73] width 53 height 16
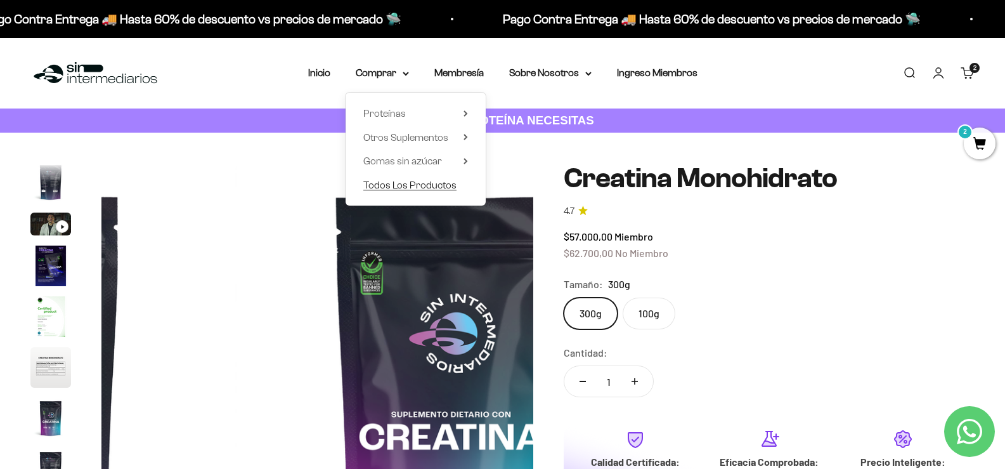
click at [406, 182] on span "Todos Los Productos" at bounding box center [409, 184] width 93 height 11
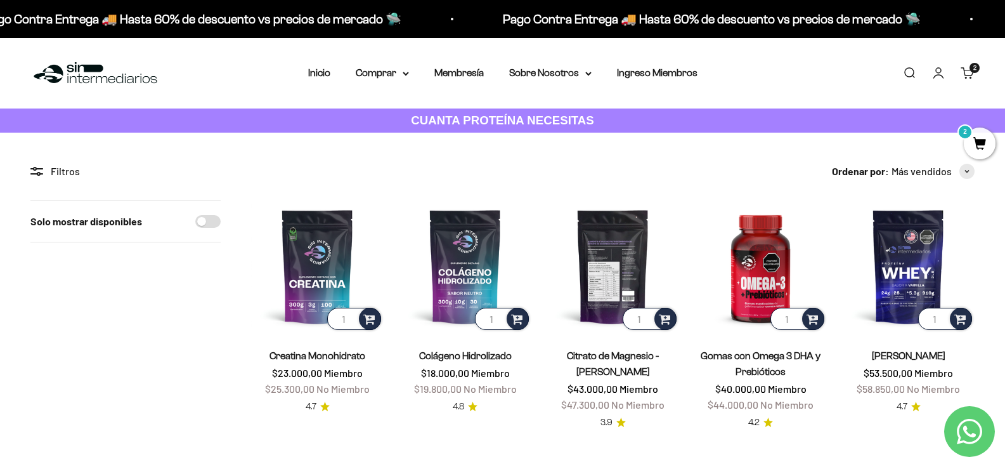
click at [626, 287] on img at bounding box center [613, 266] width 133 height 133
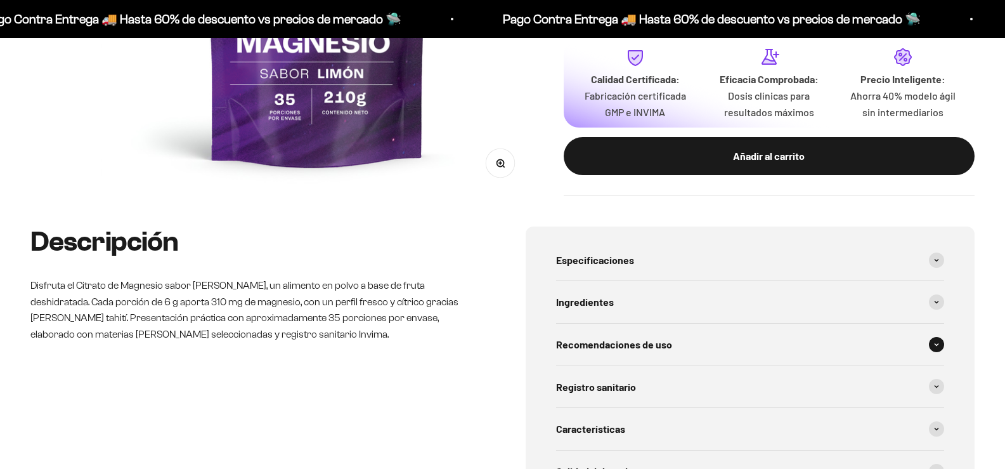
scroll to position [507, 0]
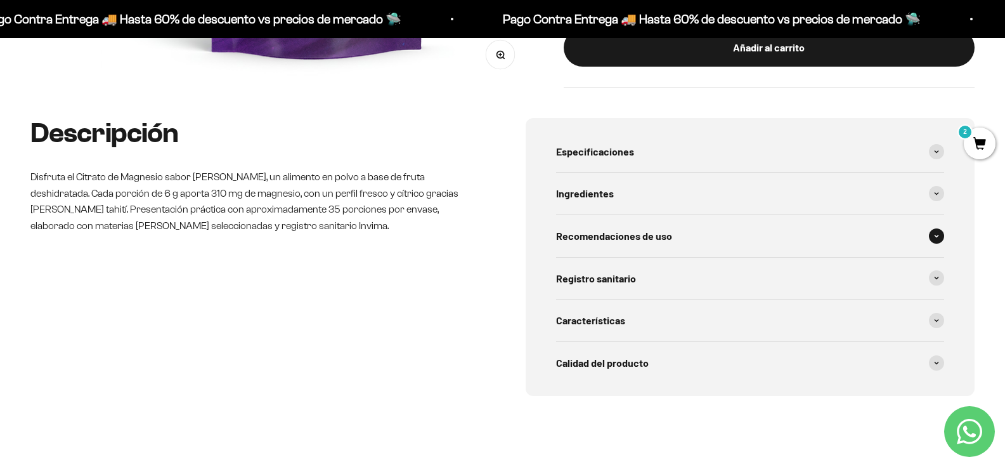
click at [721, 241] on div "Recomendaciones de uso" at bounding box center [750, 236] width 389 height 42
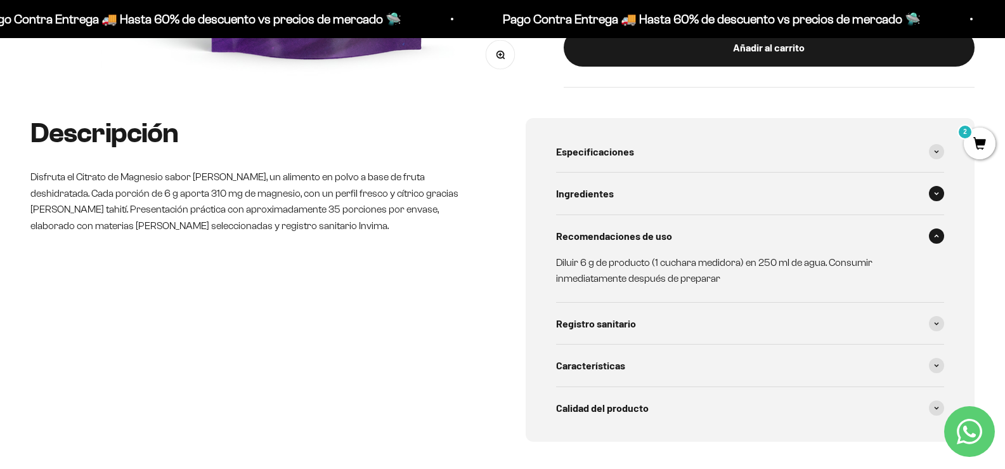
click at [665, 204] on div "Ingredientes" at bounding box center [750, 193] width 389 height 42
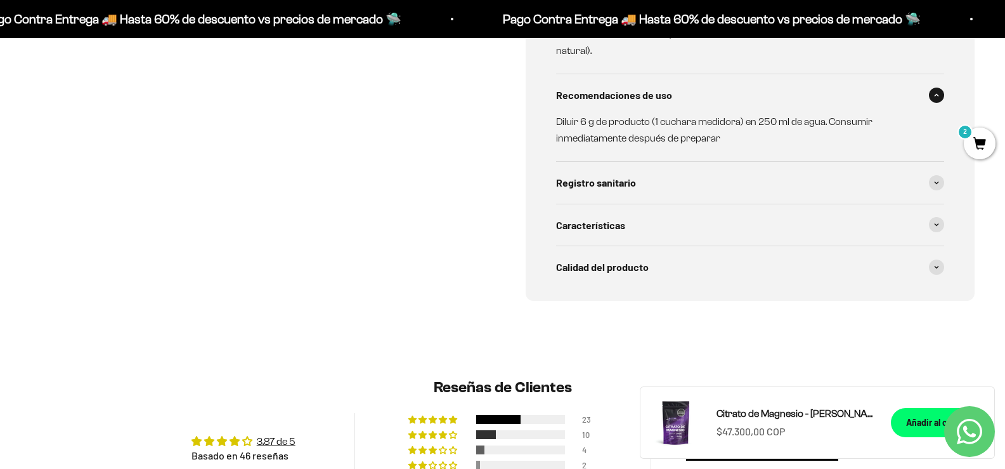
scroll to position [571, 0]
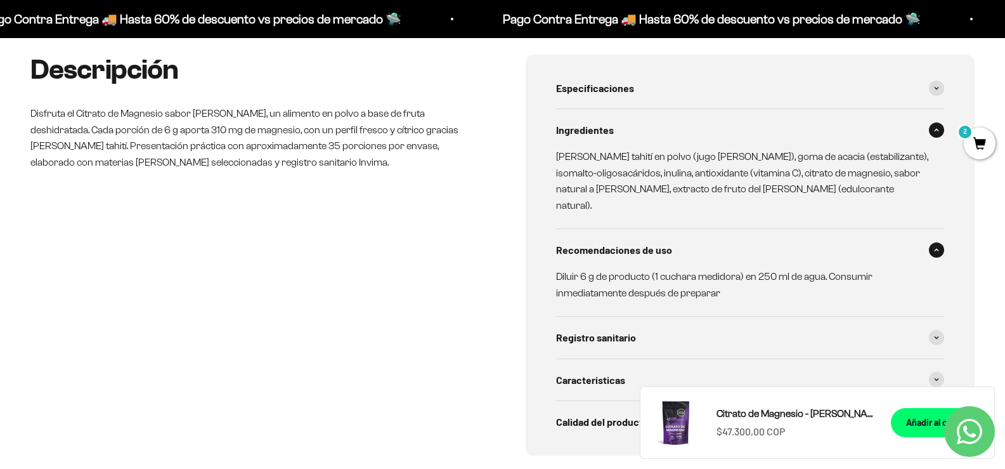
click at [981, 143] on span "2" at bounding box center [980, 143] width 32 height 32
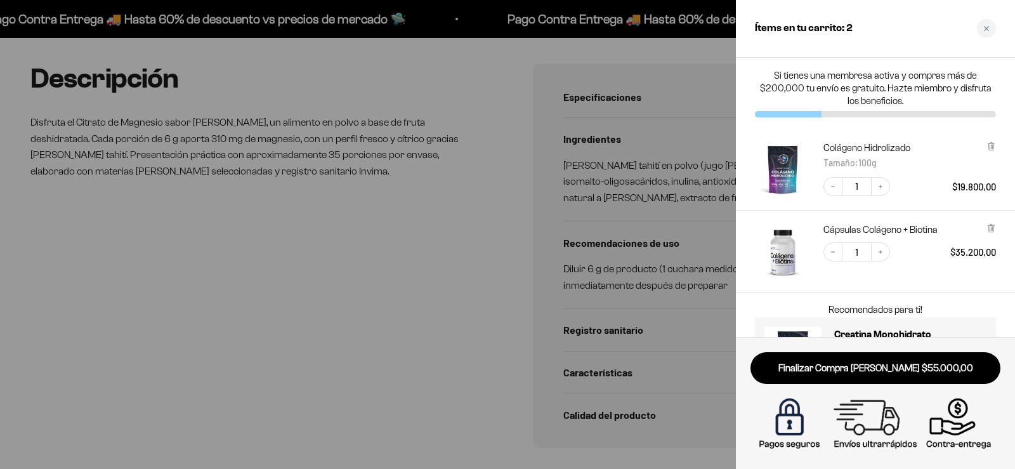
click at [432, 204] on div at bounding box center [507, 234] width 1015 height 469
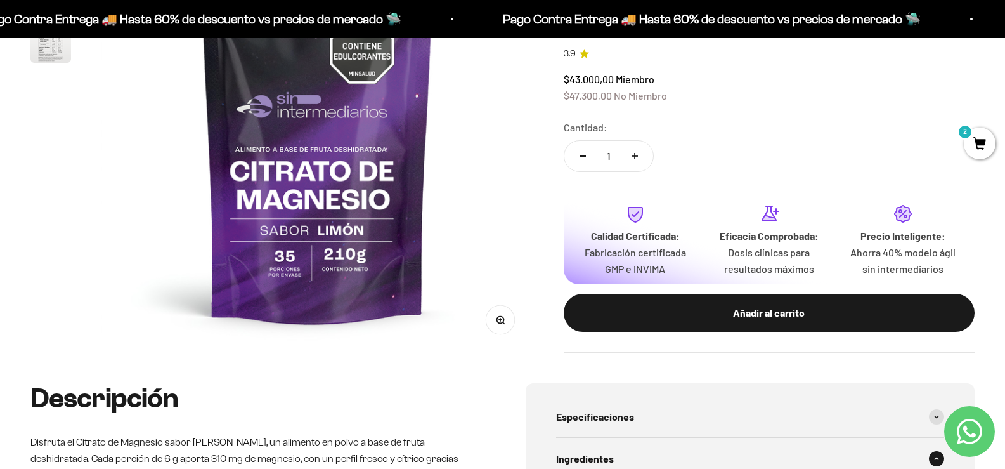
scroll to position [190, 0]
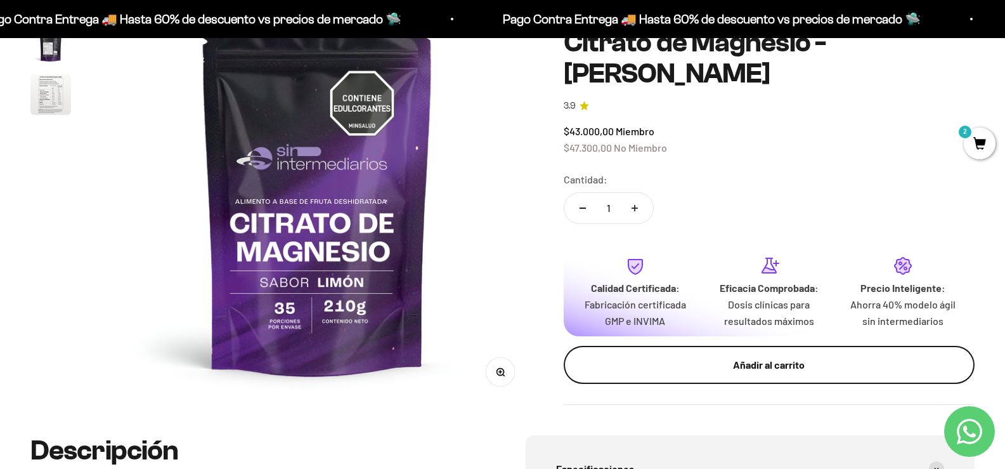
click at [792, 359] on div "Añadir al carrito" at bounding box center [769, 364] width 360 height 16
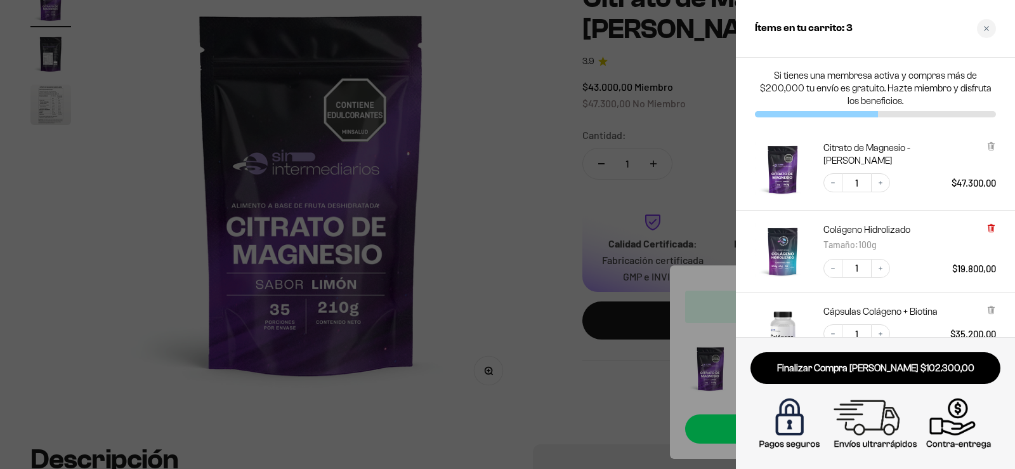
click at [988, 227] on icon at bounding box center [990, 228] width 5 height 6
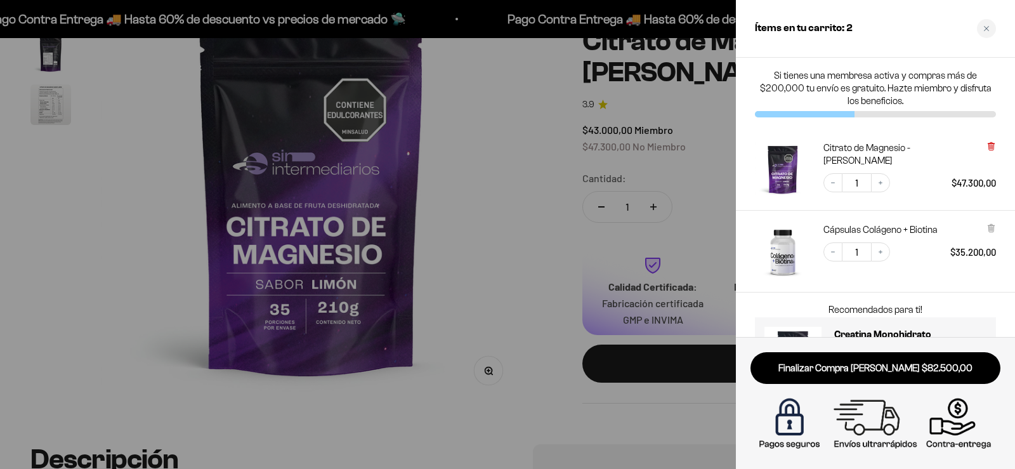
click at [988, 143] on icon at bounding box center [990, 143] width 6 height 0
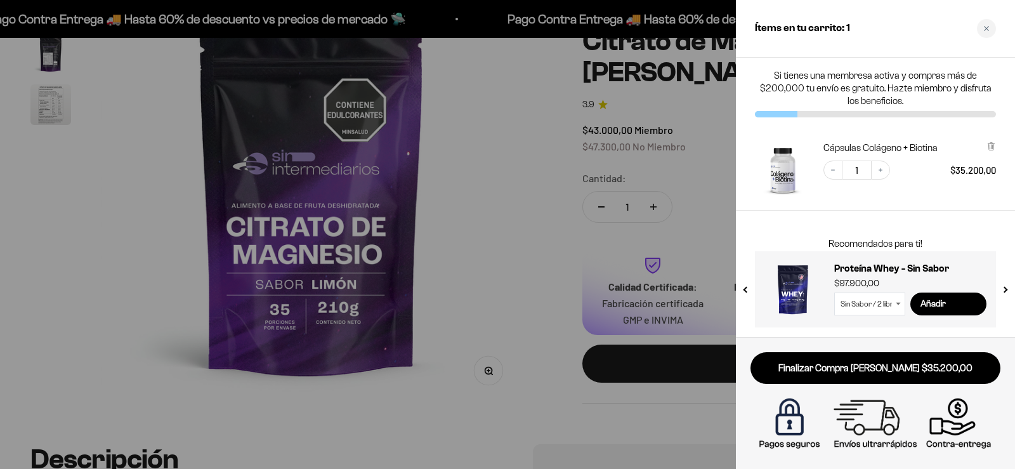
click at [1005, 289] on button "next slide / item" at bounding box center [1004, 285] width 11 height 76
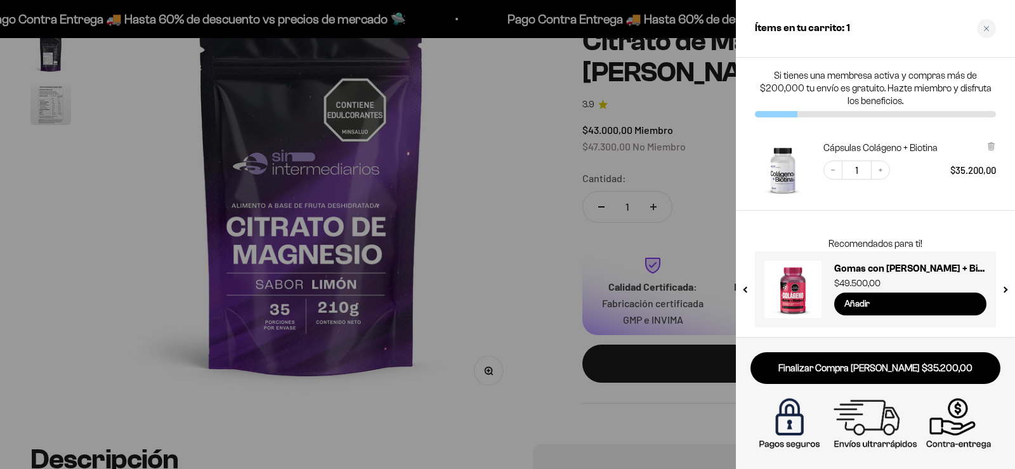
click at [1005, 289] on button "next slide / item" at bounding box center [1004, 285] width 11 height 76
click at [486, 140] on div at bounding box center [507, 234] width 1015 height 469
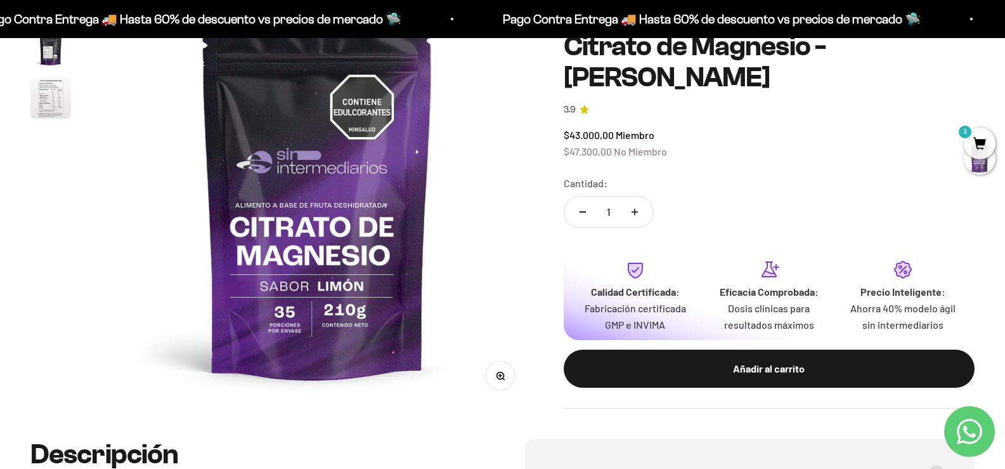
scroll to position [0, 0]
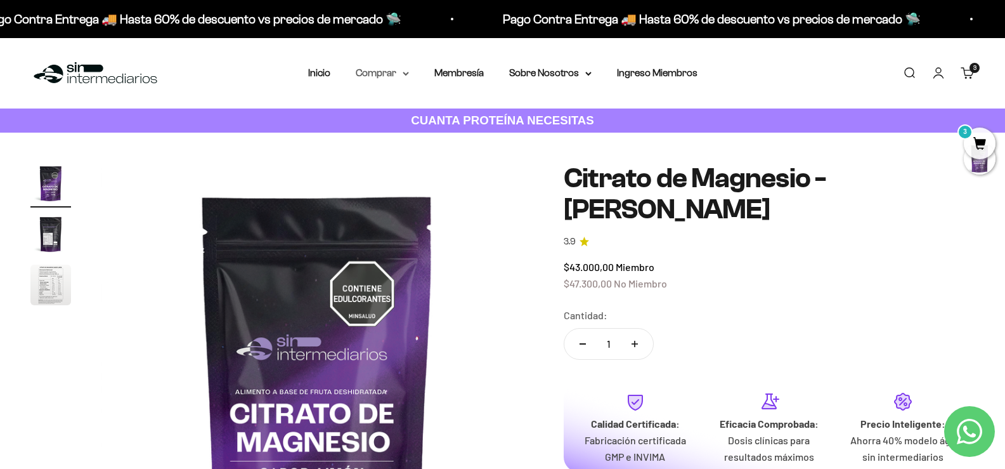
click at [400, 75] on summary "Comprar" at bounding box center [382, 73] width 53 height 16
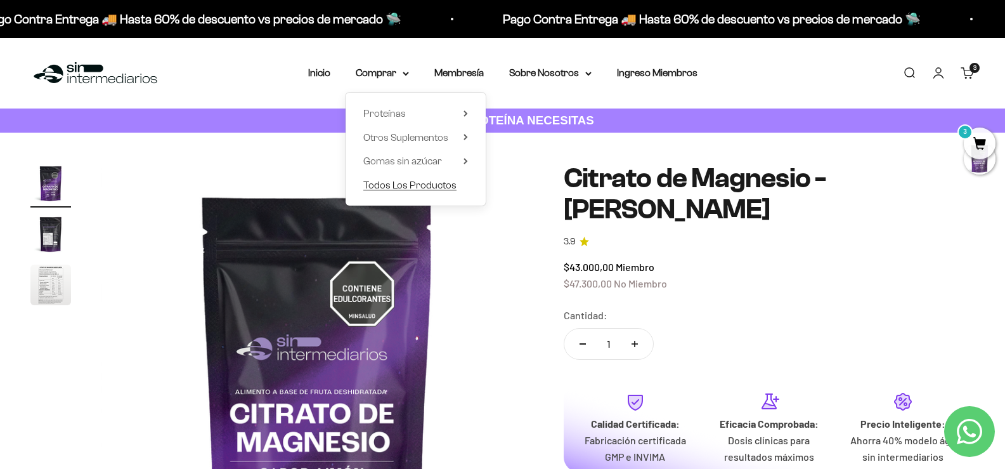
click at [435, 183] on span "Todos Los Productos" at bounding box center [409, 184] width 93 height 11
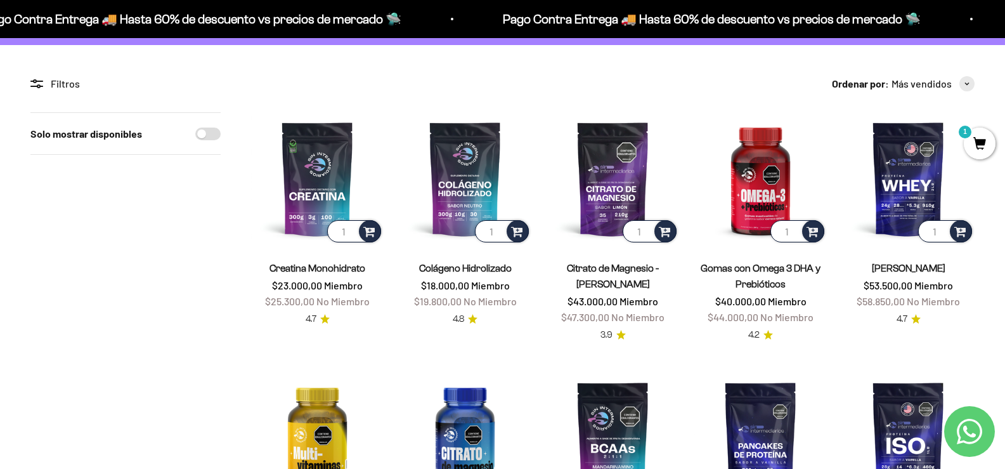
scroll to position [63, 0]
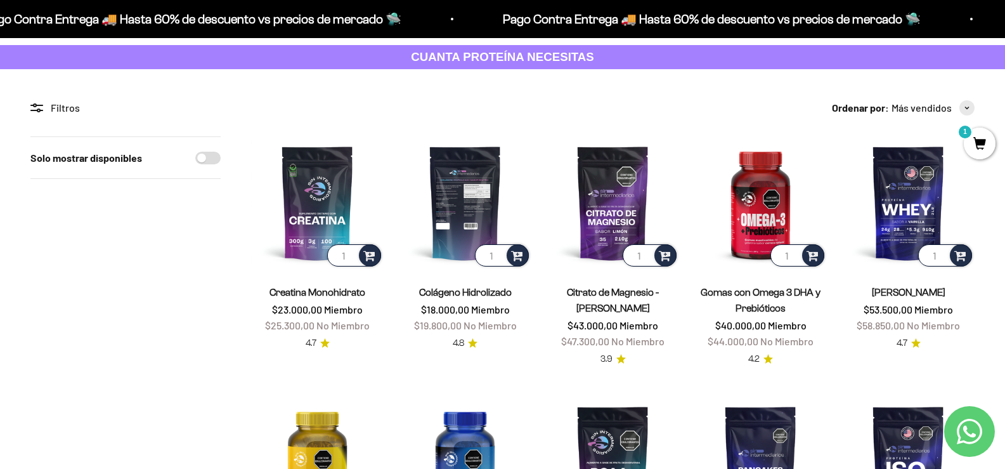
click at [460, 212] on img at bounding box center [465, 202] width 133 height 133
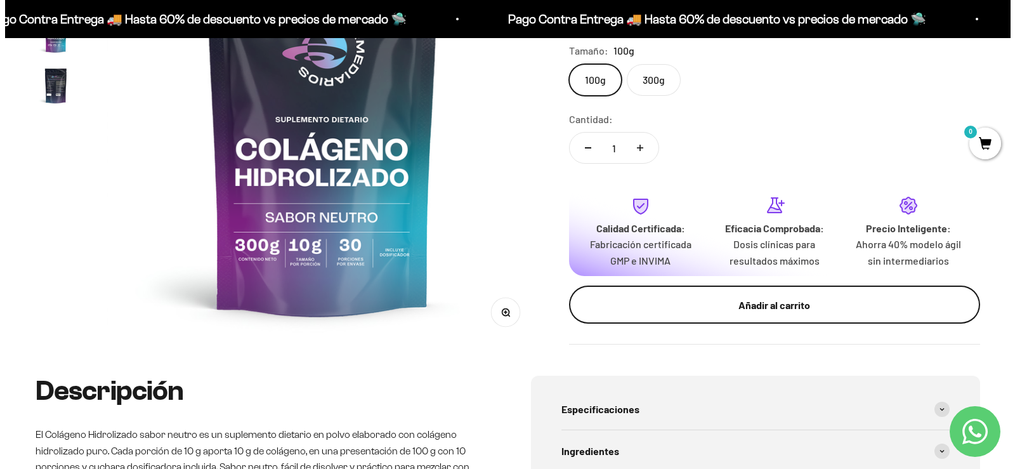
scroll to position [254, 0]
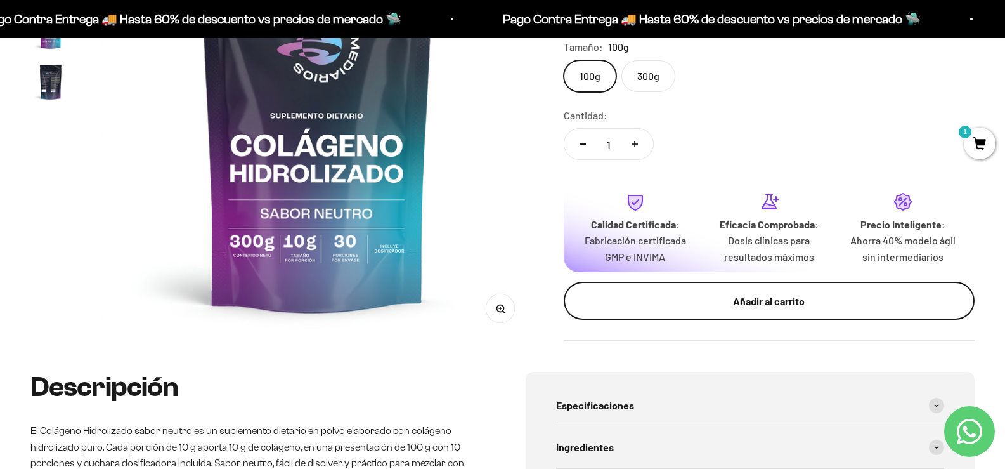
click at [793, 295] on div "Añadir al carrito" at bounding box center [769, 301] width 360 height 16
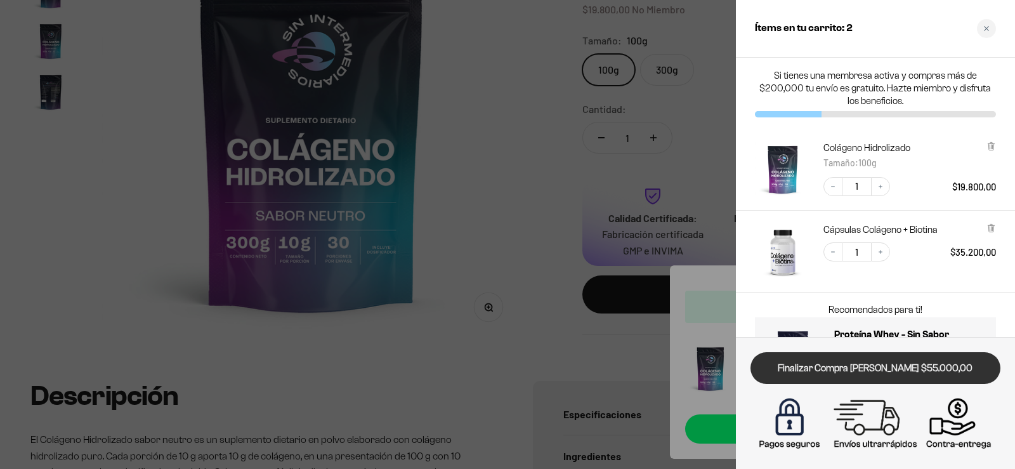
click at [892, 372] on link "Finalizar Compra [PERSON_NAME] $55.000,00" at bounding box center [875, 368] width 250 height 32
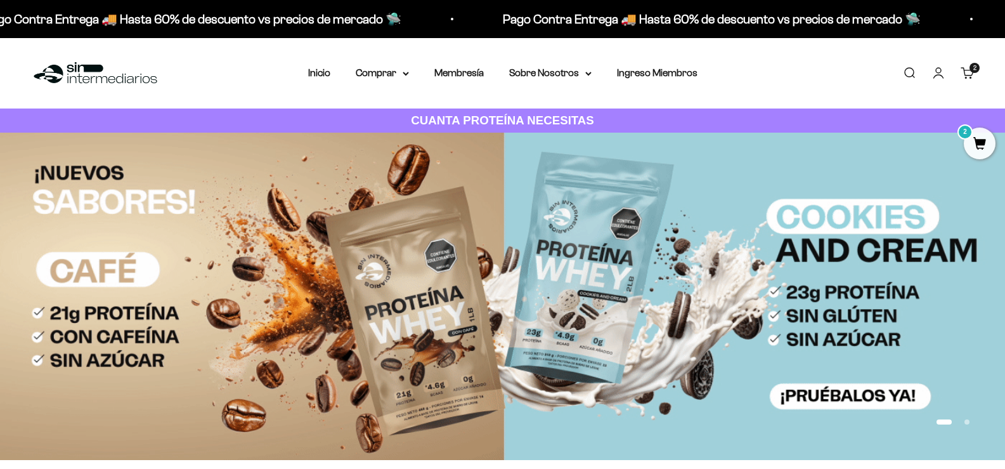
click at [942, 73] on link "Cuenta" at bounding box center [939, 73] width 14 height 14
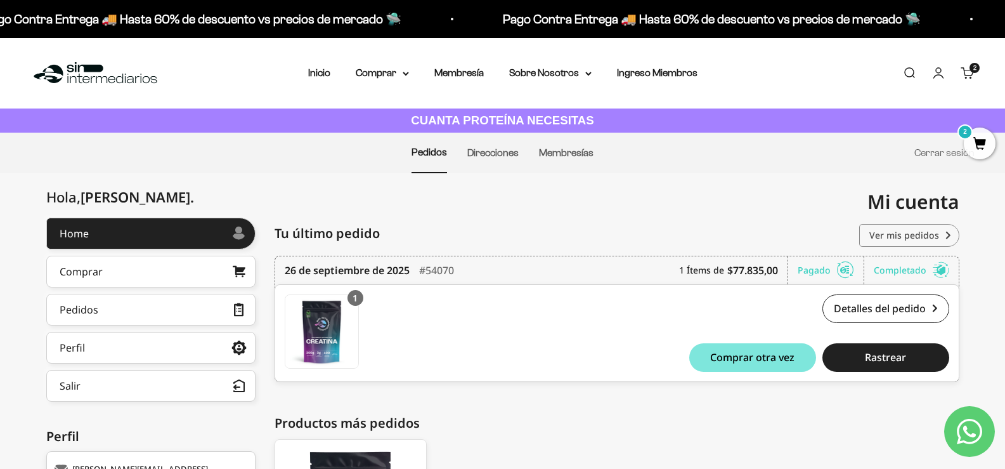
click at [915, 238] on link "Ver mis pedidos" at bounding box center [909, 235] width 100 height 23
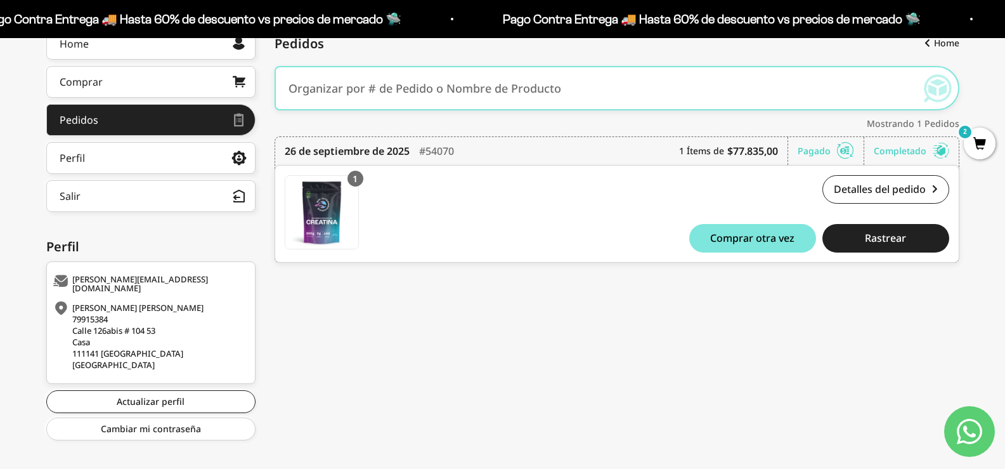
scroll to position [198, 0]
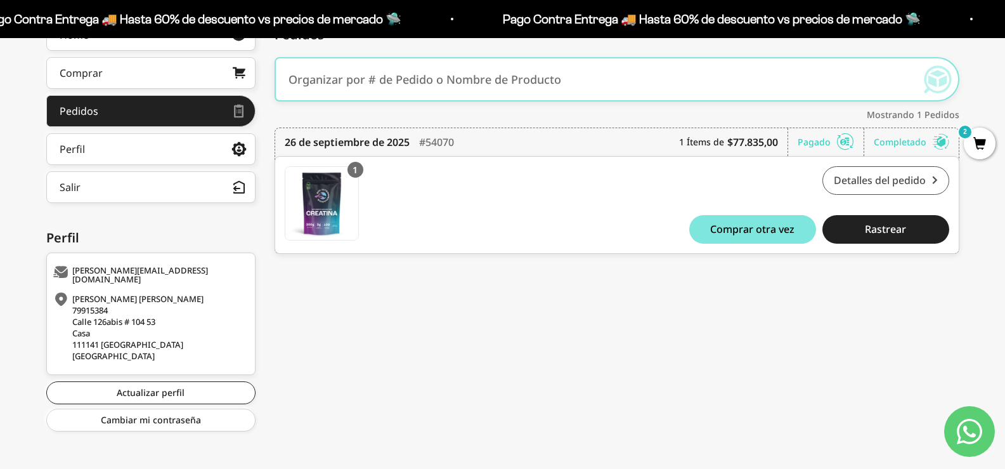
click at [905, 186] on link "Detalles del pedido" at bounding box center [886, 180] width 127 height 29
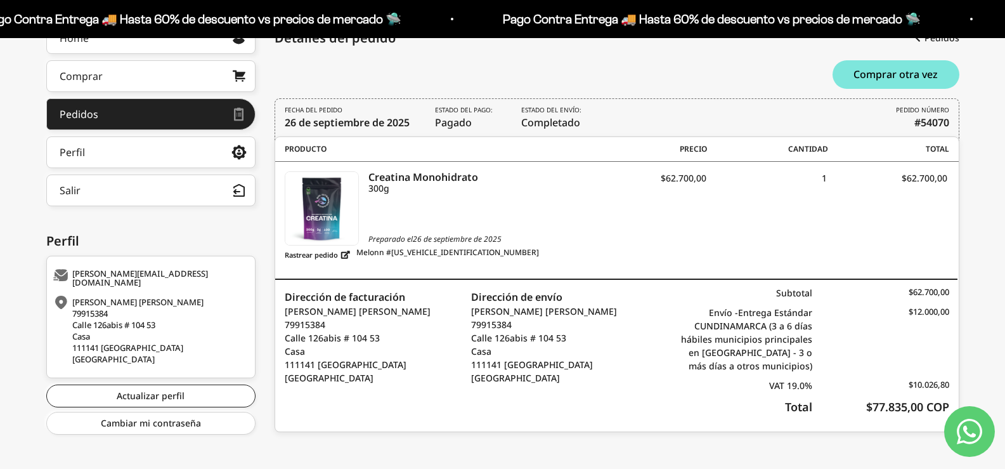
scroll to position [200, 0]
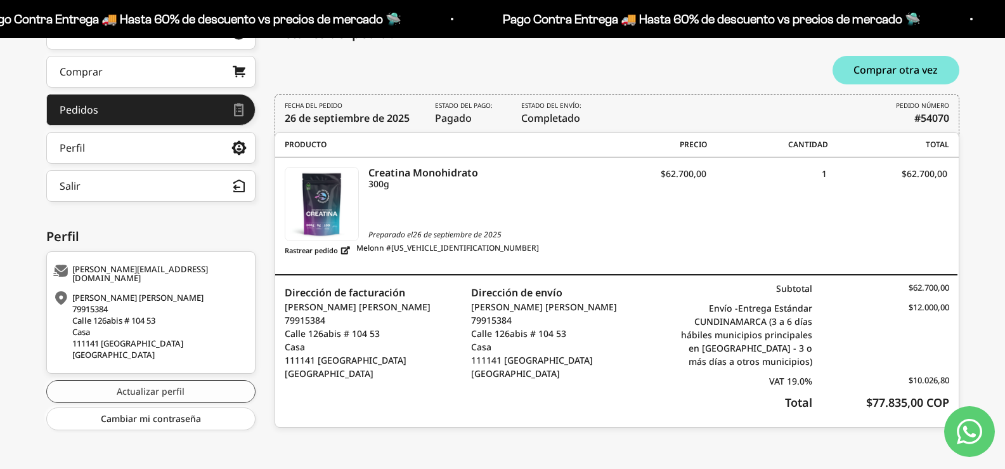
click at [177, 385] on link "Actualizar perfil" at bounding box center [150, 391] width 209 height 23
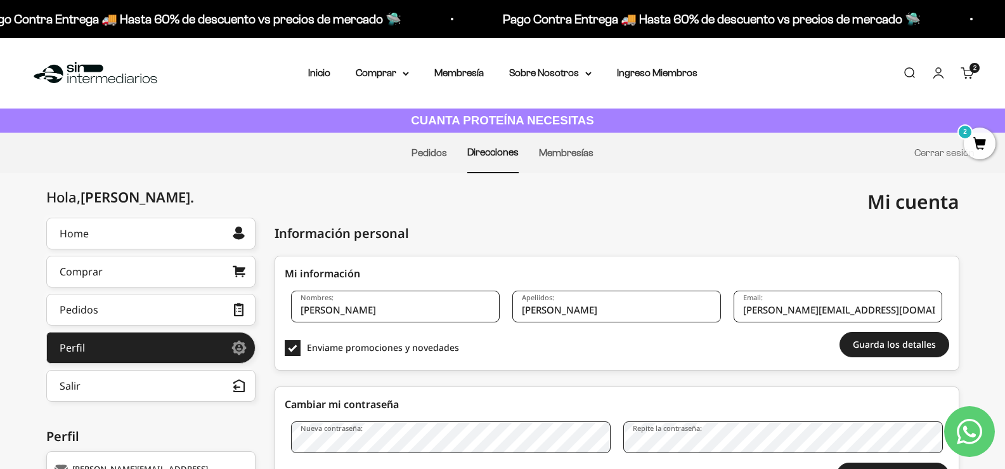
click at [559, 312] on input "[PERSON_NAME]" at bounding box center [616, 306] width 209 height 32
type input "r"
type input "c"
type input "[PERSON_NAME]"
click at [585, 198] on div "Mi cuenta miguel.castro_79@hotmail.com" at bounding box center [731, 201] width 457 height 57
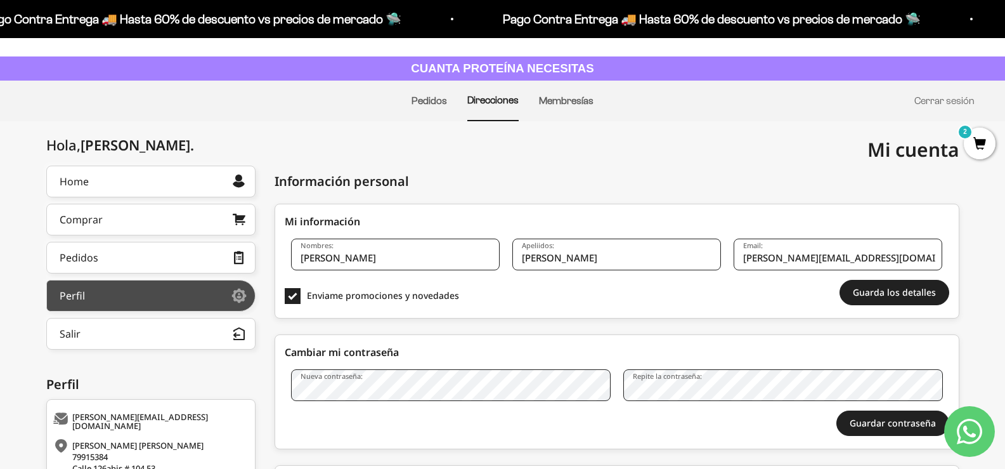
scroll to position [51, 0]
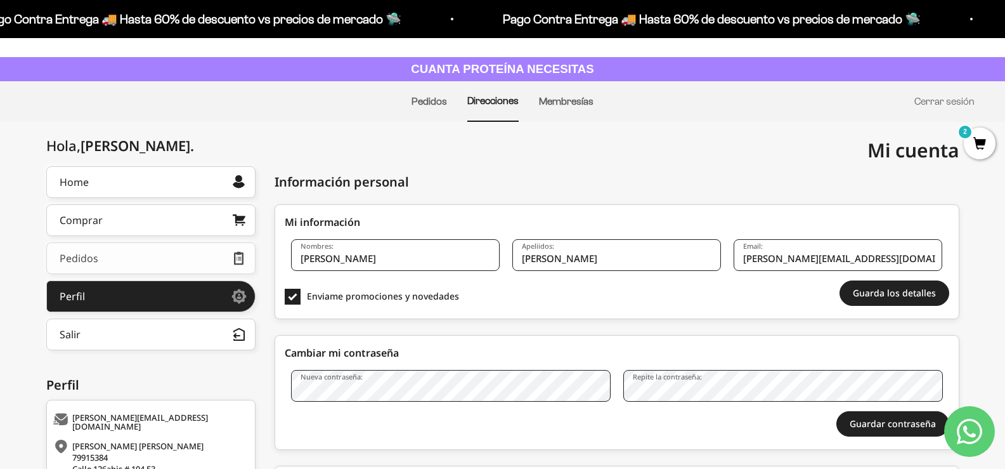
click at [145, 266] on link "Pedidos" at bounding box center [150, 258] width 209 height 32
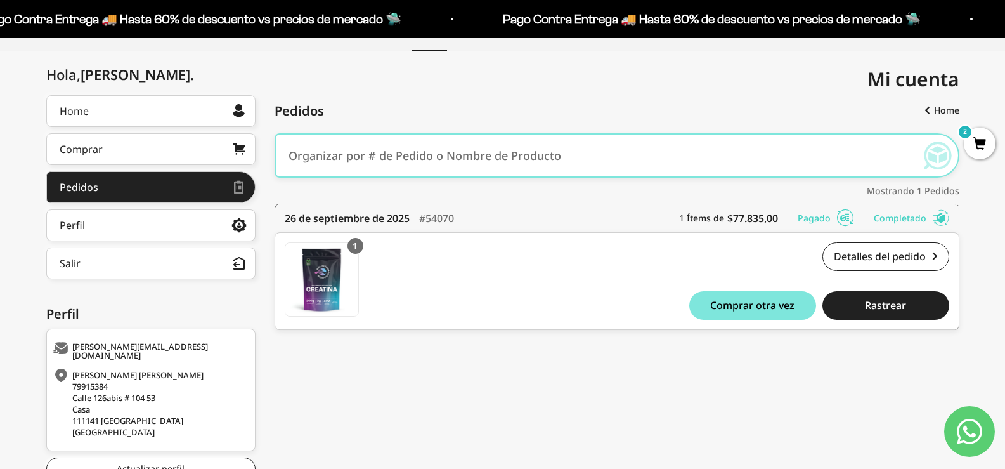
scroll to position [127, 0]
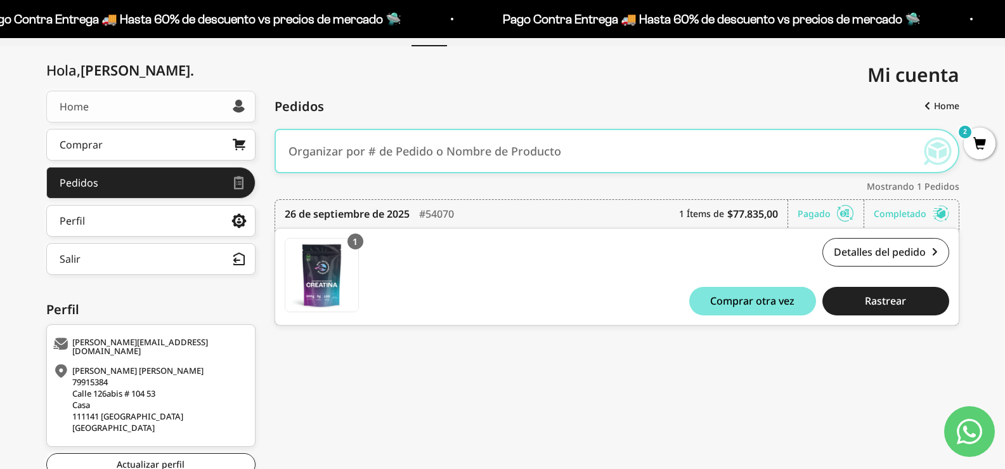
click at [107, 107] on link "Home" at bounding box center [150, 107] width 209 height 32
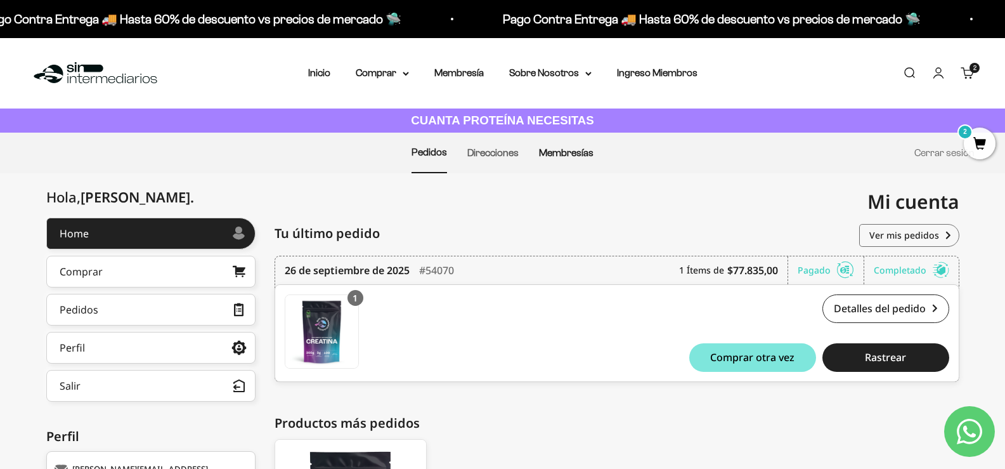
click at [583, 152] on link "Membresías" at bounding box center [566, 152] width 55 height 11
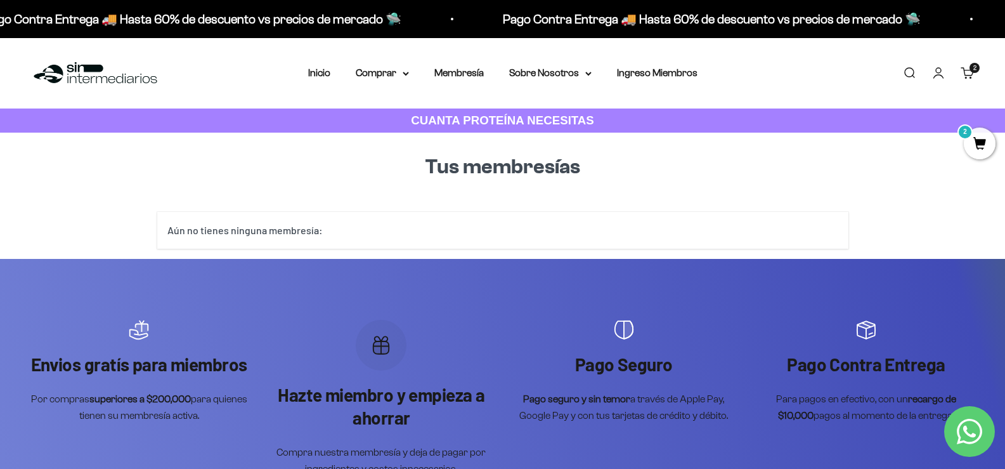
click at [561, 233] on div "Aún no tienes ninguna membresía:" at bounding box center [502, 230] width 691 height 37
click at [295, 231] on div "Aún no tienes ninguna membresía:" at bounding box center [502, 230] width 691 height 37
click at [443, 74] on link "Membresía" at bounding box center [458, 72] width 49 height 11
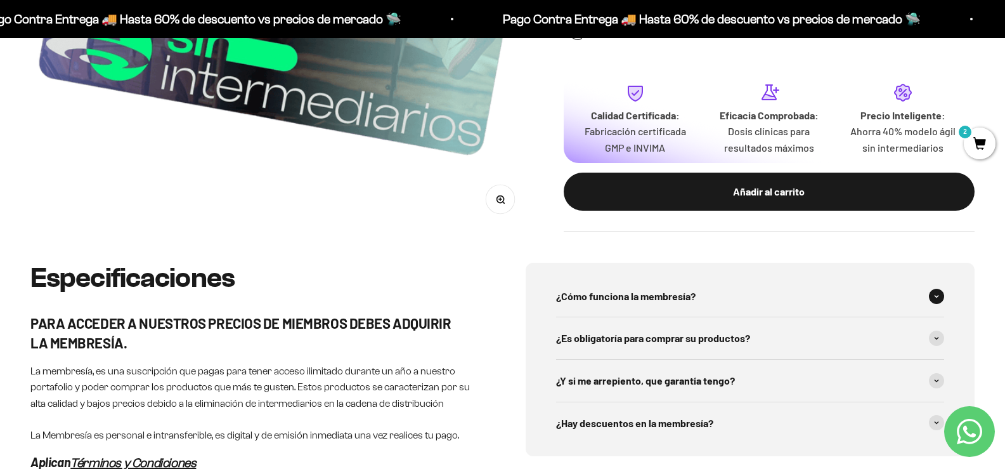
scroll to position [507, 0]
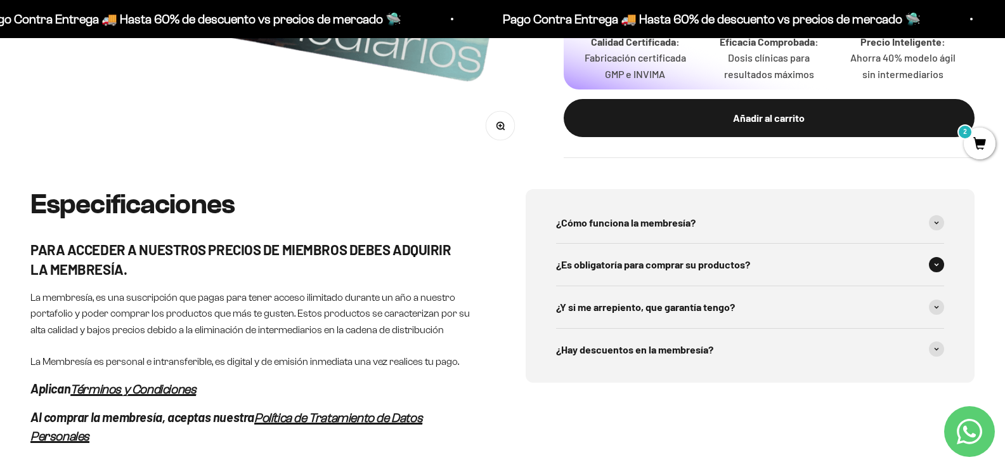
click at [760, 278] on div "¿Es obligatoría para comprar su productos?" at bounding box center [750, 265] width 389 height 42
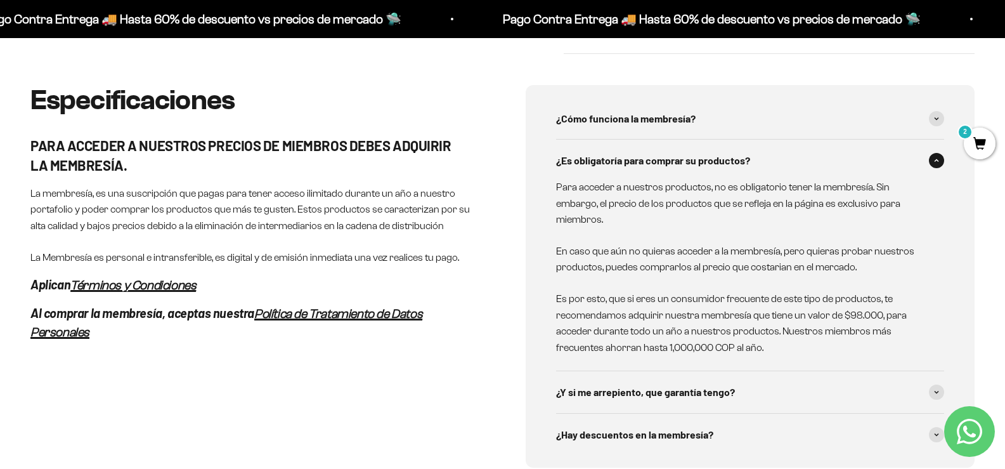
scroll to position [634, 0]
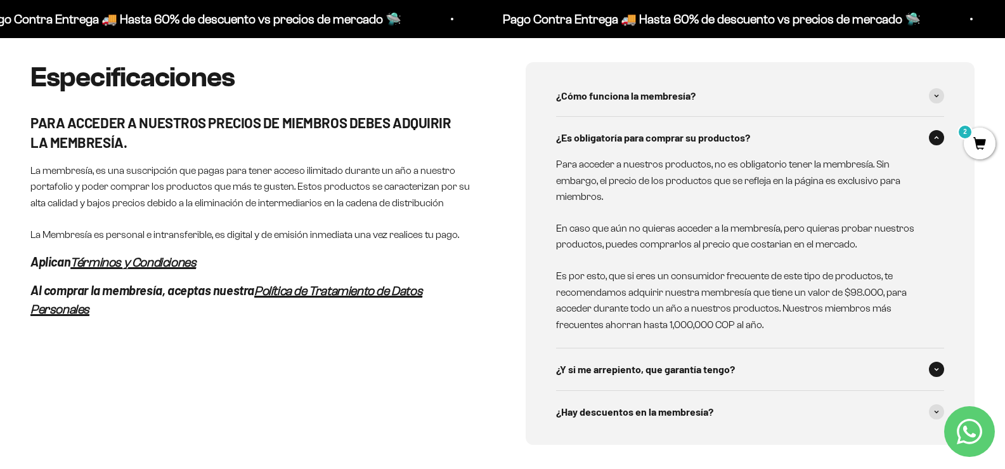
click at [658, 377] on span "¿Y si me arrepiento, que garantía tengo?" at bounding box center [645, 369] width 179 height 16
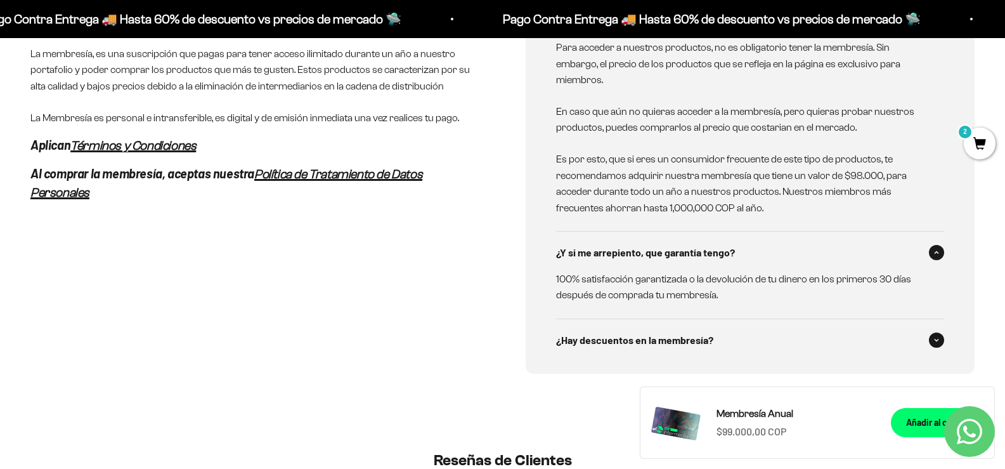
scroll to position [824, 0]
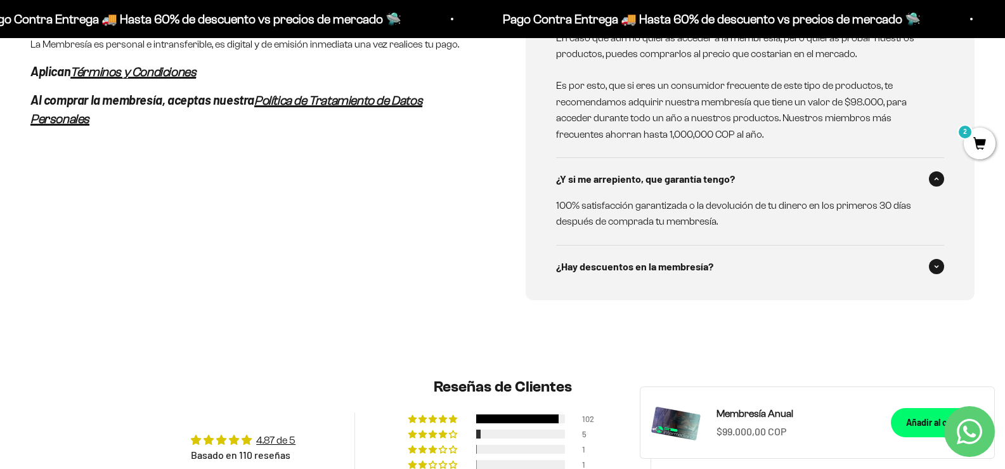
click at [636, 270] on span "¿Hay descuentos en la membresía?" at bounding box center [634, 266] width 157 height 16
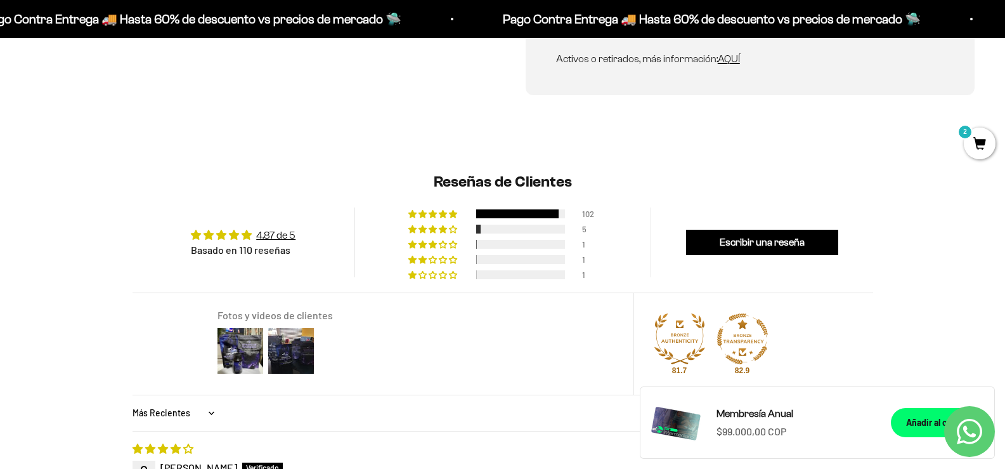
scroll to position [1268, 0]
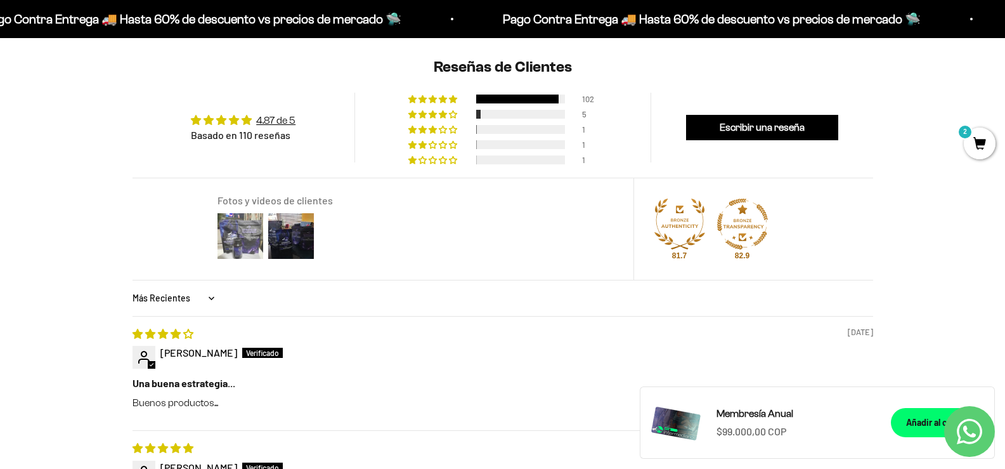
click at [224, 231] on img at bounding box center [240, 236] width 51 height 51
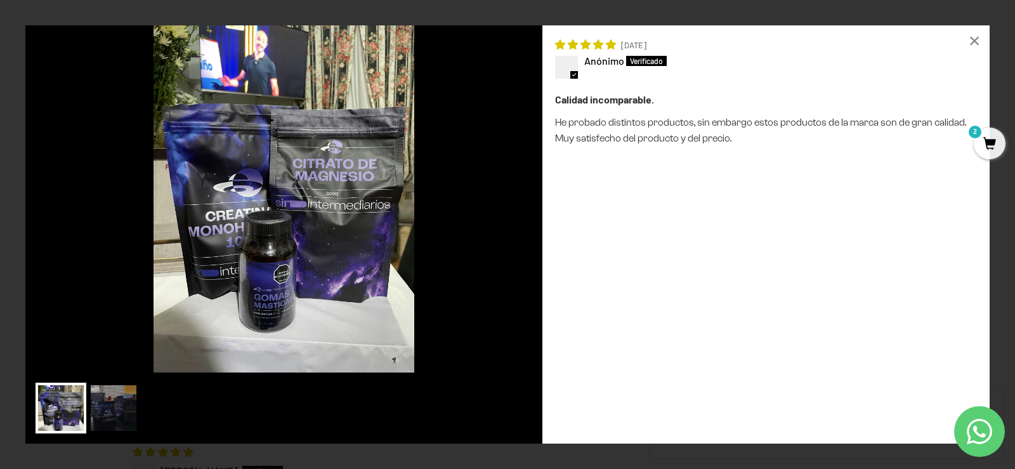
click at [2, 268] on div "Loading... × 07/05/2024 Anónimo Calidad incomparable. He probado distintos prod…" at bounding box center [507, 234] width 1015 height 469
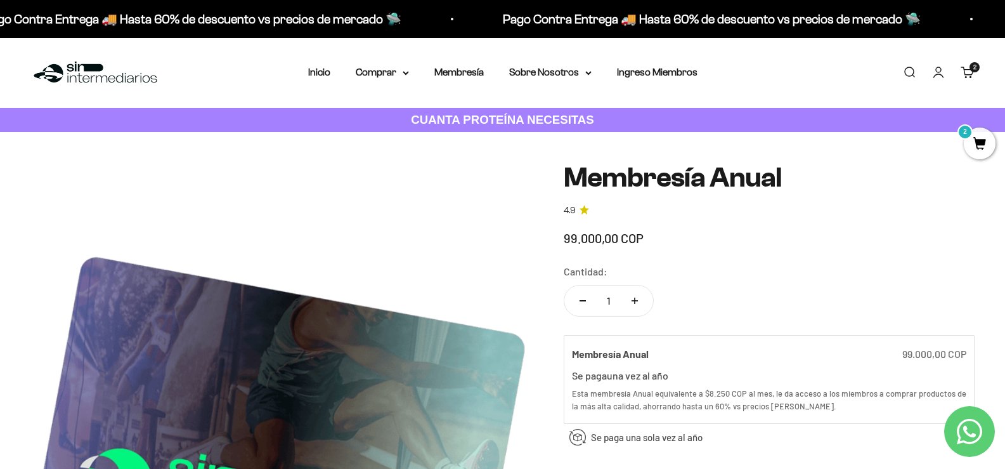
scroll to position [0, 0]
click at [375, 75] on summary "Comprar" at bounding box center [382, 73] width 53 height 16
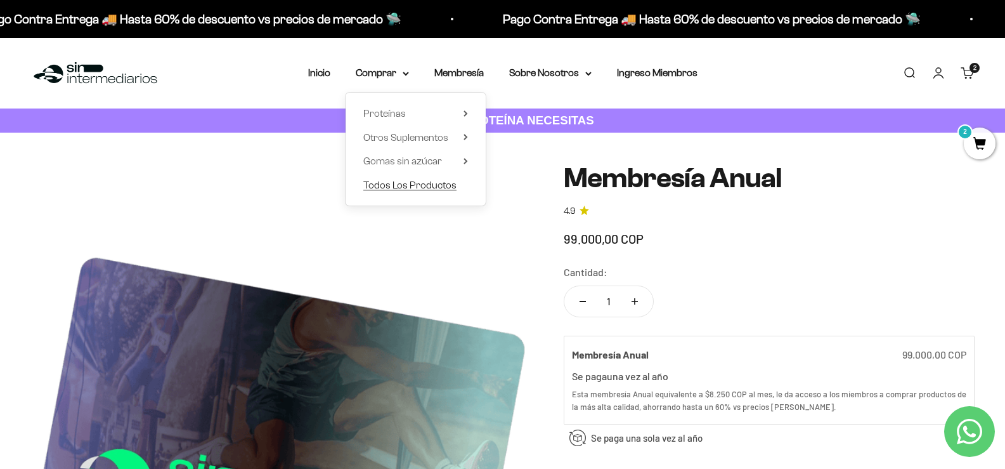
click at [401, 186] on span "Todos Los Productos" at bounding box center [409, 184] width 93 height 11
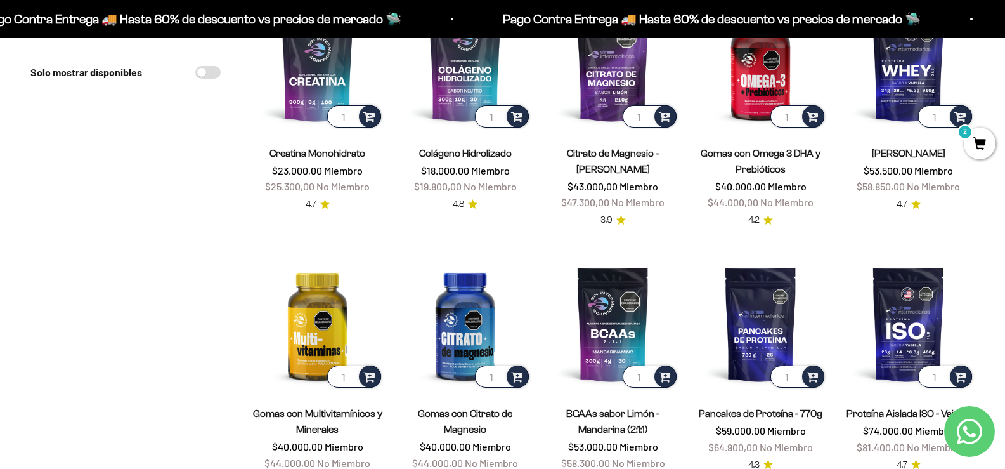
scroll to position [190, 0]
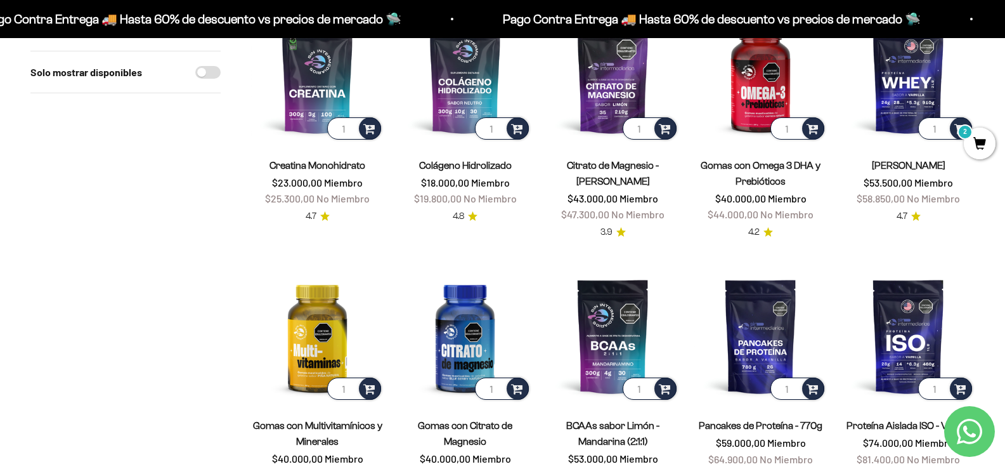
click at [970, 148] on span "2" at bounding box center [980, 143] width 32 height 32
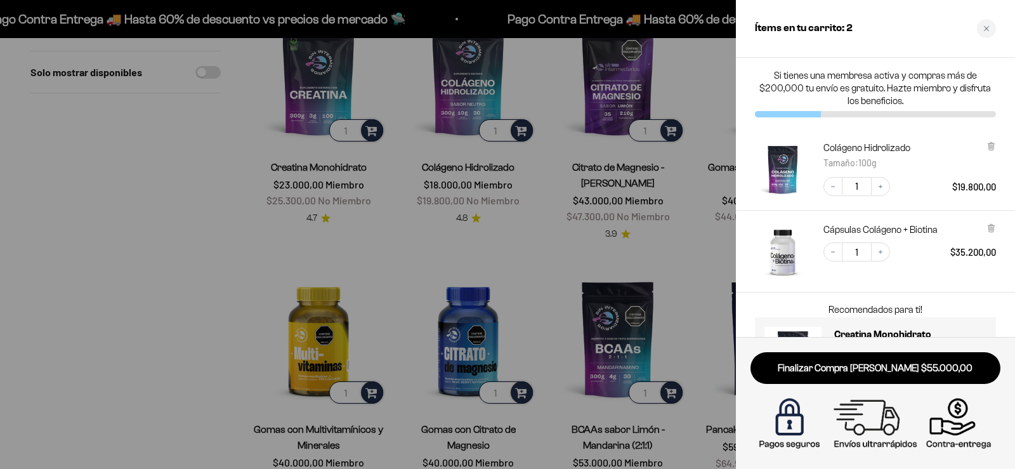
click at [393, 244] on div at bounding box center [507, 234] width 1015 height 469
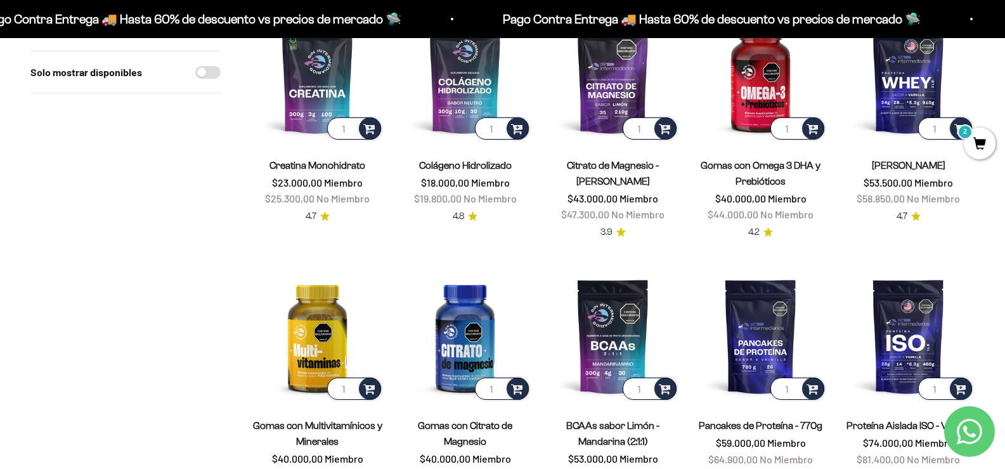
click at [976, 146] on span "2" at bounding box center [980, 143] width 32 height 32
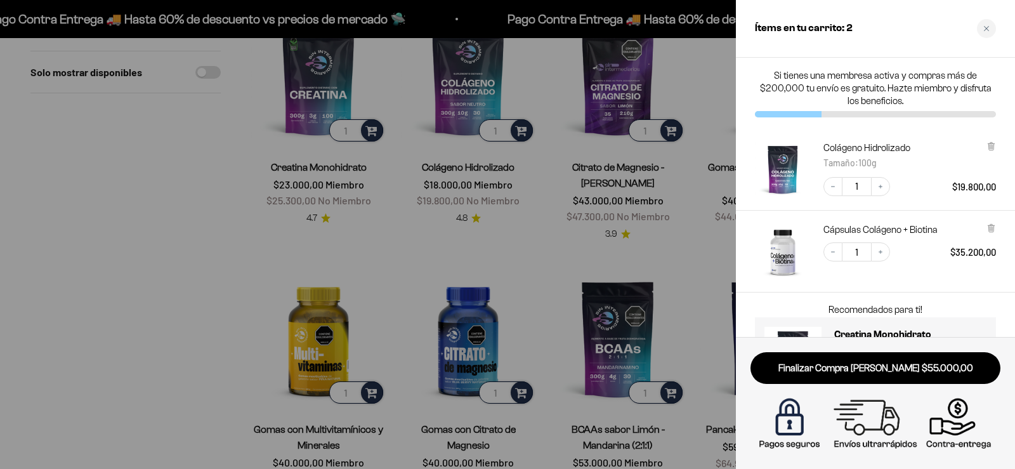
click at [703, 267] on div at bounding box center [507, 234] width 1015 height 469
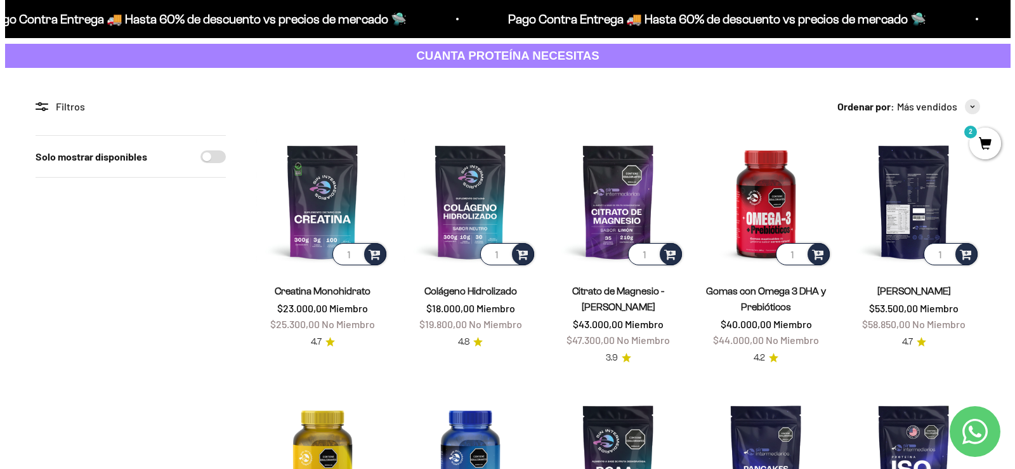
scroll to position [63, 0]
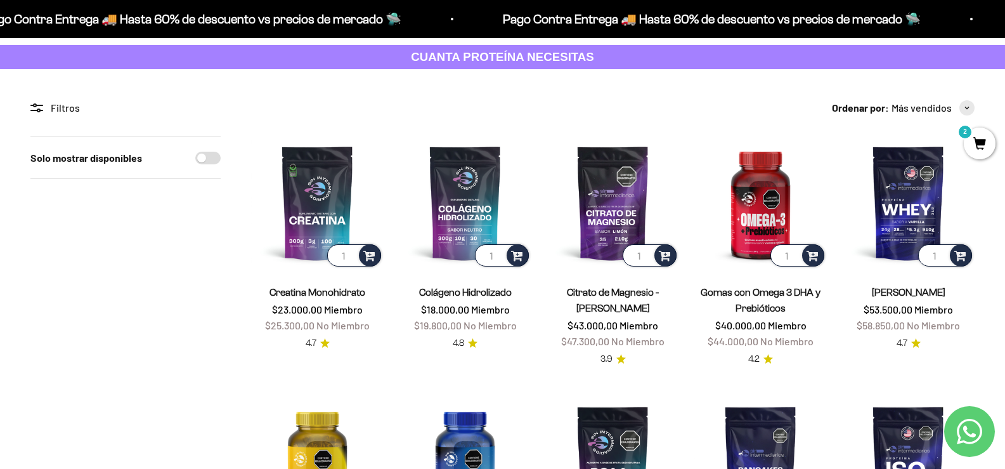
click at [982, 142] on span "2" at bounding box center [980, 143] width 32 height 32
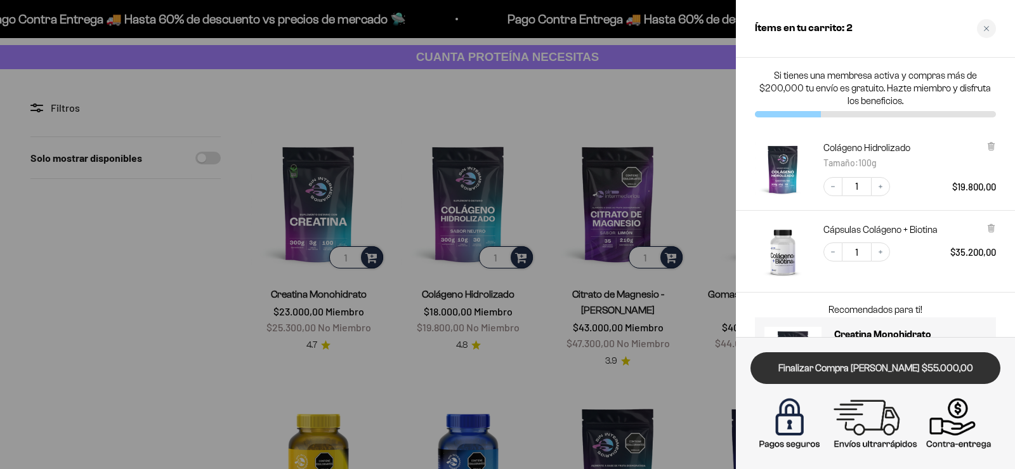
click at [880, 368] on link "Finalizar Compra [PERSON_NAME] $55.000,00" at bounding box center [875, 368] width 250 height 32
